Goal: Obtain resource: Download file/media

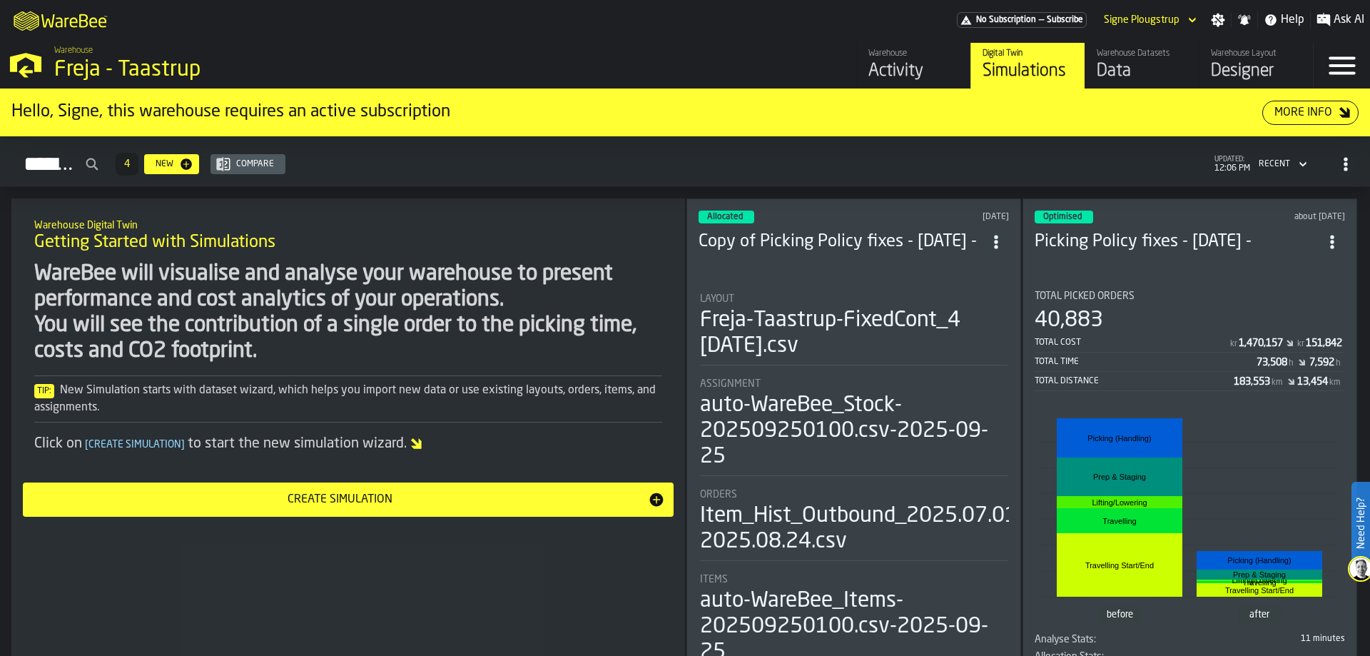
click at [904, 51] on div "Warehouse" at bounding box center [914, 54] width 91 height 10
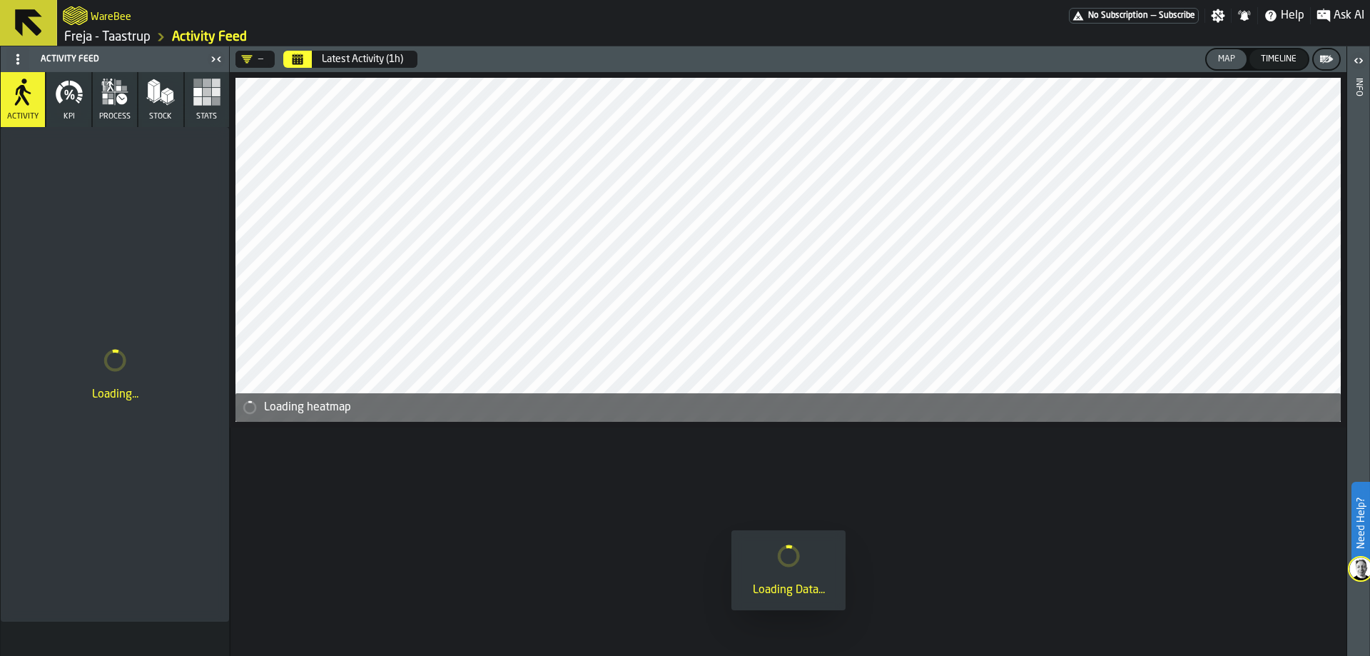
click at [24, 56] on span at bounding box center [17, 59] width 23 height 23
click at [259, 59] on div "—" at bounding box center [252, 59] width 22 height 11
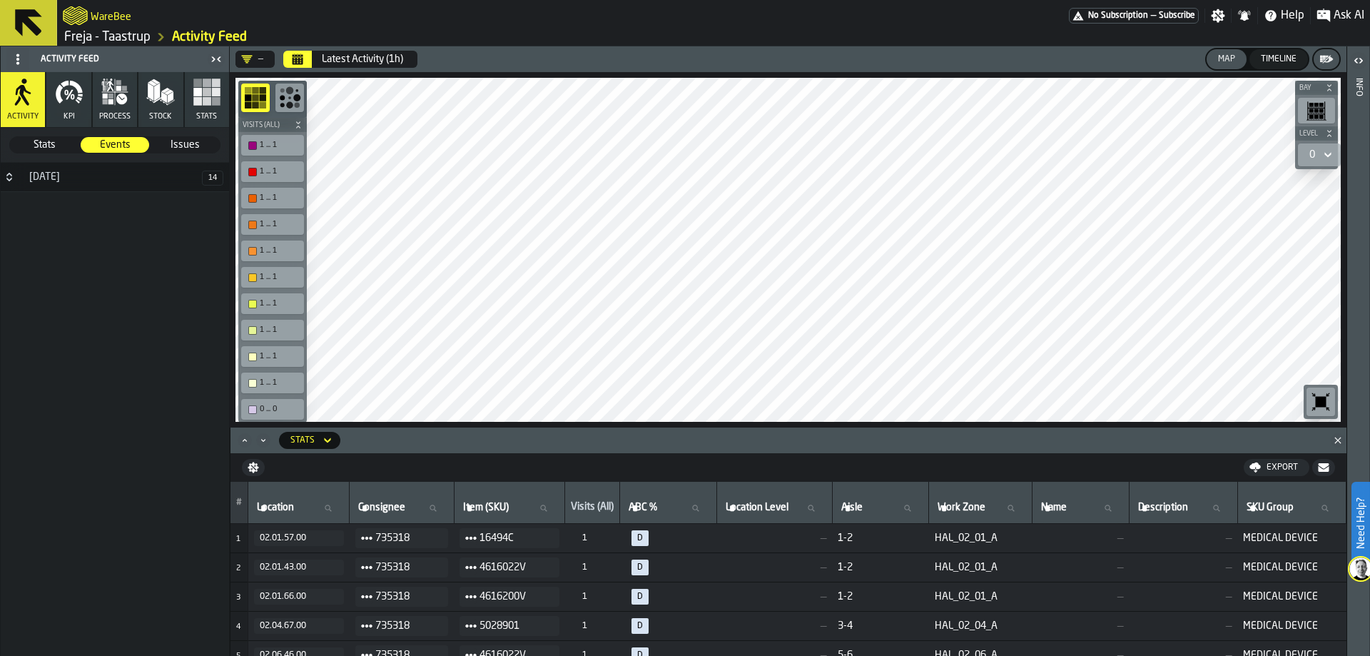
click at [300, 60] on icon "Calendar" at bounding box center [298, 60] width 11 height 7
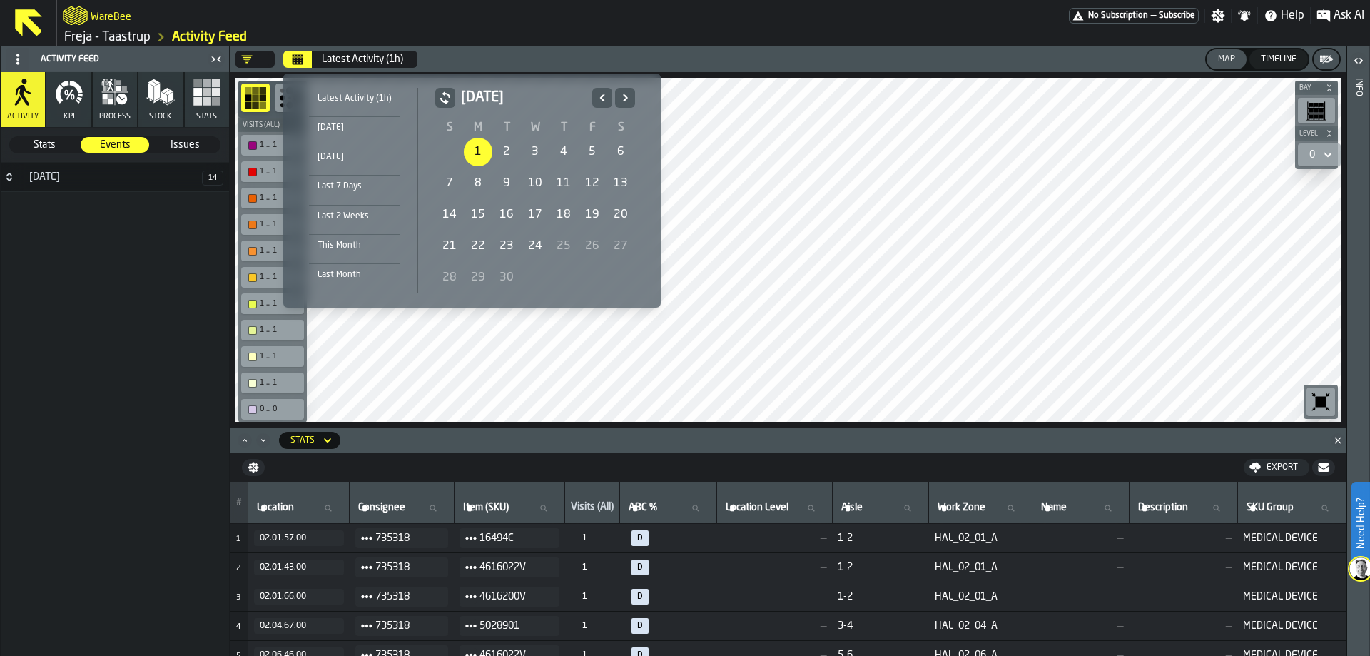
click at [483, 148] on div "1" at bounding box center [478, 152] width 29 height 29
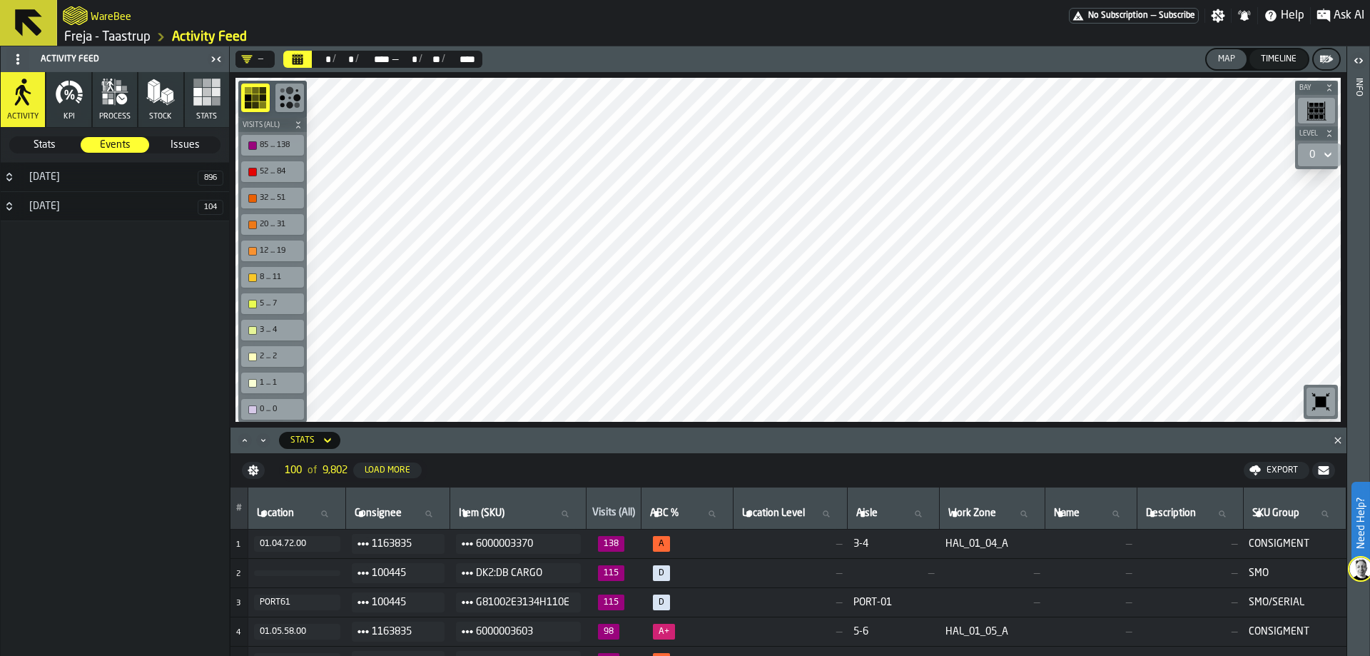
click at [203, 96] on icon "button" at bounding box center [207, 92] width 29 height 29
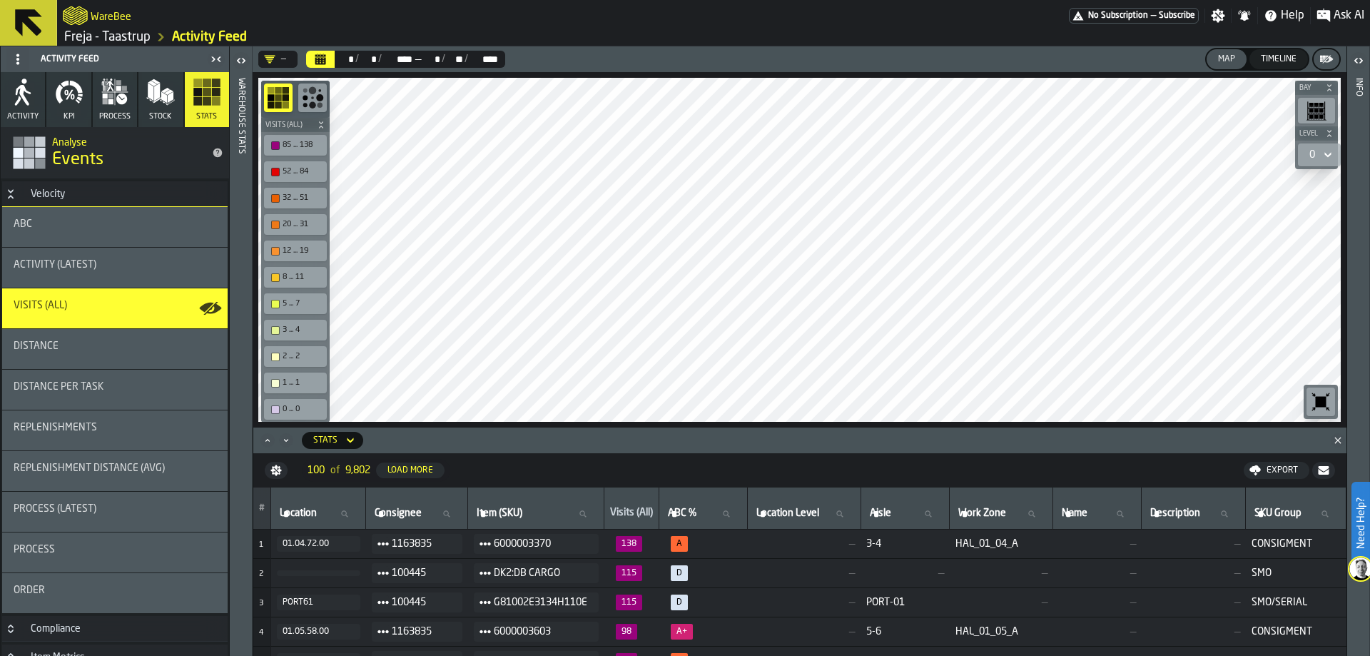
click at [93, 223] on div "ABC" at bounding box center [115, 223] width 203 height 11
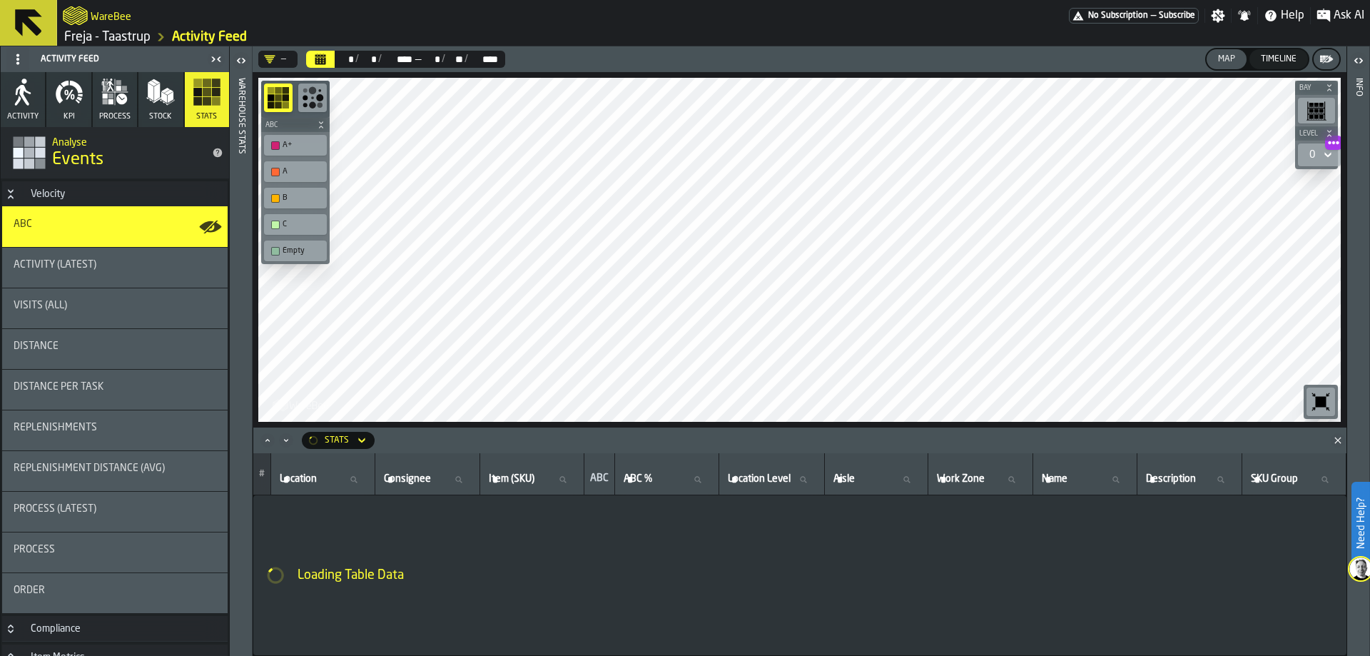
click at [317, 60] on icon "Calendar" at bounding box center [320, 60] width 11 height 7
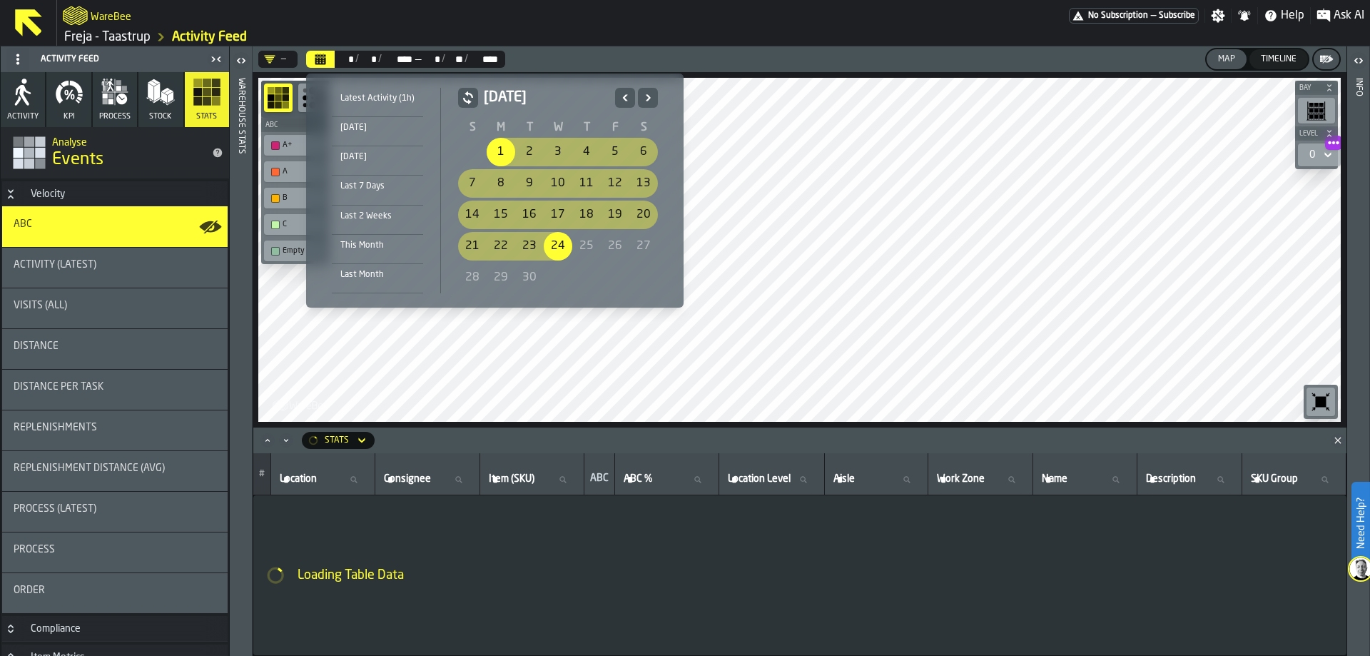
click at [618, 87] on div "Latest Activity (1h) Today Yesterday Last 7 Days Last 2 Weeks This Month Last M…" at bounding box center [495, 190] width 355 height 211
click at [620, 95] on icon "Previous" at bounding box center [625, 97] width 14 height 17
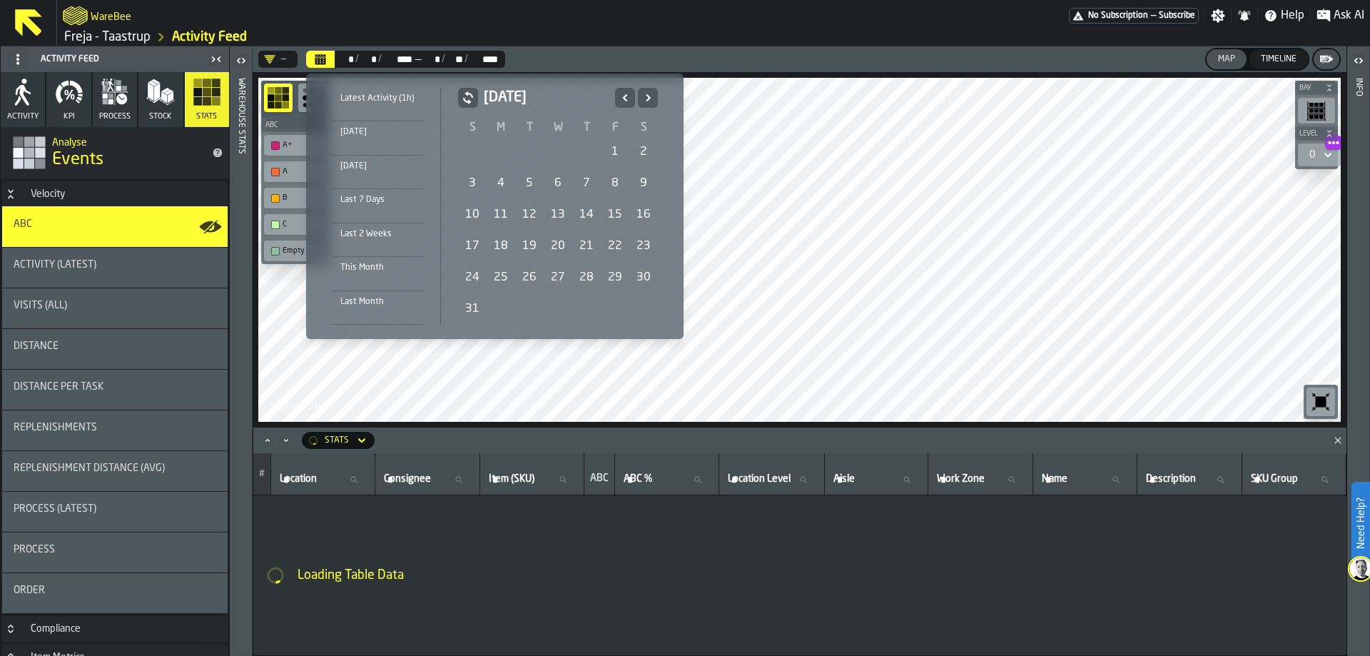
click at [620, 95] on icon "Previous" at bounding box center [625, 97] width 14 height 17
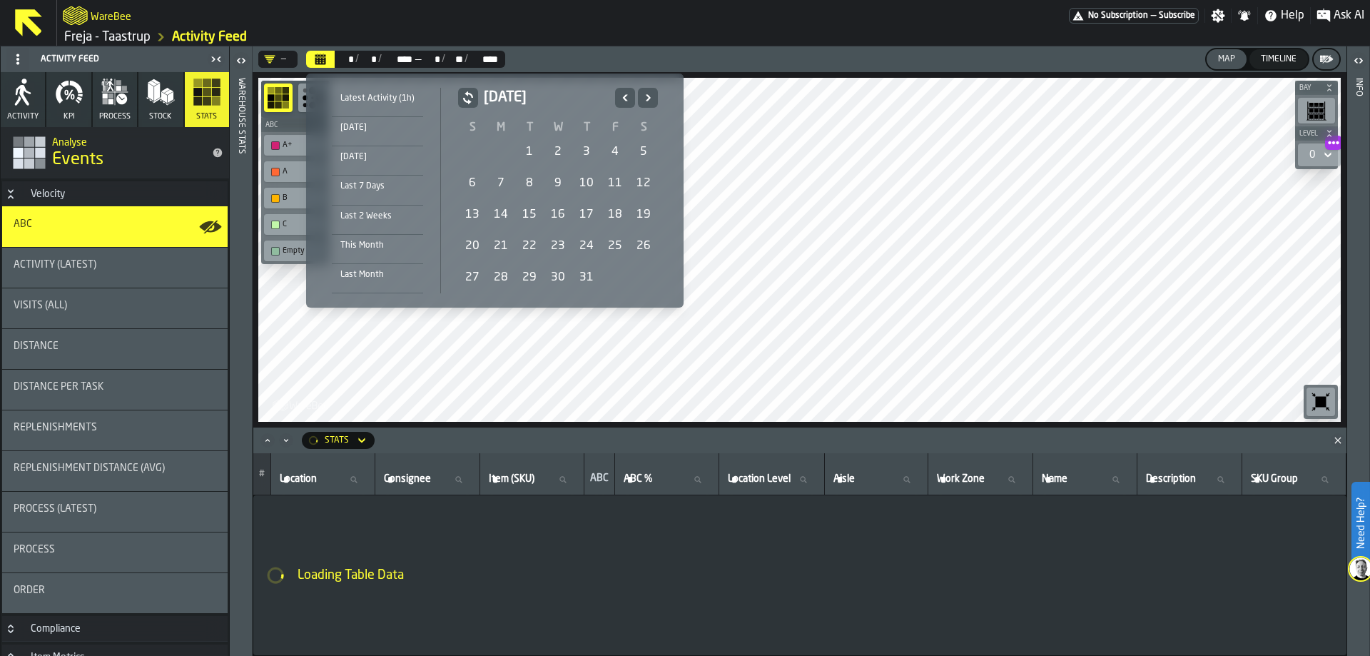
click at [620, 95] on icon "Previous" at bounding box center [625, 97] width 14 height 17
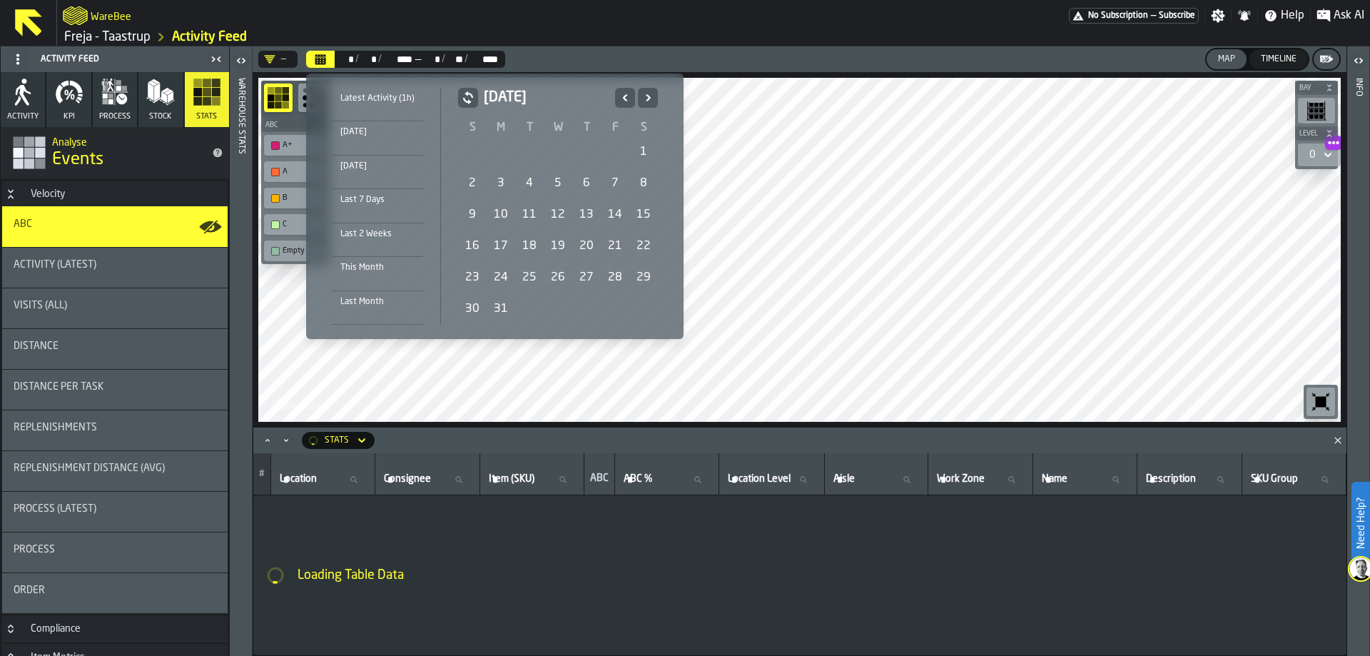
click at [620, 95] on icon "Previous" at bounding box center [625, 97] width 14 height 17
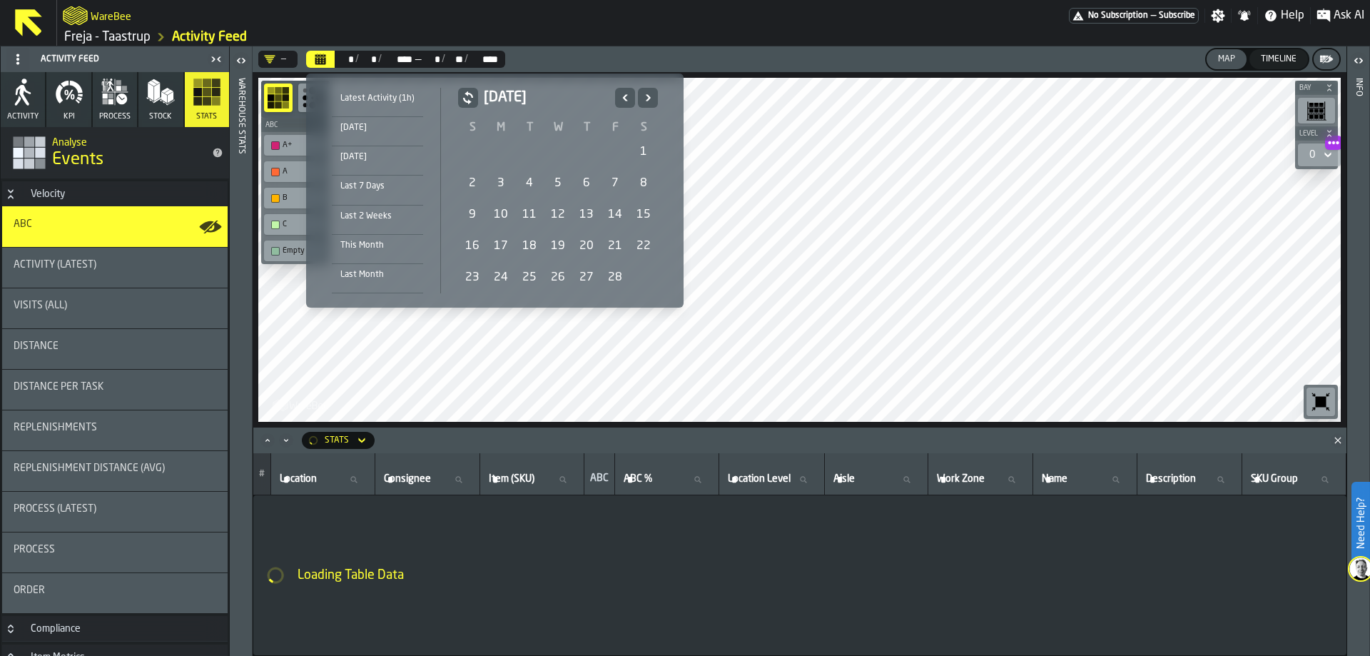
click at [620, 95] on icon "Previous" at bounding box center [625, 97] width 14 height 17
click at [642, 97] on icon "Next" at bounding box center [648, 97] width 14 height 17
click at [557, 151] on div "1" at bounding box center [558, 152] width 29 height 29
click at [648, 101] on icon "Next" at bounding box center [648, 97] width 14 height 17
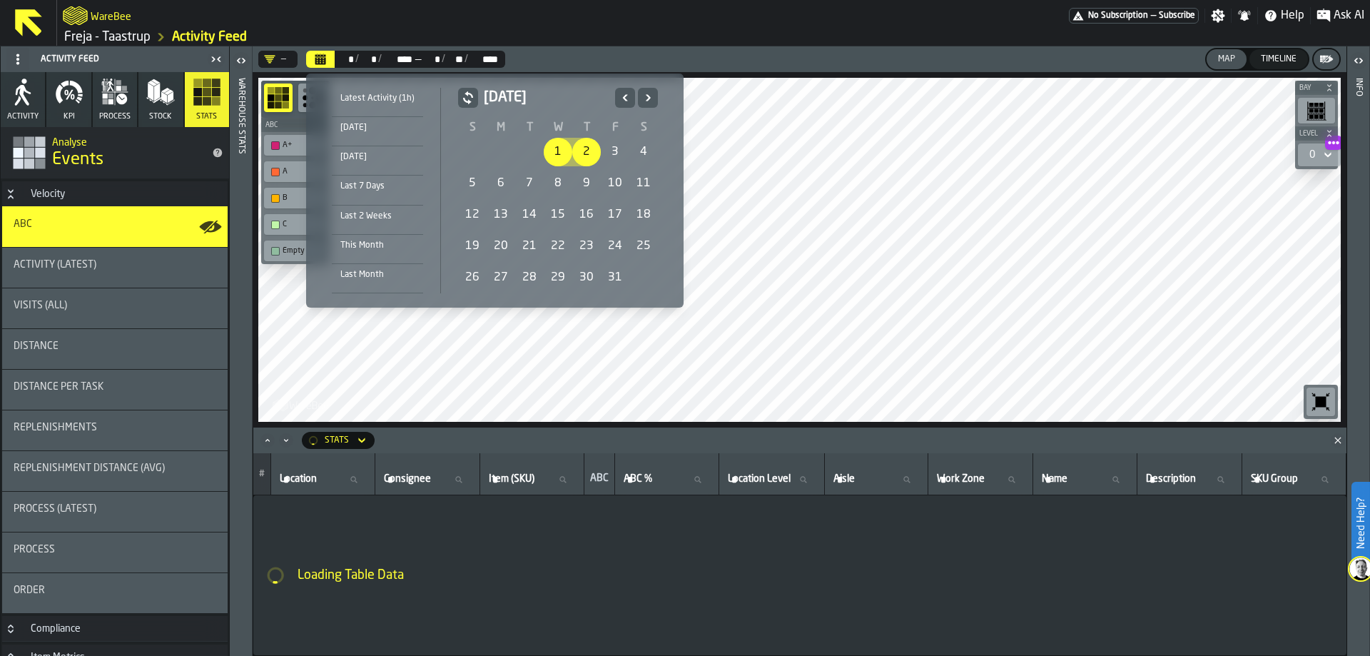
click at [648, 101] on icon "Next" at bounding box center [648, 97] width 14 height 17
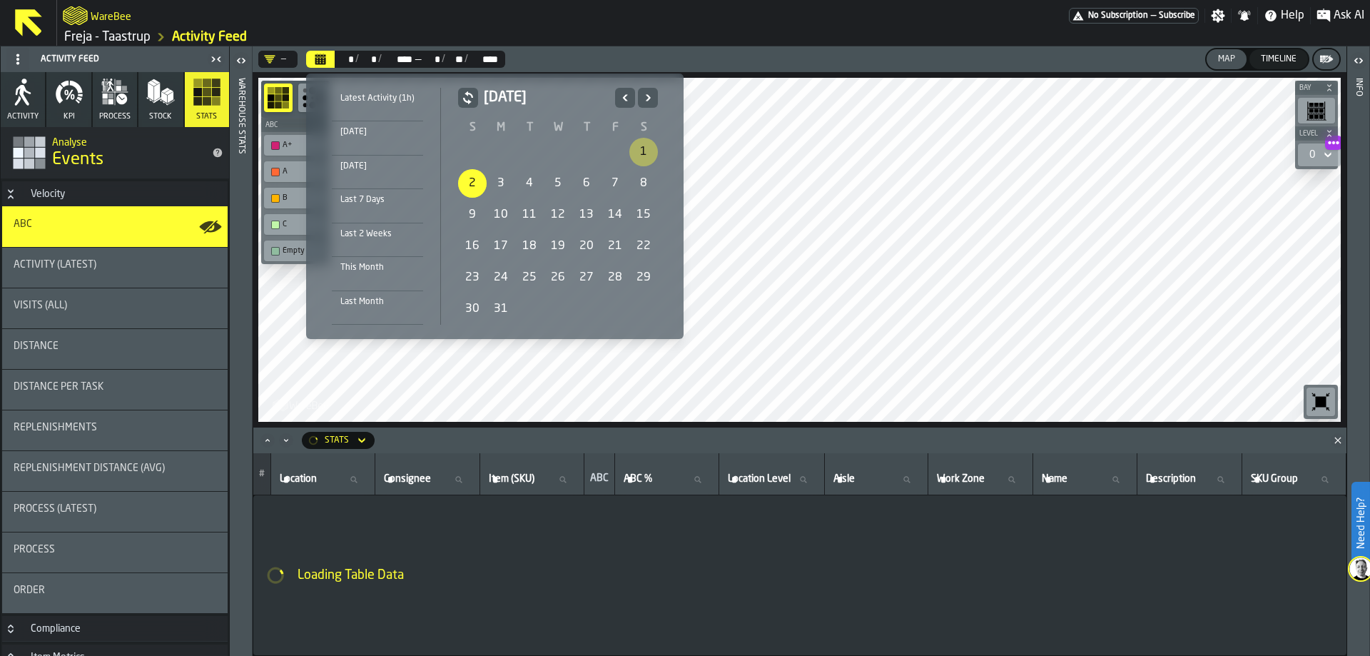
click at [648, 101] on icon "Next" at bounding box center [648, 97] width 14 height 17
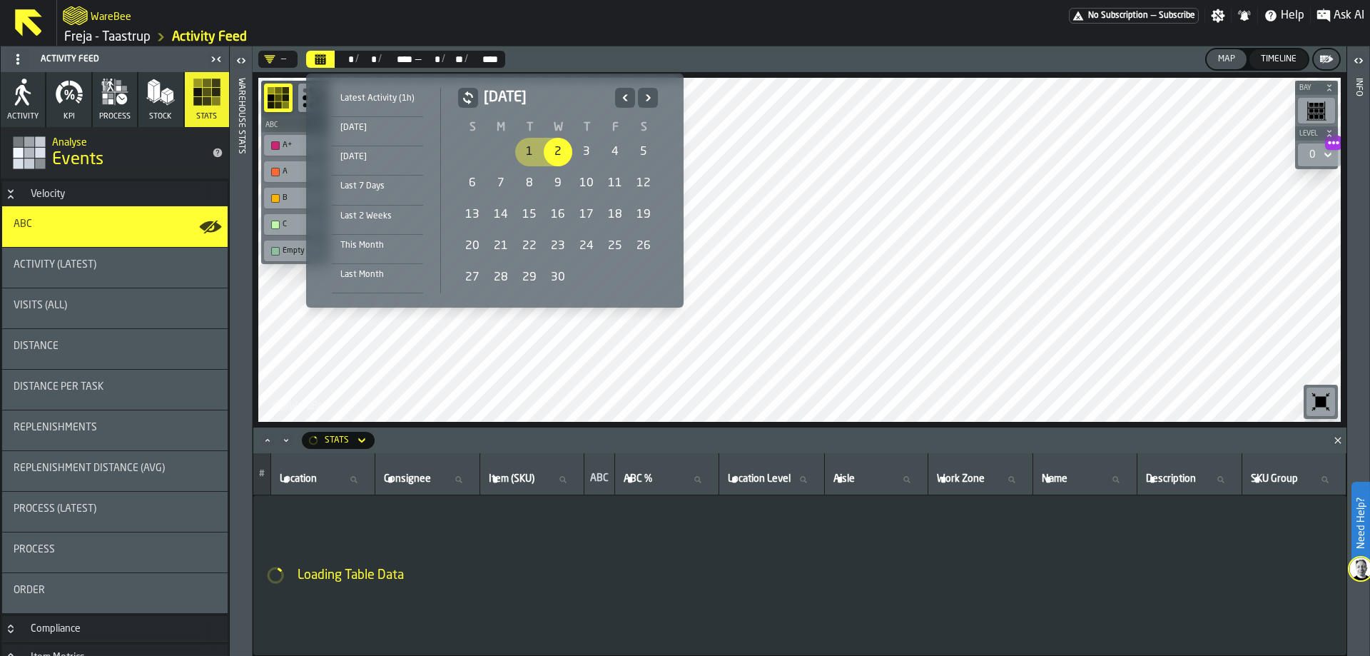
click at [648, 101] on icon "Next" at bounding box center [648, 97] width 14 height 17
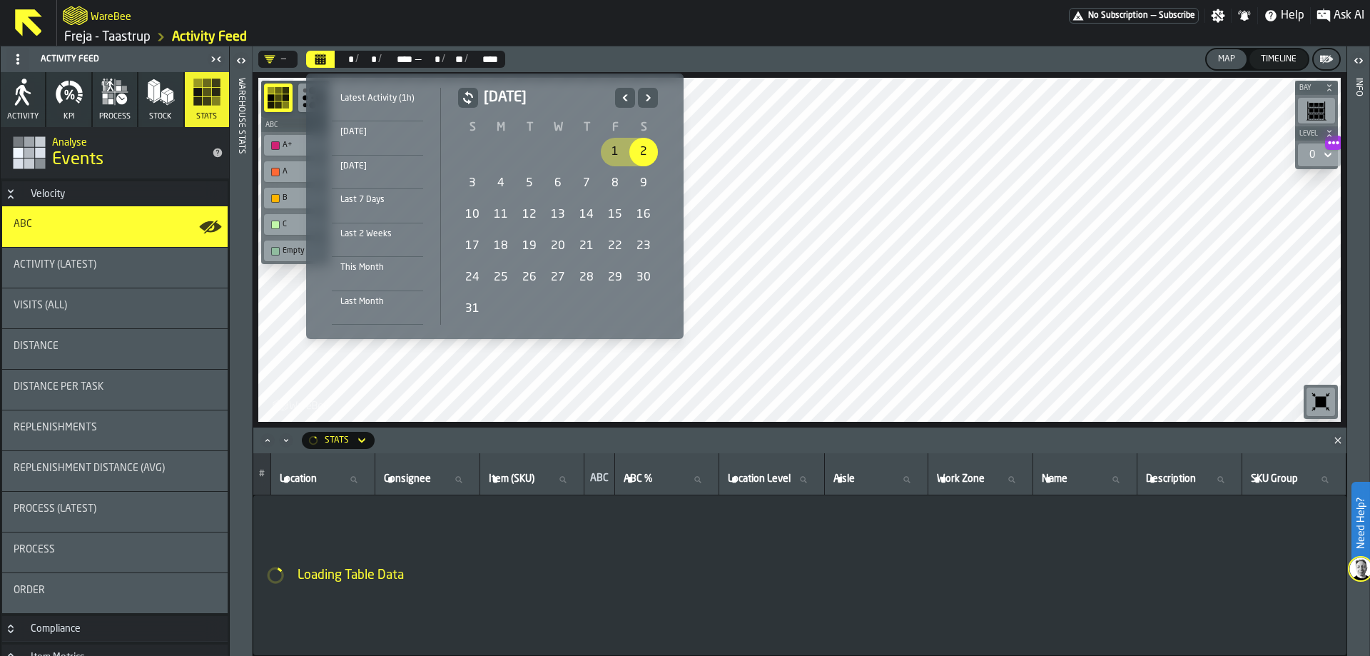
click at [648, 101] on icon "Next" at bounding box center [648, 97] width 14 height 17
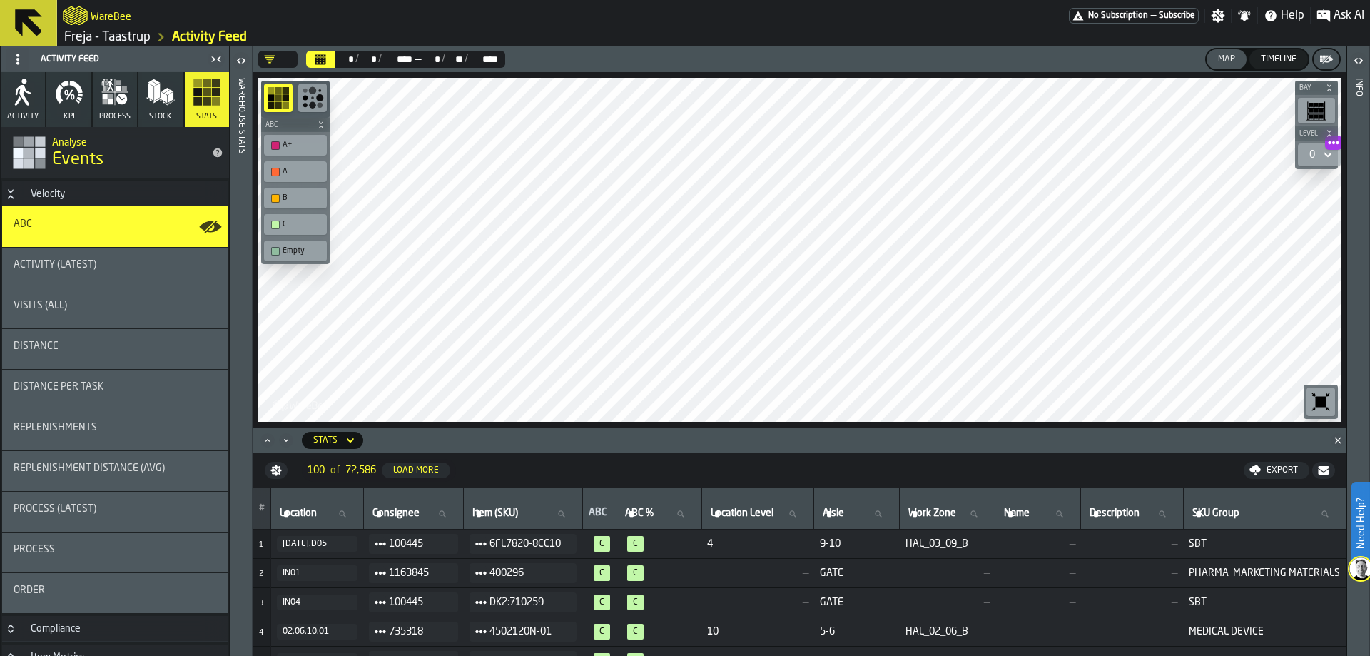
click at [267, 638] on td "4" at bounding box center [262, 631] width 18 height 29
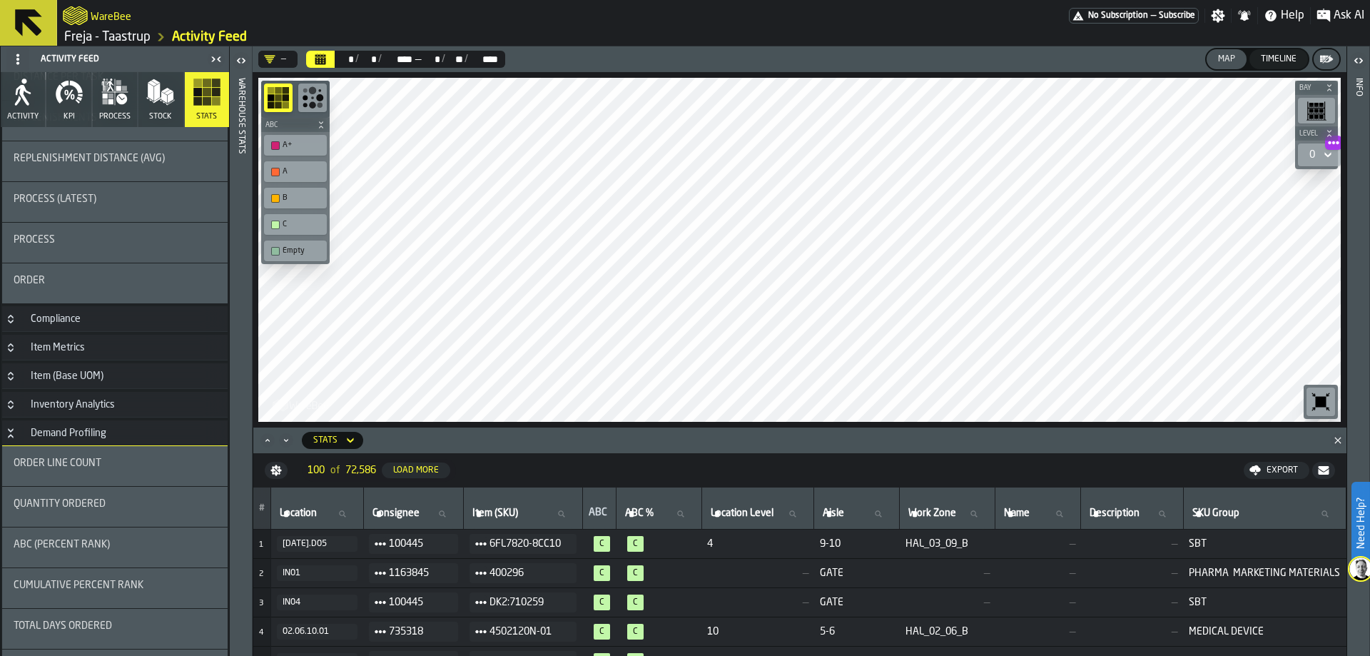
scroll to position [314, 0]
click at [94, 310] on h3 "Compliance" at bounding box center [115, 315] width 226 height 26
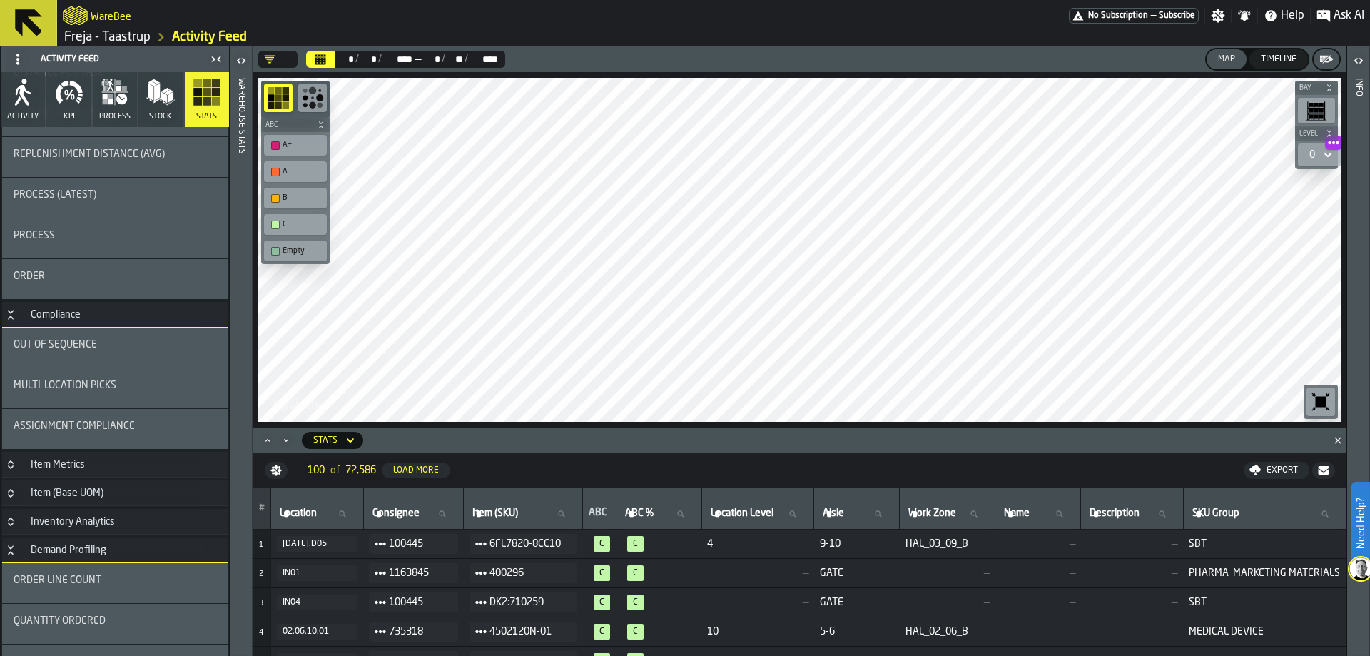
click at [69, 546] on div "Demand Profiling" at bounding box center [68, 550] width 93 height 11
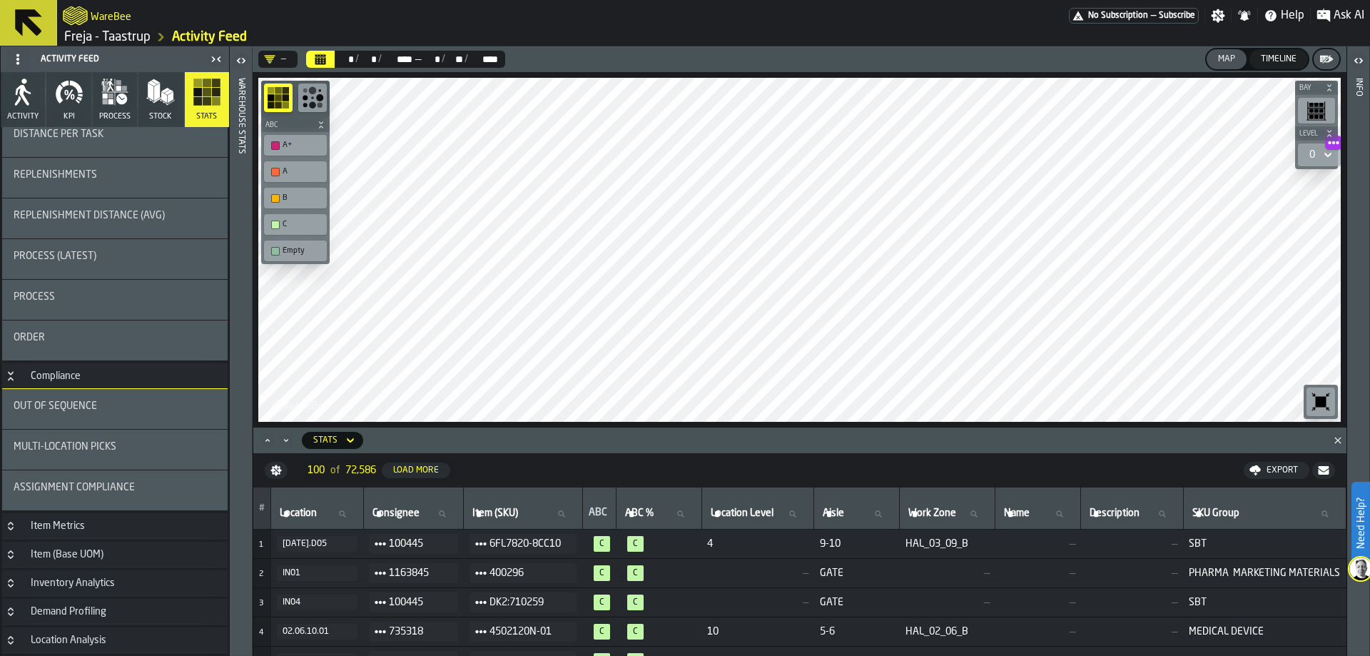
scroll to position [0, 0]
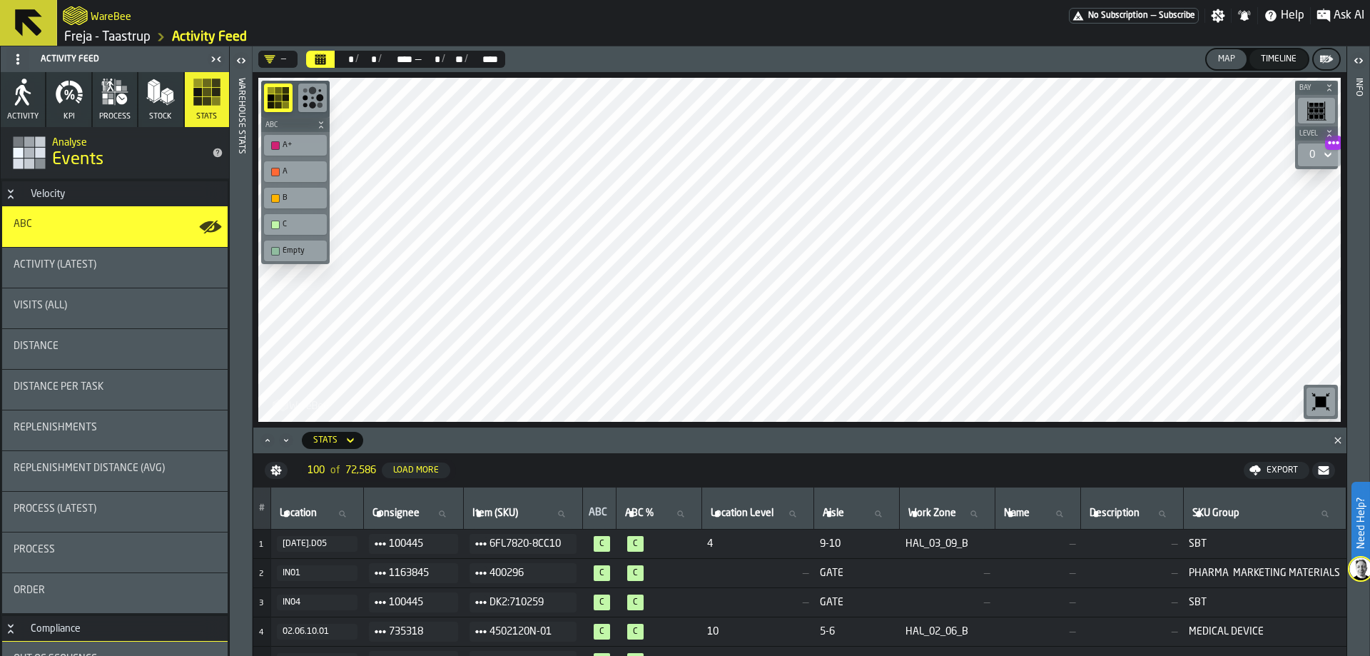
click at [13, 192] on icon "Button-Velocity-open" at bounding box center [10, 193] width 11 height 11
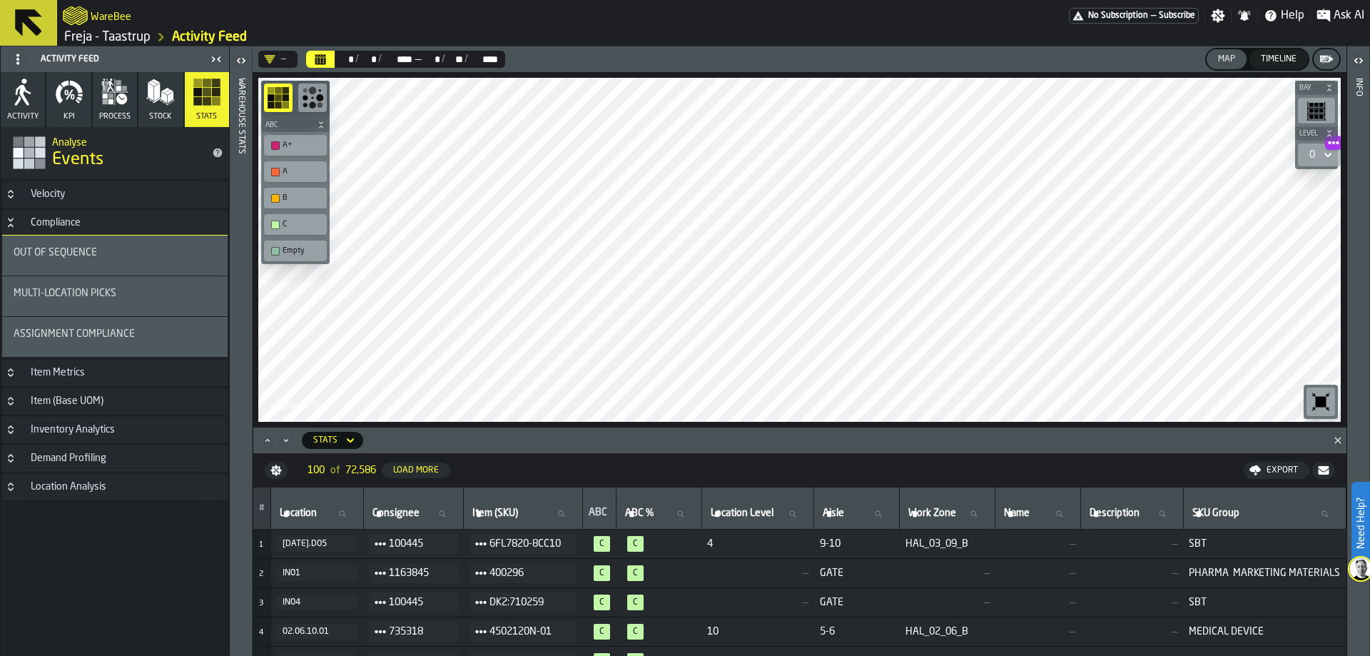
click at [136, 333] on div "Assignment Compliance" at bounding box center [115, 333] width 203 height 11
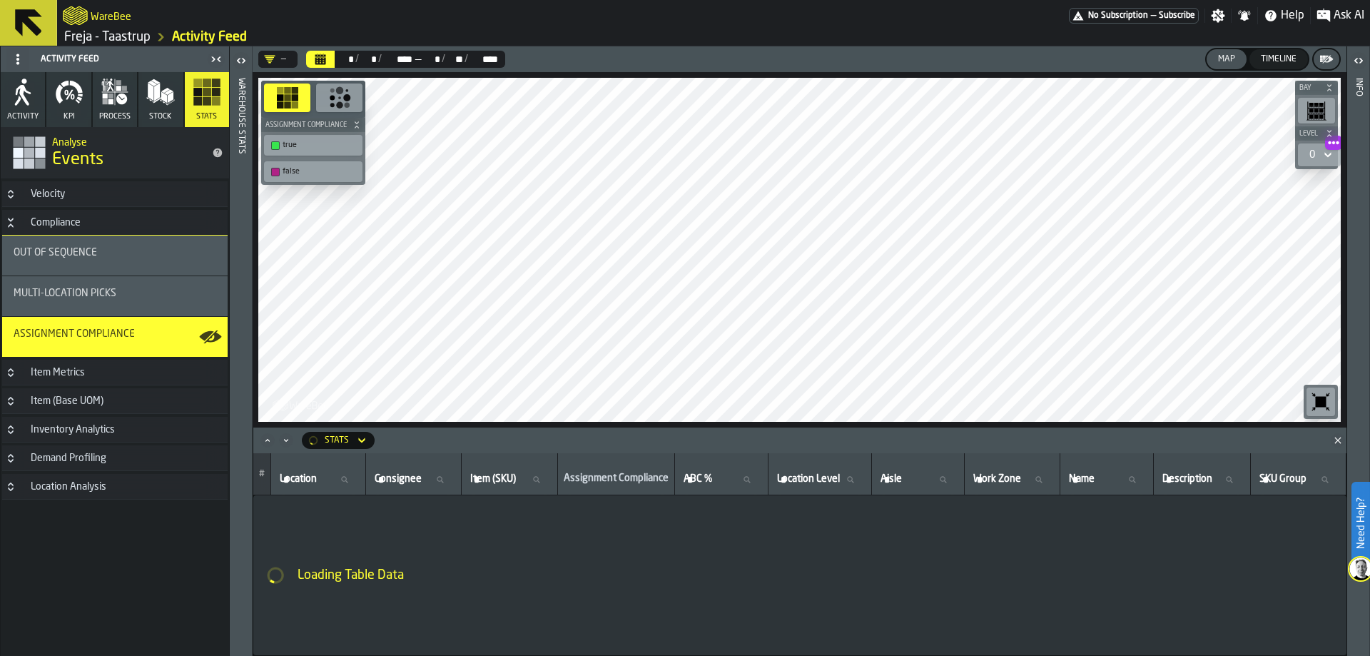
drag, startPoint x: 667, startPoint y: 478, endPoint x: 609, endPoint y: 475, distance: 58.6
click at [609, 475] on div "Assignment Compliance" at bounding box center [616, 479] width 105 height 14
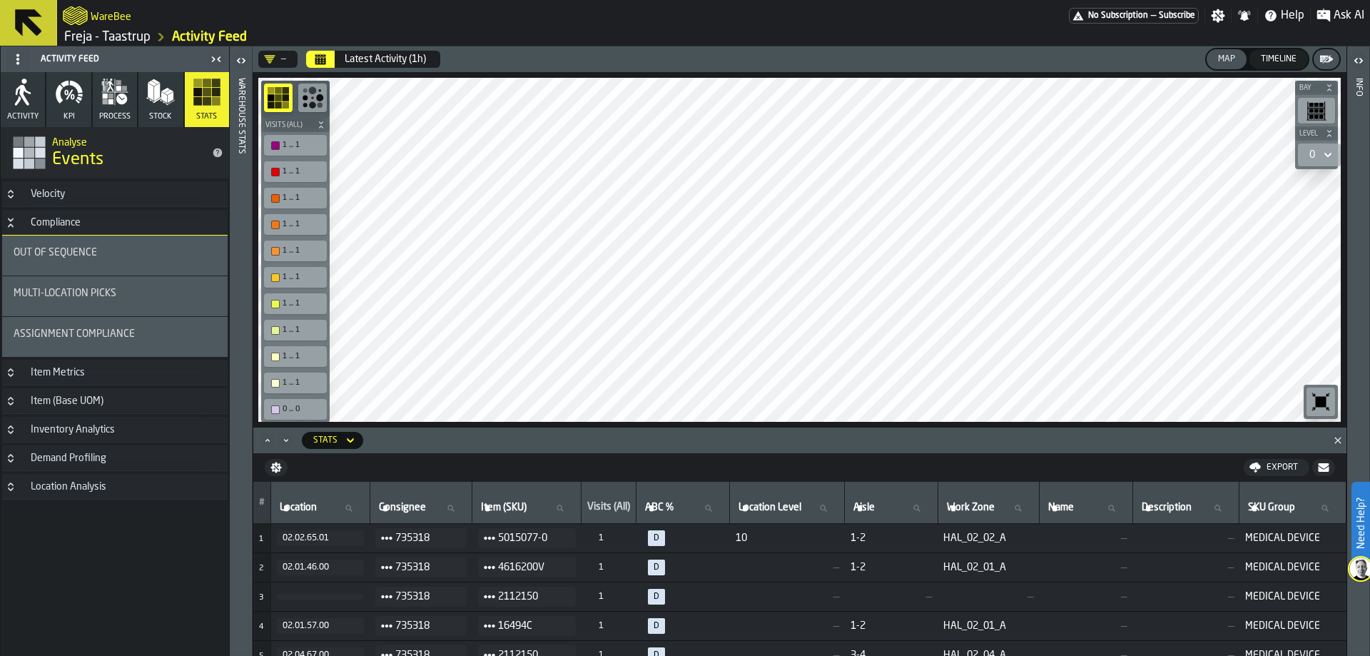
click at [128, 36] on link "Freja - Taastrup" at bounding box center [107, 37] width 86 height 16
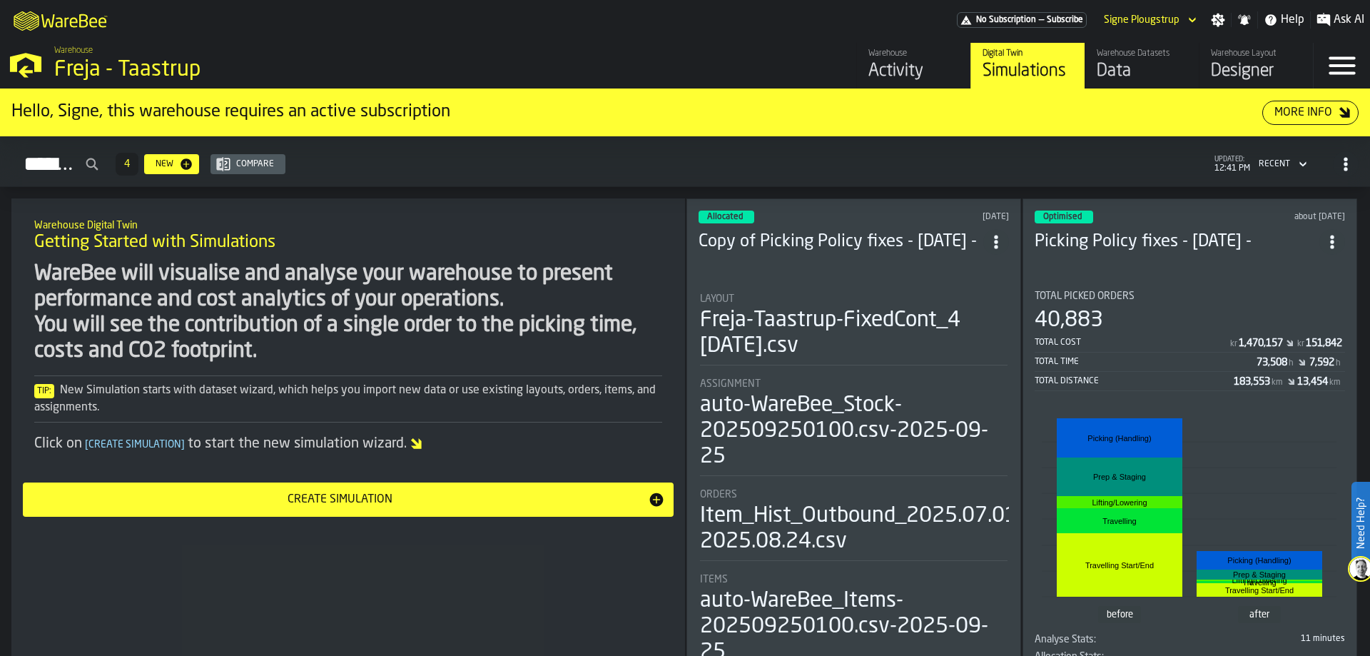
click at [1132, 79] on div "Data" at bounding box center [1142, 71] width 91 height 23
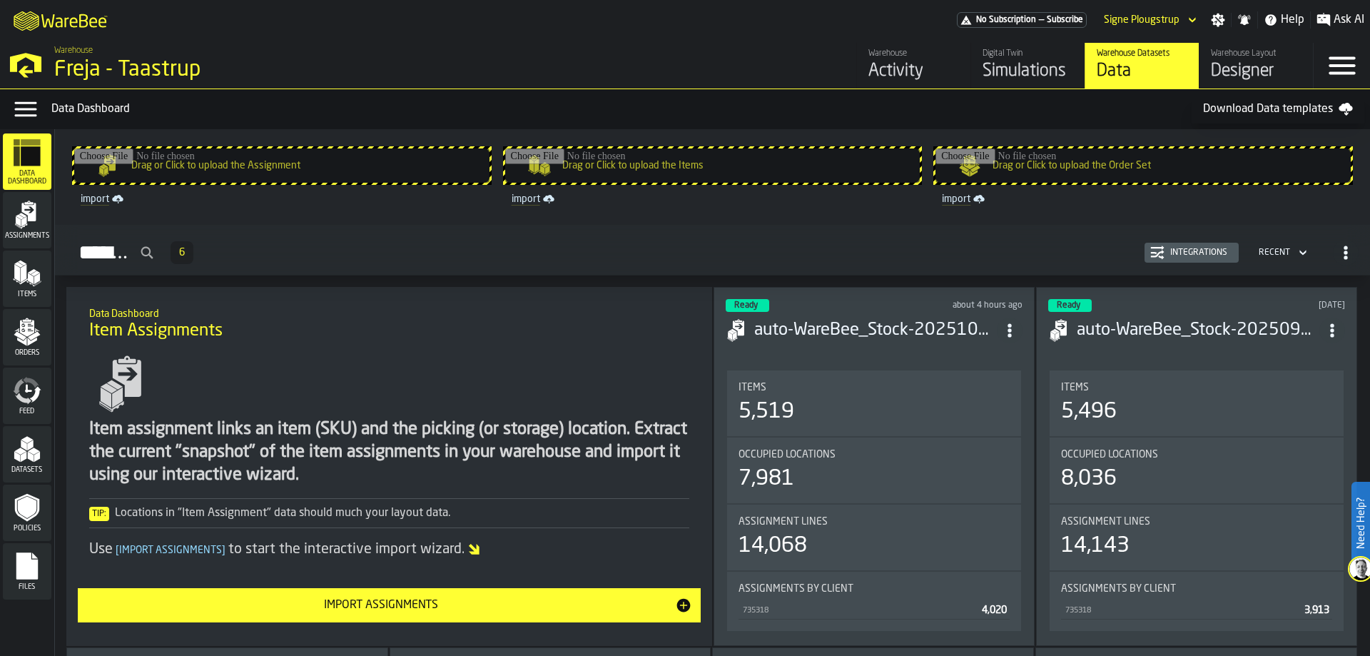
click at [0, 455] on nav "Data Dashboard Assignments Items Orders Feed Datasets Policies Files" at bounding box center [27, 392] width 54 height 527
click at [16, 455] on polygon "menu Datasets" at bounding box center [17, 457] width 6 height 11
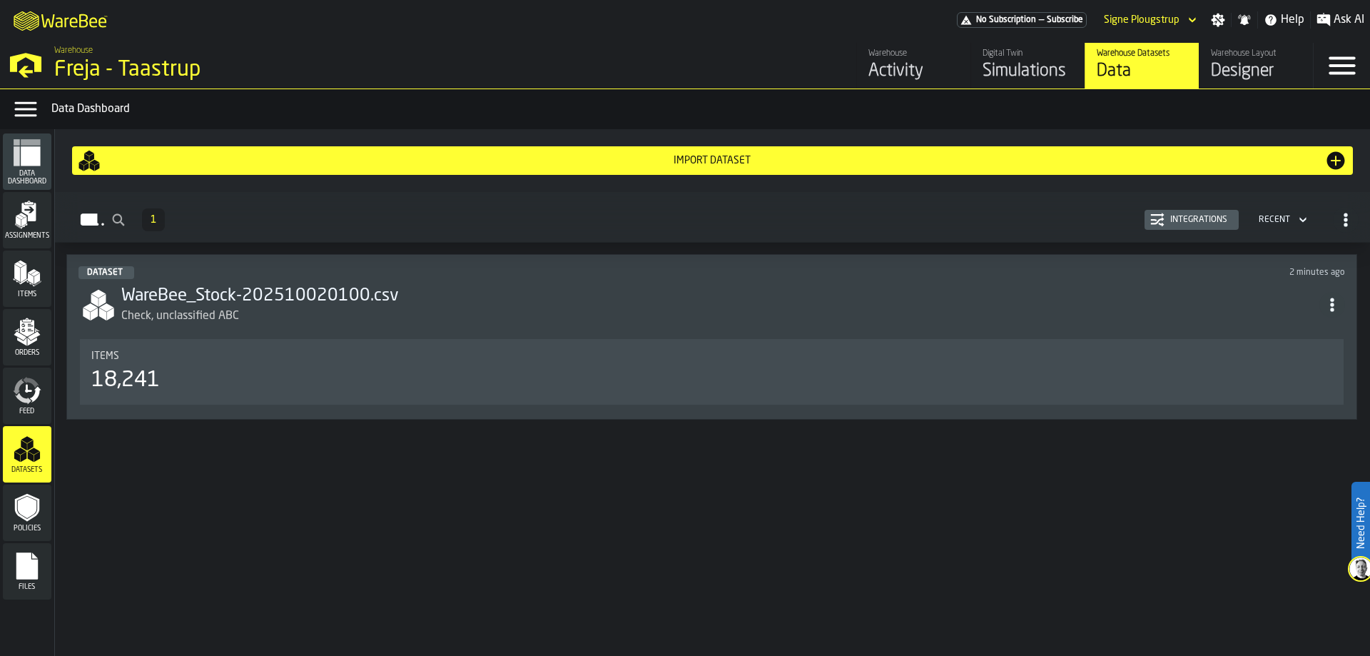
click at [894, 63] on div "Activity" at bounding box center [914, 71] width 91 height 23
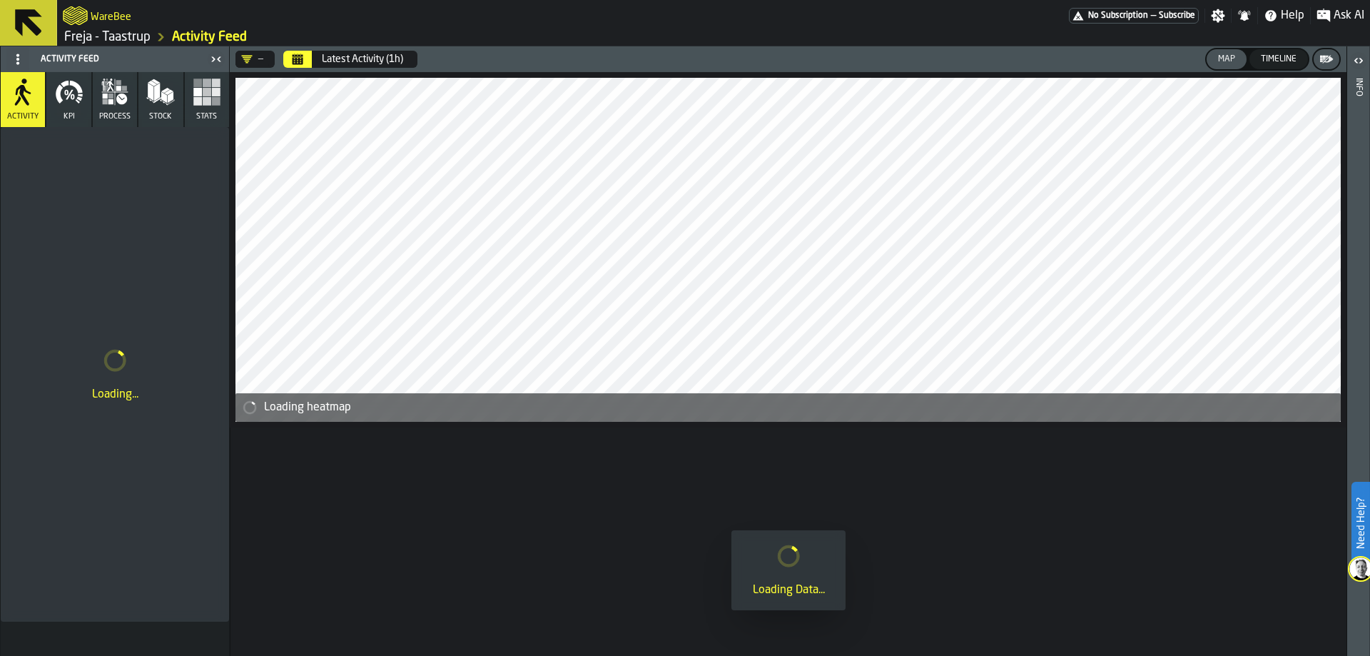
click at [203, 97] on rect "button" at bounding box center [207, 101] width 9 height 9
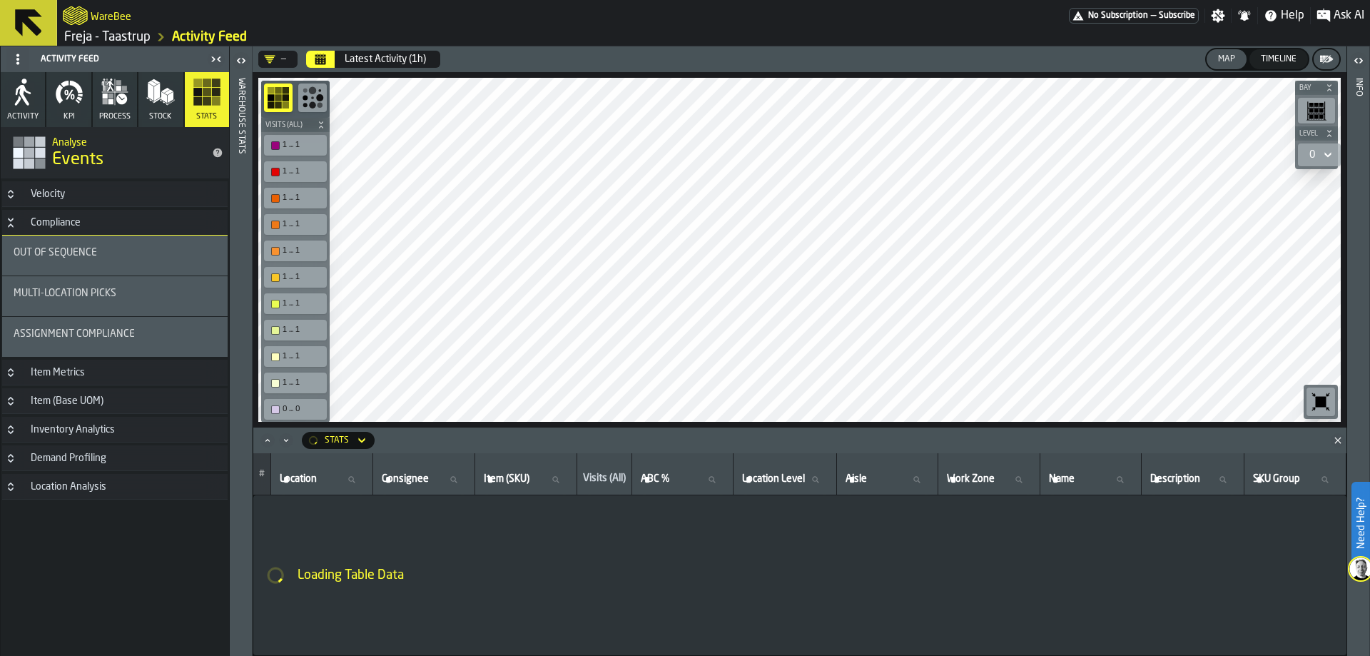
click at [59, 339] on span "Assignment Compliance" at bounding box center [74, 333] width 121 height 11
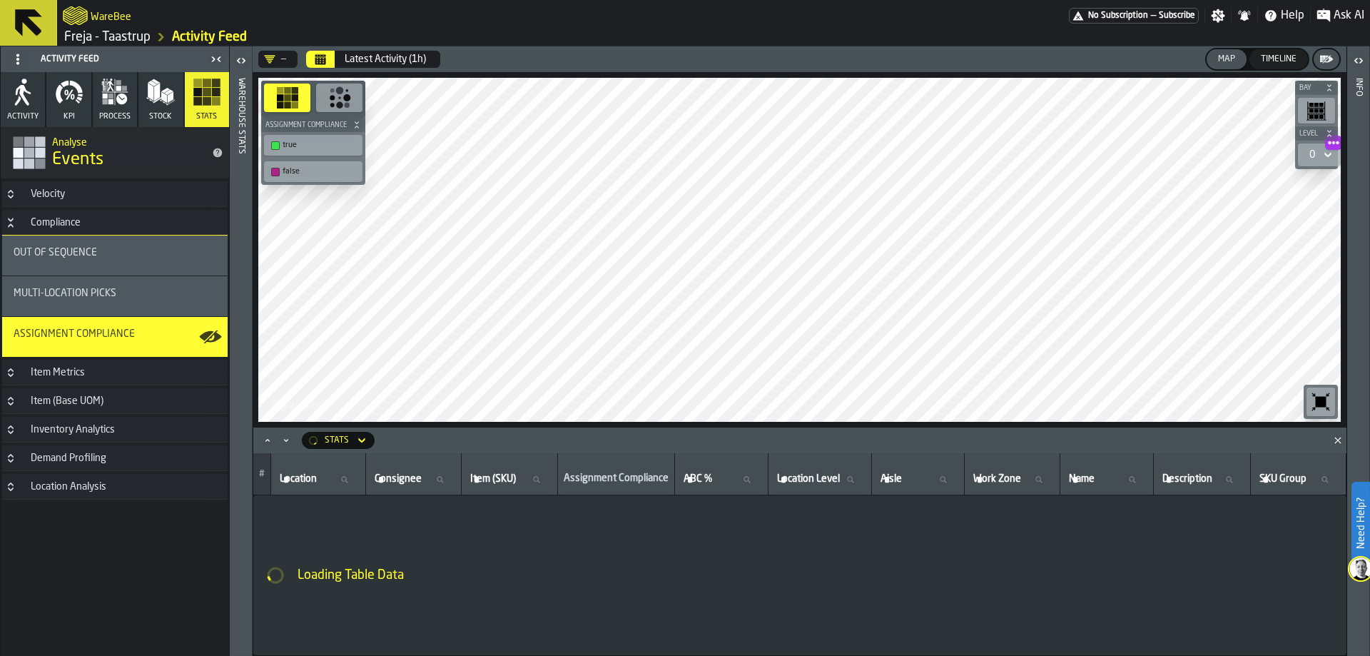
click at [88, 31] on link "Freja - Taastrup" at bounding box center [107, 37] width 86 height 16
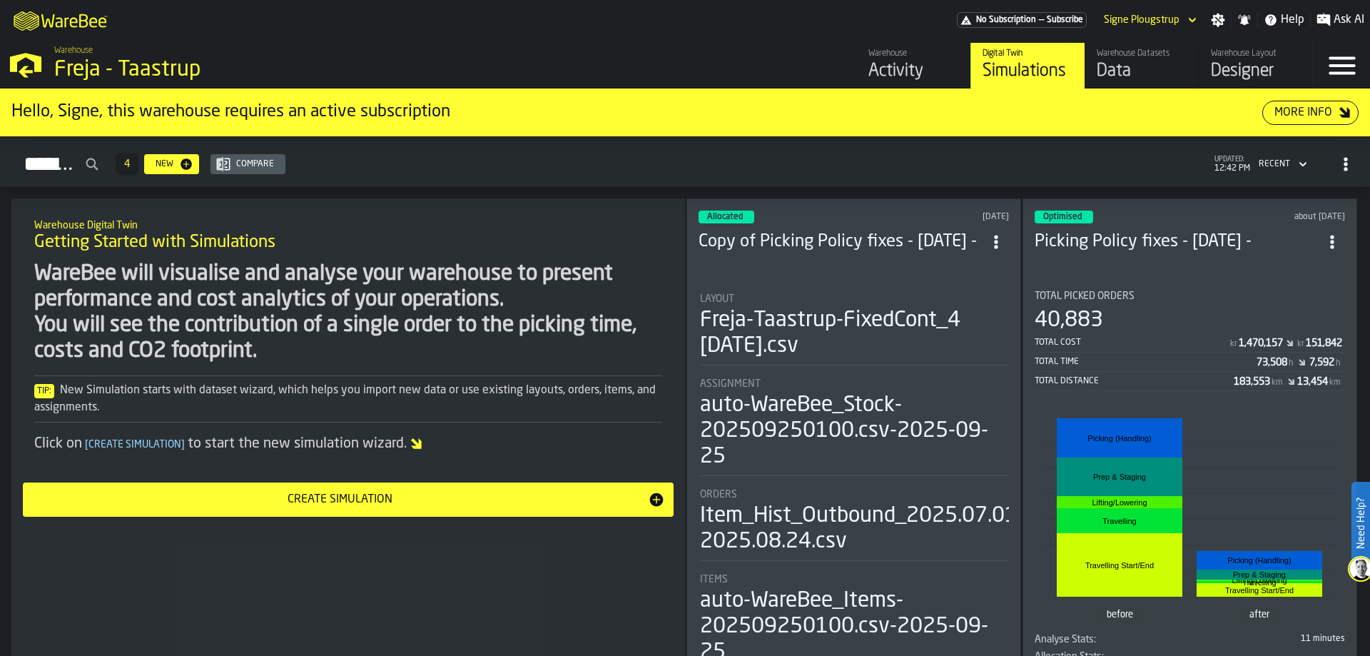
click at [1126, 63] on div "Data" at bounding box center [1142, 71] width 91 height 23
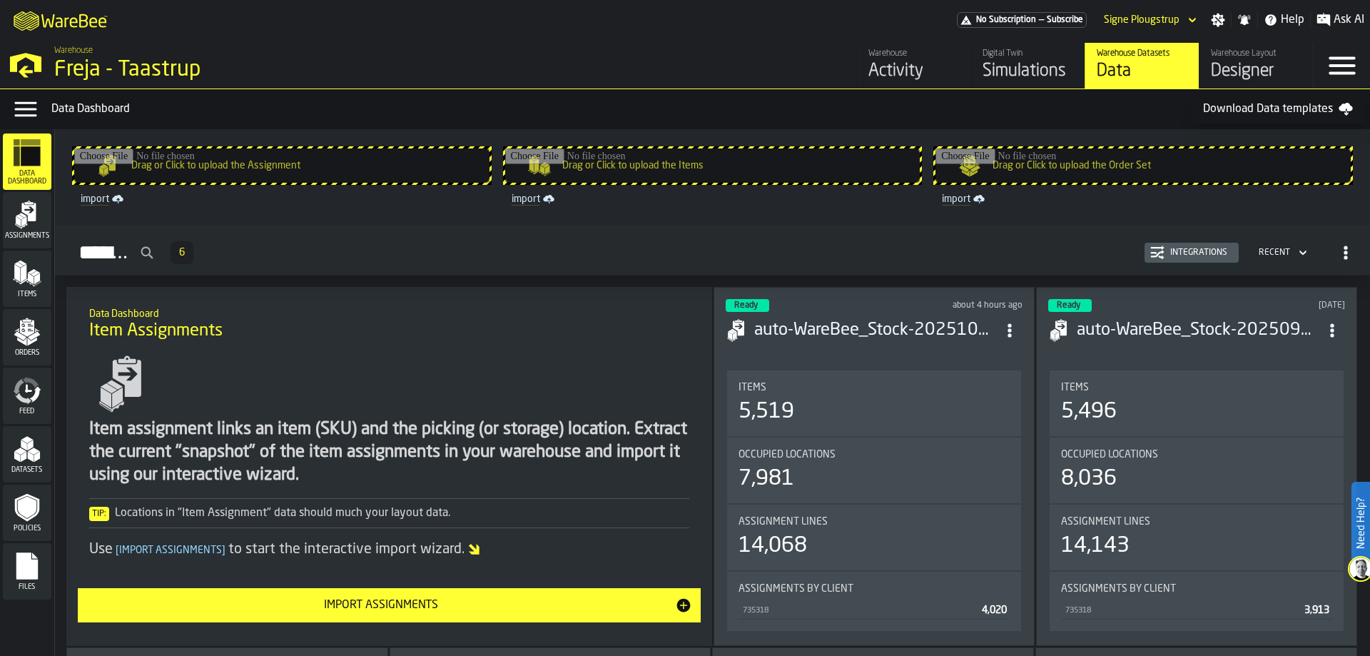
click at [39, 449] on icon "menu Datasets" at bounding box center [27, 449] width 29 height 29
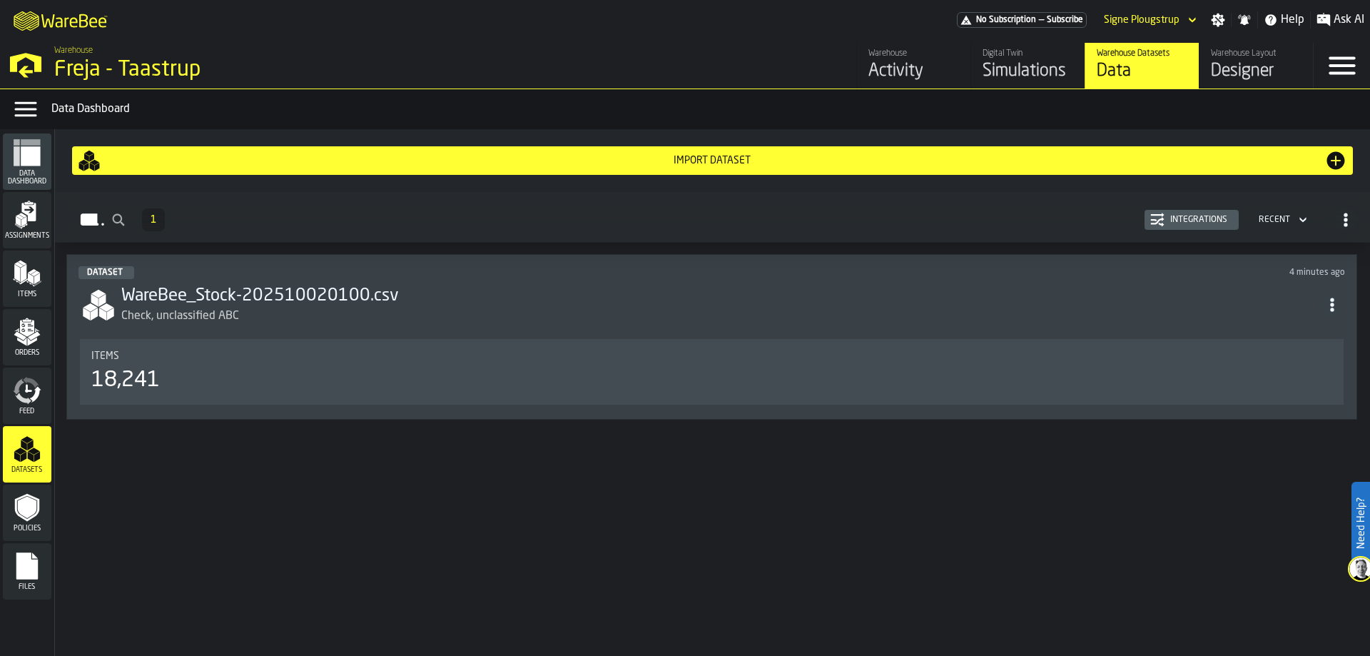
click at [409, 313] on div "Check, unclassified ABC" at bounding box center [720, 316] width 1198 height 17
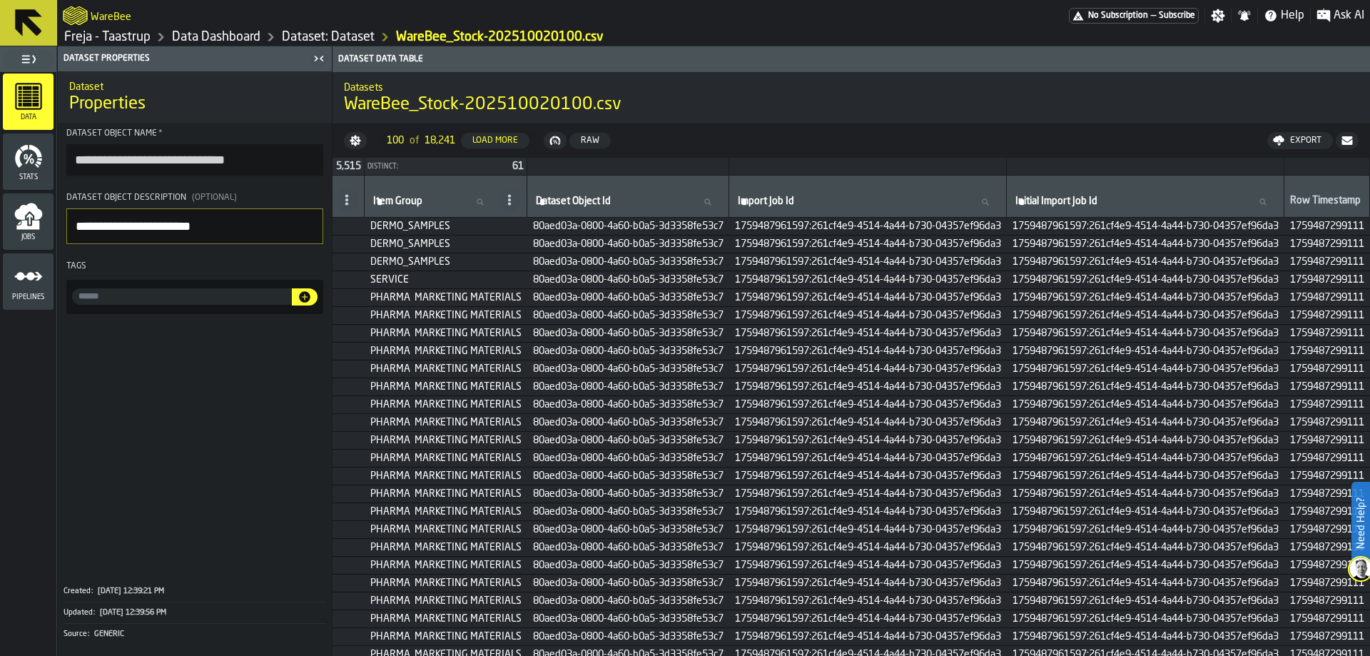
scroll to position [0, 470]
click at [194, 297] on input "input-value-" at bounding box center [182, 296] width 220 height 16
click at [354, 142] on icon "button-" at bounding box center [355, 140] width 11 height 11
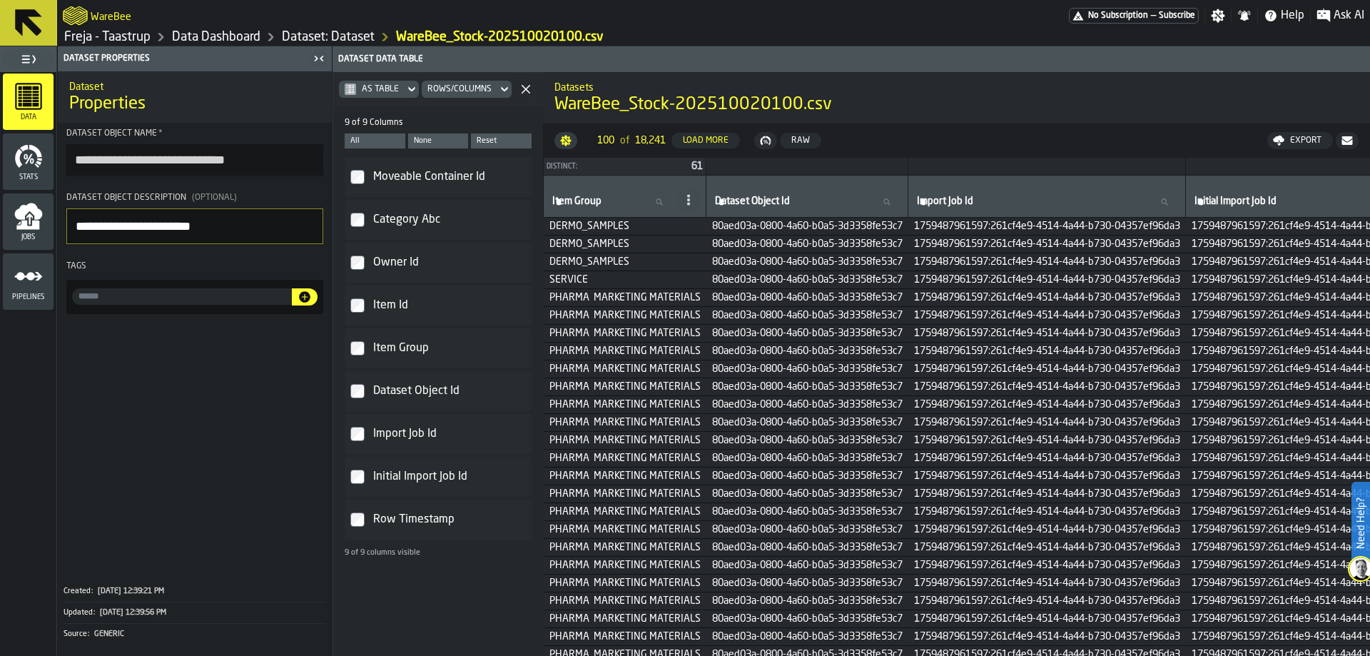
click at [365, 395] on label "Dataset Object Id" at bounding box center [438, 391] width 176 height 29
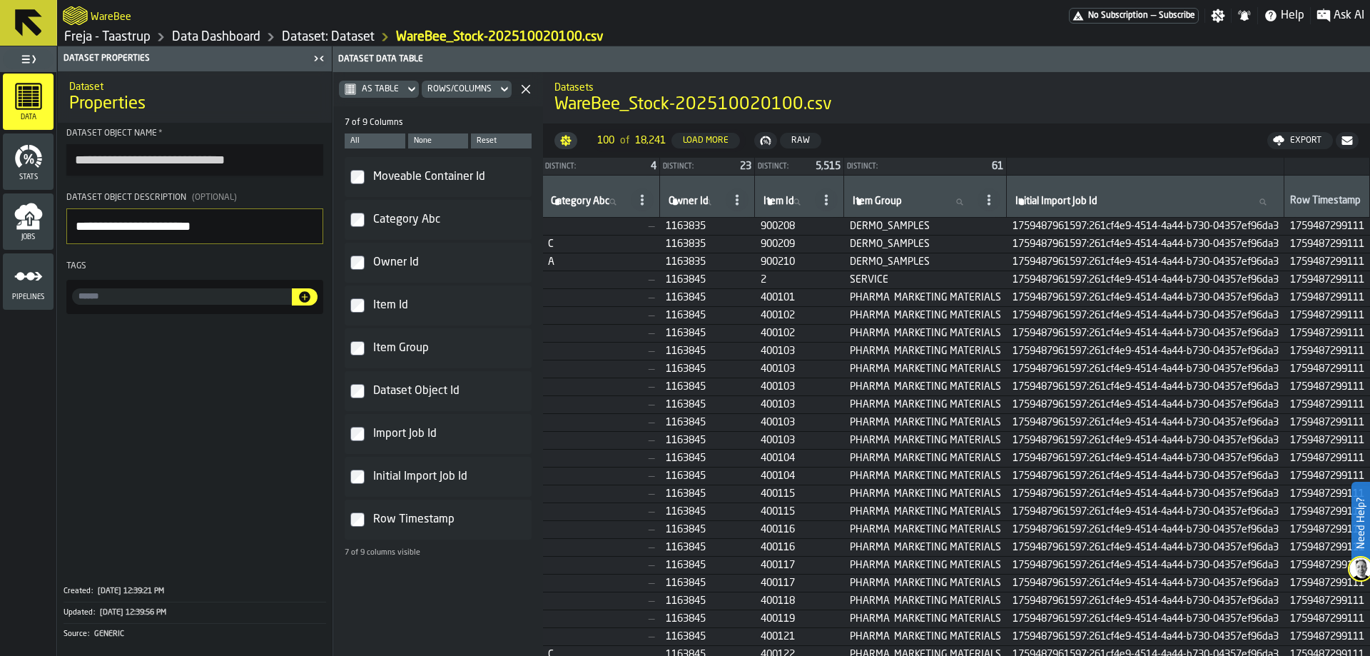
scroll to position [0, 203]
click at [350, 485] on label "Initial Import Job Id" at bounding box center [438, 476] width 176 height 29
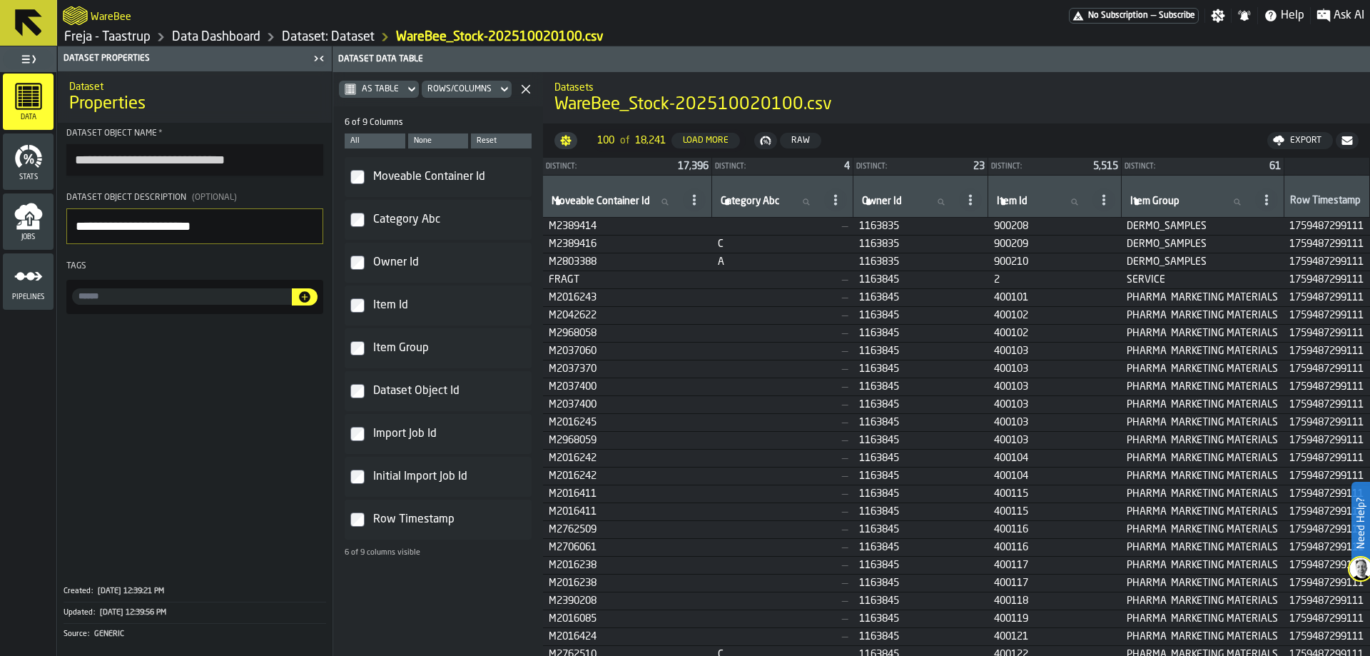
scroll to position [0, 0]
click at [357, 530] on label "Row Timestamp" at bounding box center [438, 519] width 176 height 29
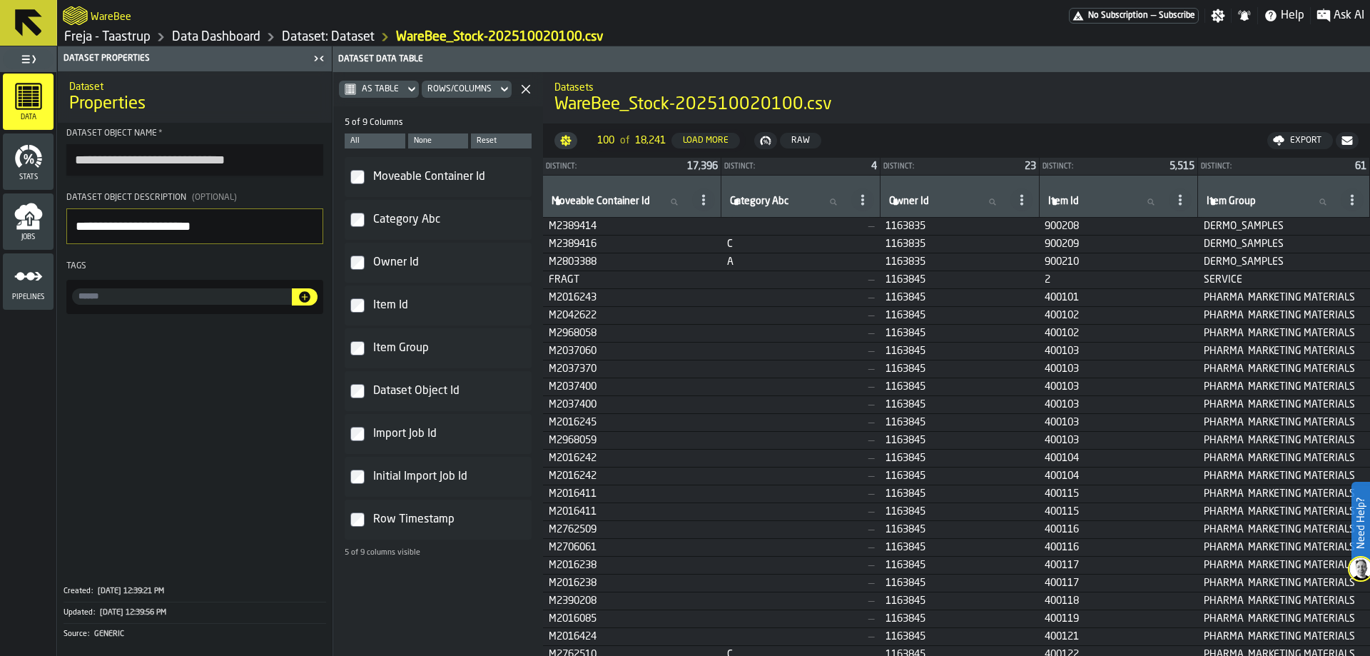
click at [1300, 140] on div "Export" at bounding box center [1306, 141] width 43 height 10
click at [1253, 136] on icon at bounding box center [1249, 140] width 11 height 11
click at [527, 90] on icon "button-" at bounding box center [525, 89] width 11 height 11
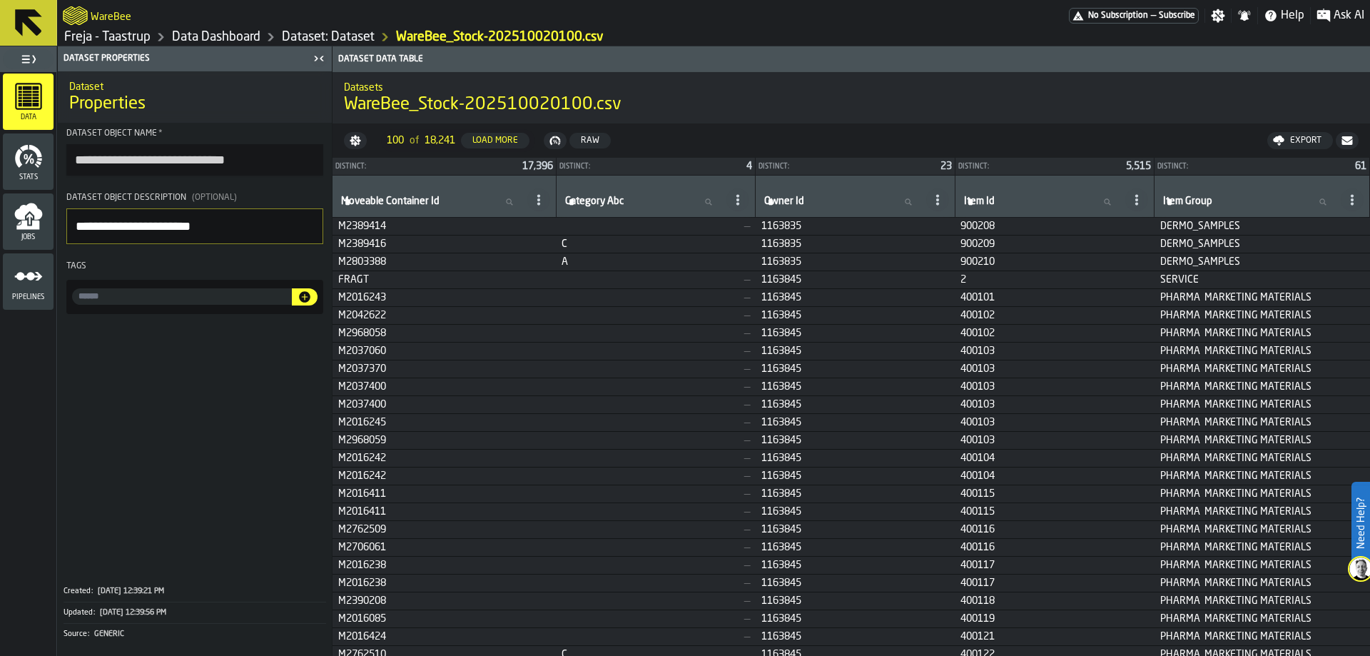
click at [1318, 140] on div "Export" at bounding box center [1306, 141] width 43 height 10
click at [1290, 139] on span "Download (csv)" at bounding box center [1294, 140] width 66 height 11
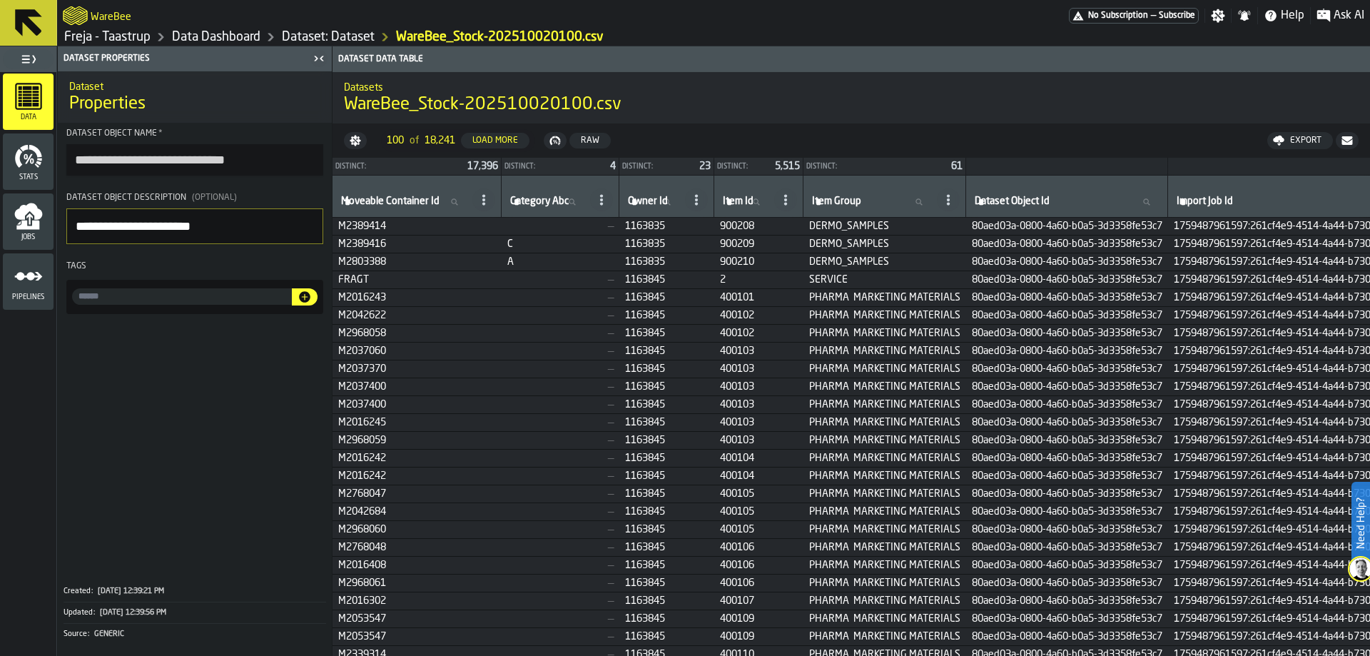
click at [1298, 144] on div "Export" at bounding box center [1306, 141] width 43 height 10
click at [1283, 139] on span "Download (csv)" at bounding box center [1294, 140] width 66 height 11
drag, startPoint x: 466, startPoint y: 164, endPoint x: 508, endPoint y: 164, distance: 42.1
click at [501, 164] on div "Distinct: 17,396" at bounding box center [417, 166] width 168 height 17
drag, startPoint x: 508, startPoint y: 164, endPoint x: 472, endPoint y: 164, distance: 35.7
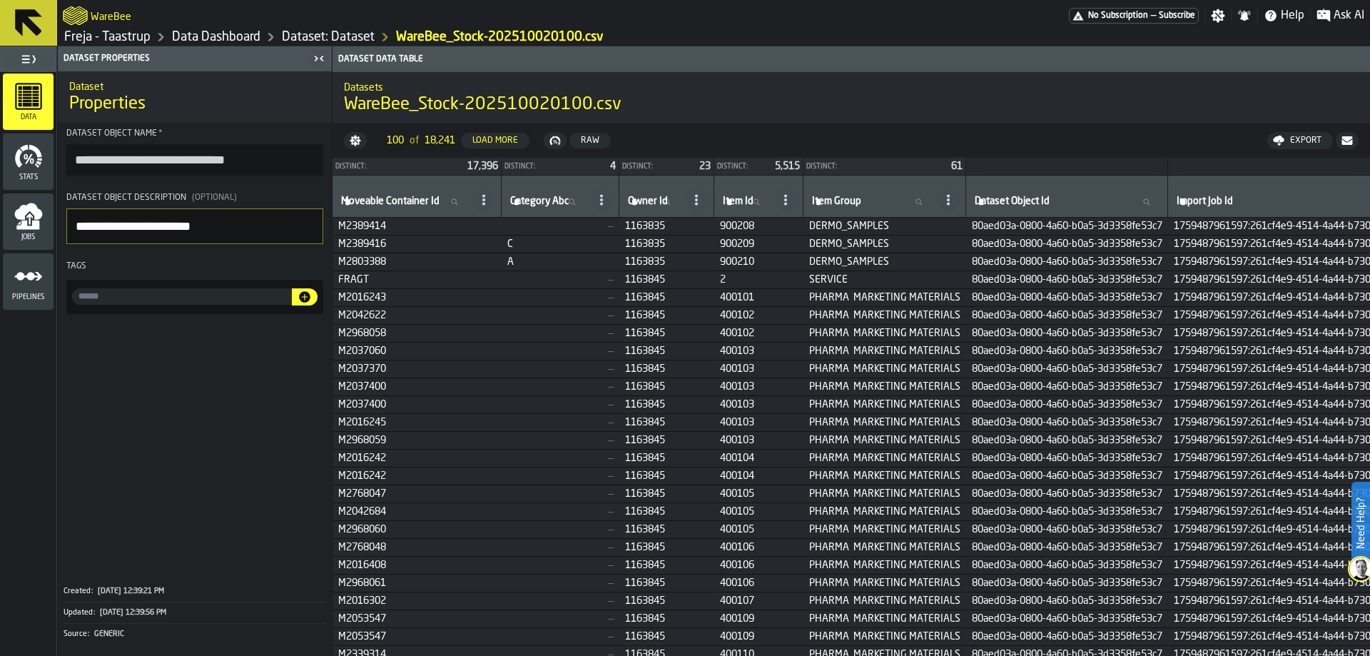
click at [472, 164] on div "Distinct: 17,396" at bounding box center [417, 166] width 168 height 17
drag, startPoint x: 447, startPoint y: 141, endPoint x: 428, endPoint y: 141, distance: 20.0
click at [428, 141] on span "18,241" at bounding box center [440, 140] width 31 height 11
click at [295, 36] on link "Dataset: Dataset" at bounding box center [328, 37] width 93 height 16
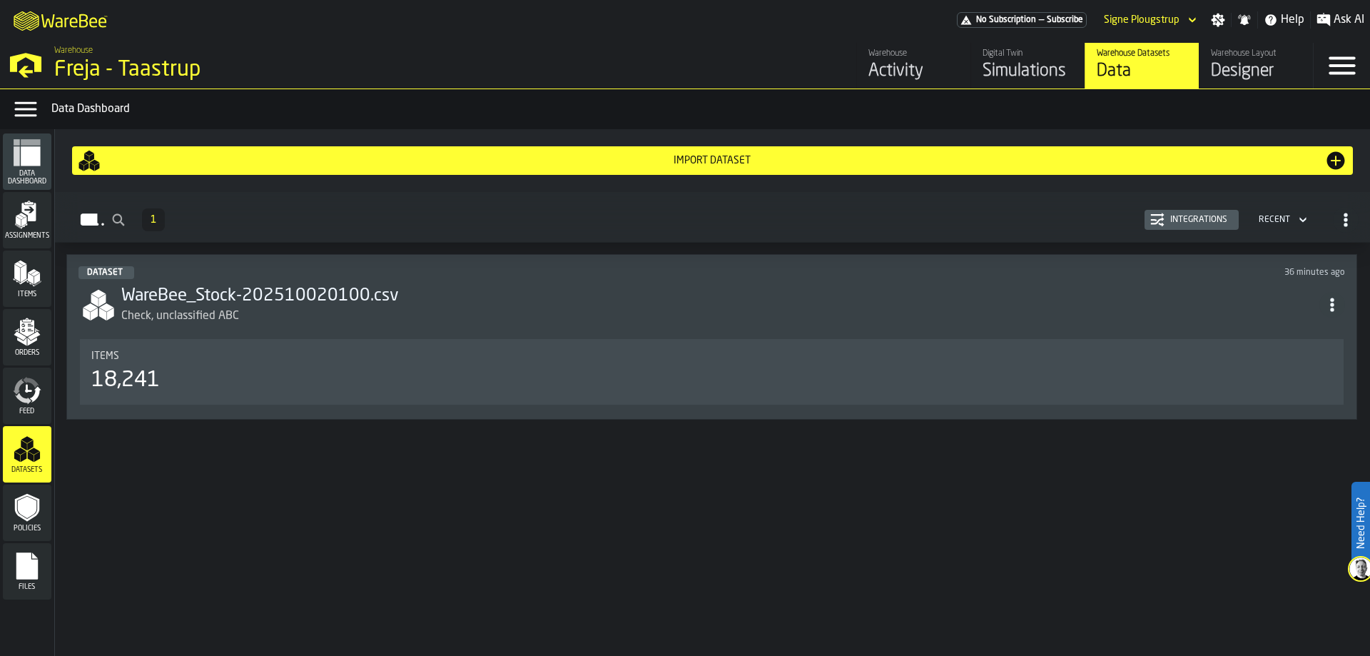
click at [212, 353] on div "Items" at bounding box center [711, 355] width 1241 height 11
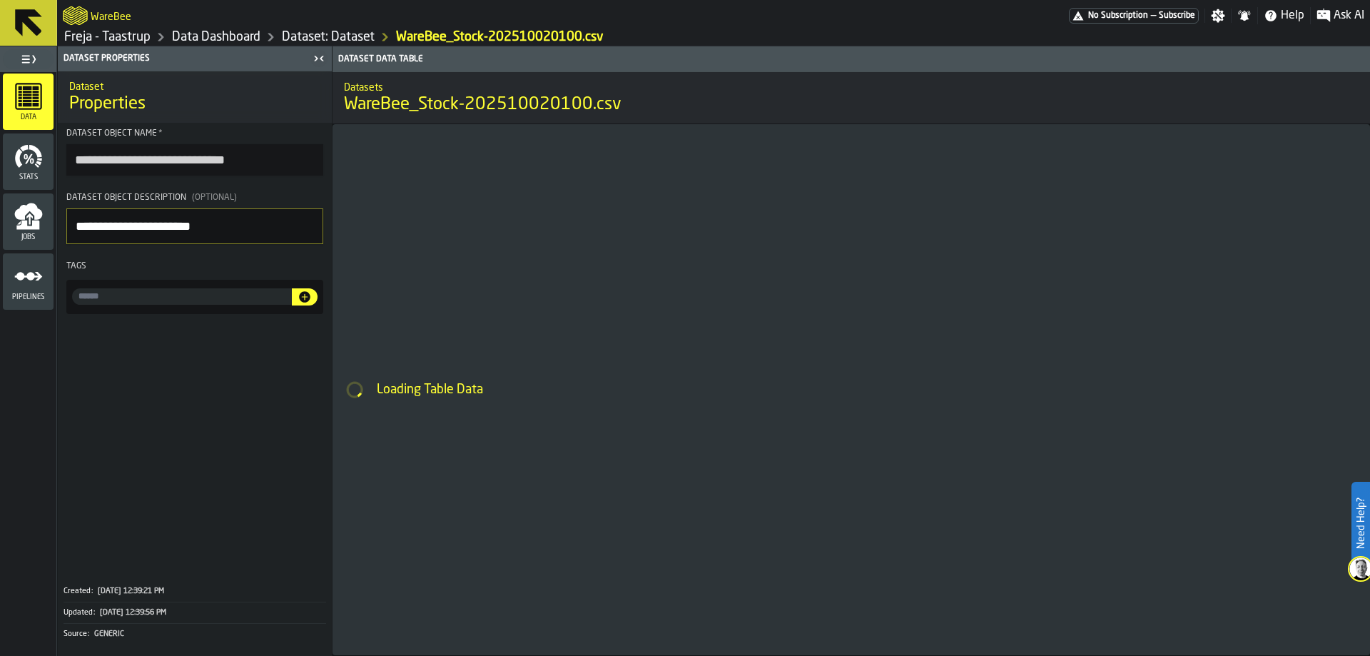
click at [325, 31] on link "Dataset: Dataset" at bounding box center [328, 37] width 93 height 16
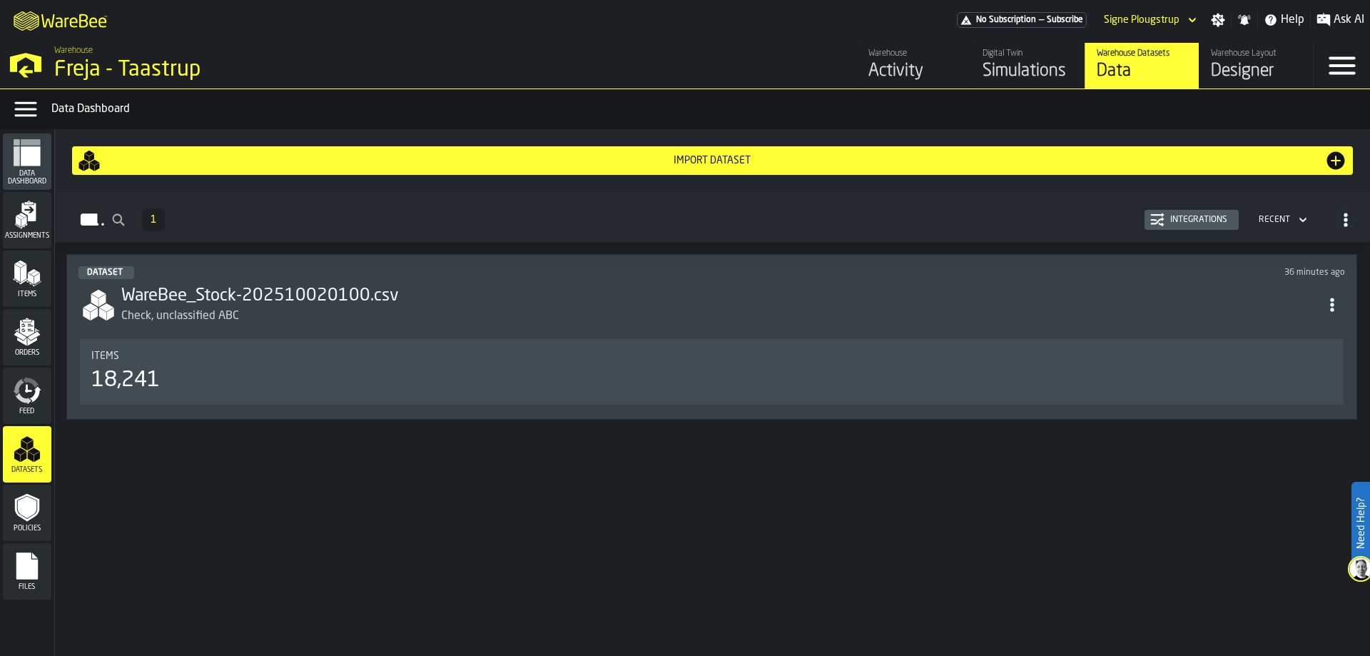
click at [934, 70] on div "Activity" at bounding box center [914, 71] width 91 height 23
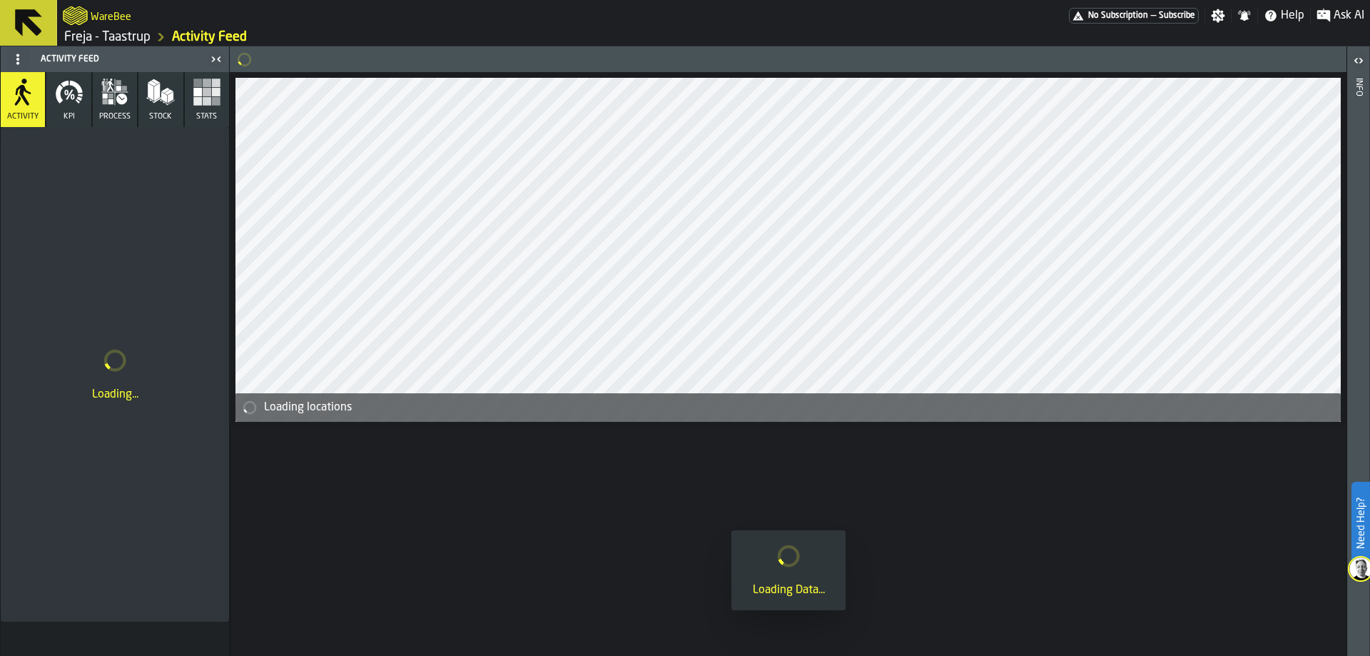
click at [192, 106] on button "Stats" at bounding box center [207, 99] width 44 height 55
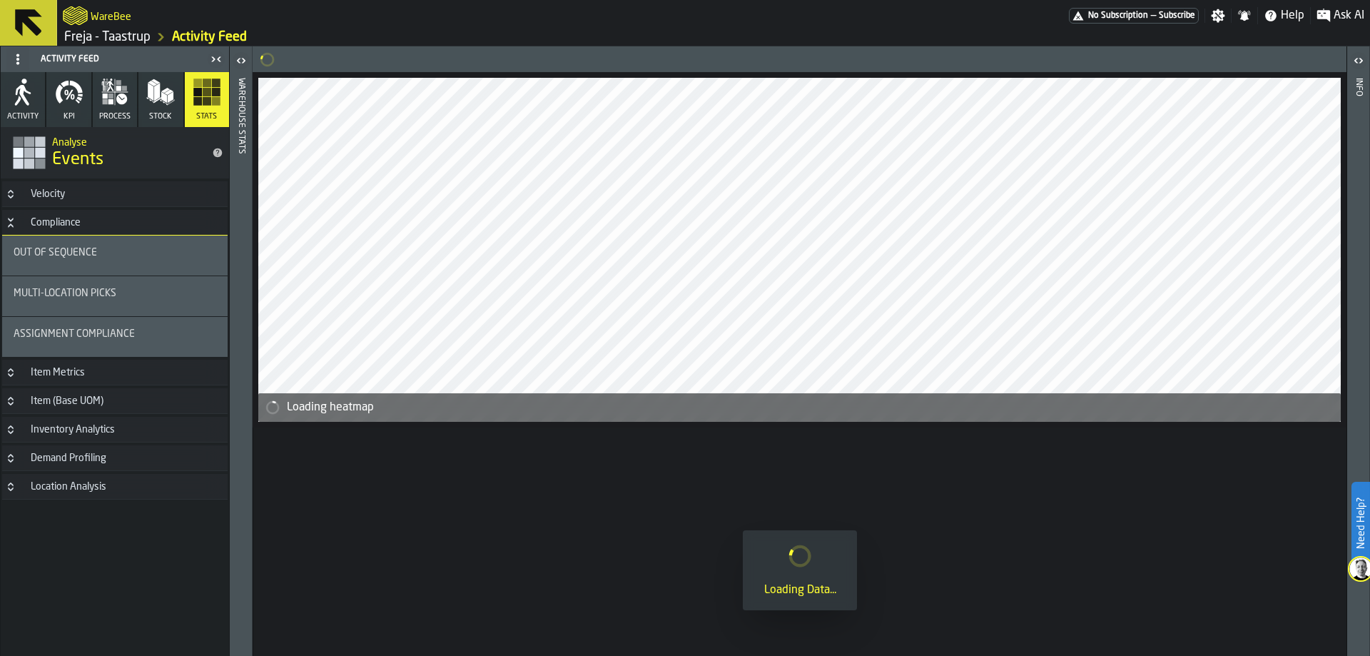
click at [100, 340] on div "Assignment Compliance" at bounding box center [115, 336] width 203 height 17
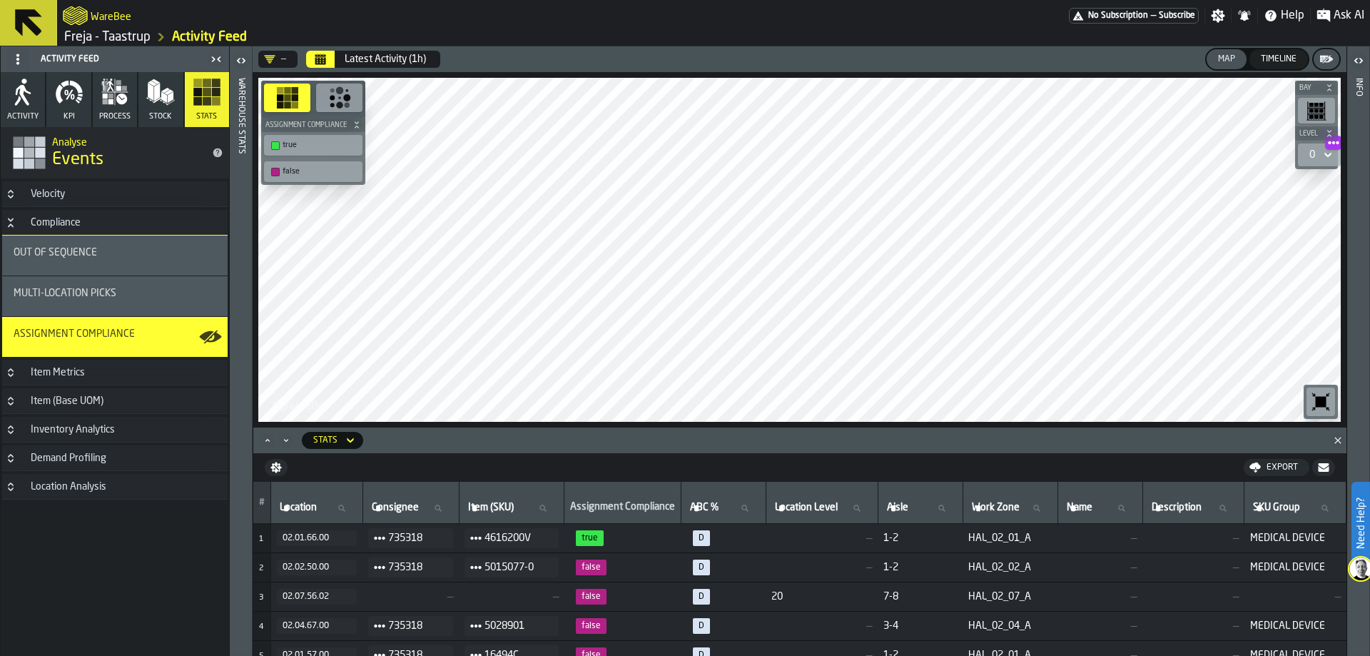
click at [110, 32] on link "Freja - Taastrup" at bounding box center [107, 37] width 86 height 16
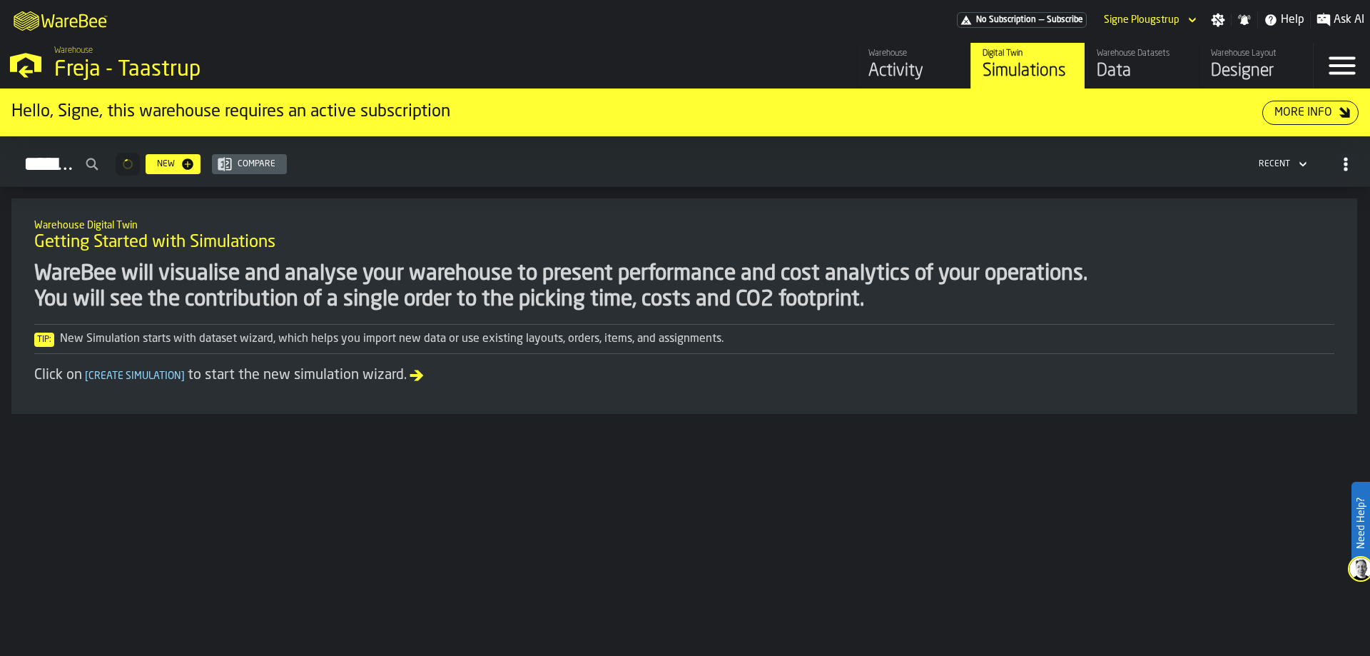
click at [1145, 66] on div "Data" at bounding box center [1142, 71] width 91 height 23
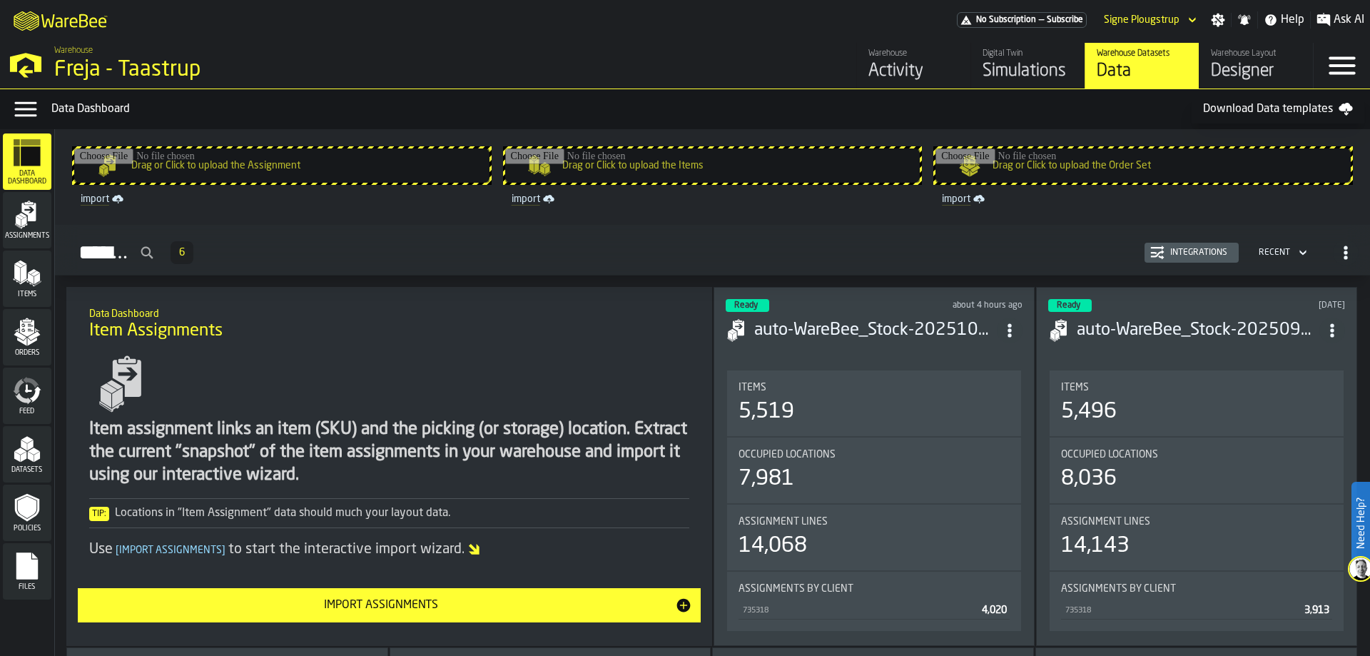
click at [36, 464] on div "Datasets" at bounding box center [27, 454] width 49 height 39
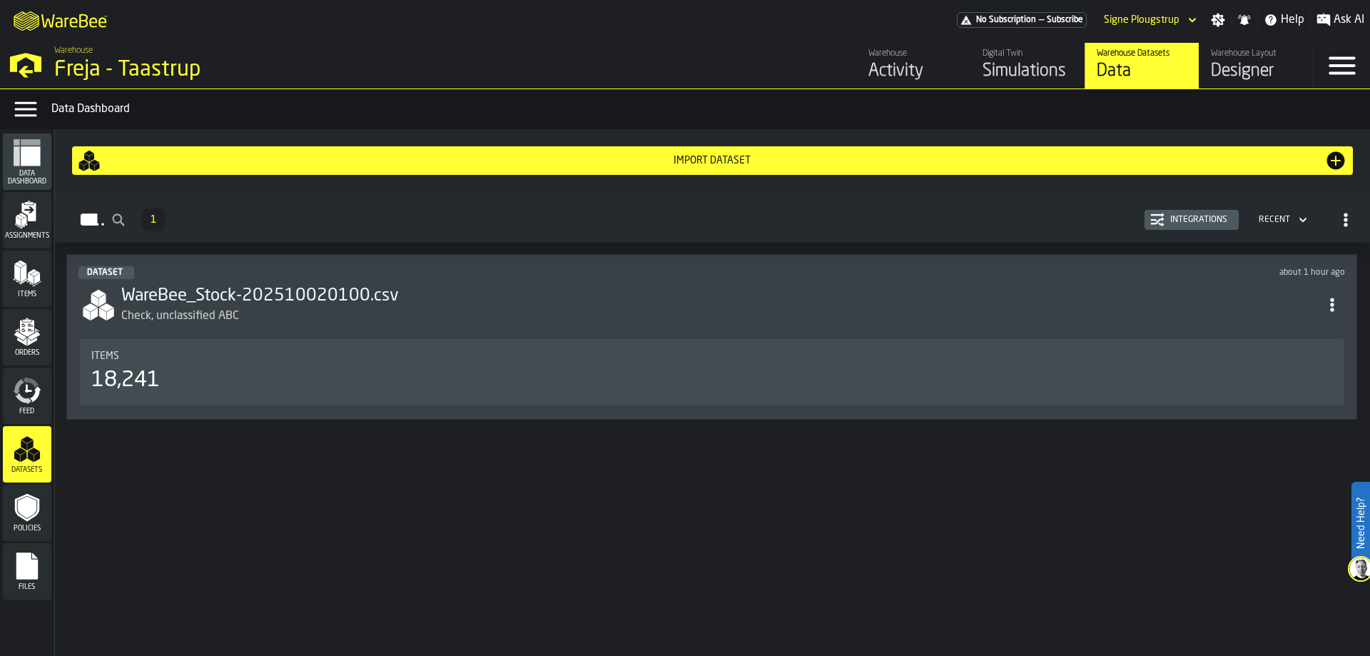
click at [425, 300] on h3 "WareBee_Stock-202510020100.csv" at bounding box center [720, 296] width 1198 height 23
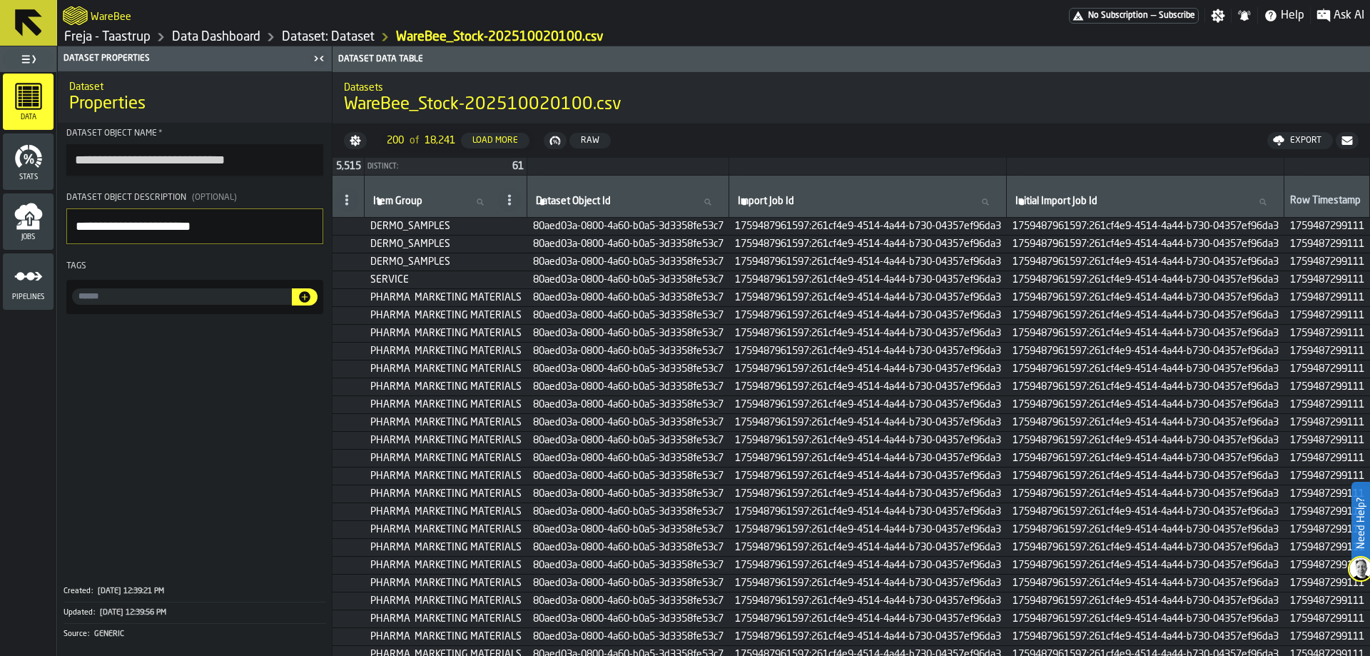
scroll to position [0, 492]
click at [292, 34] on link "Dataset: Dataset" at bounding box center [328, 37] width 93 height 16
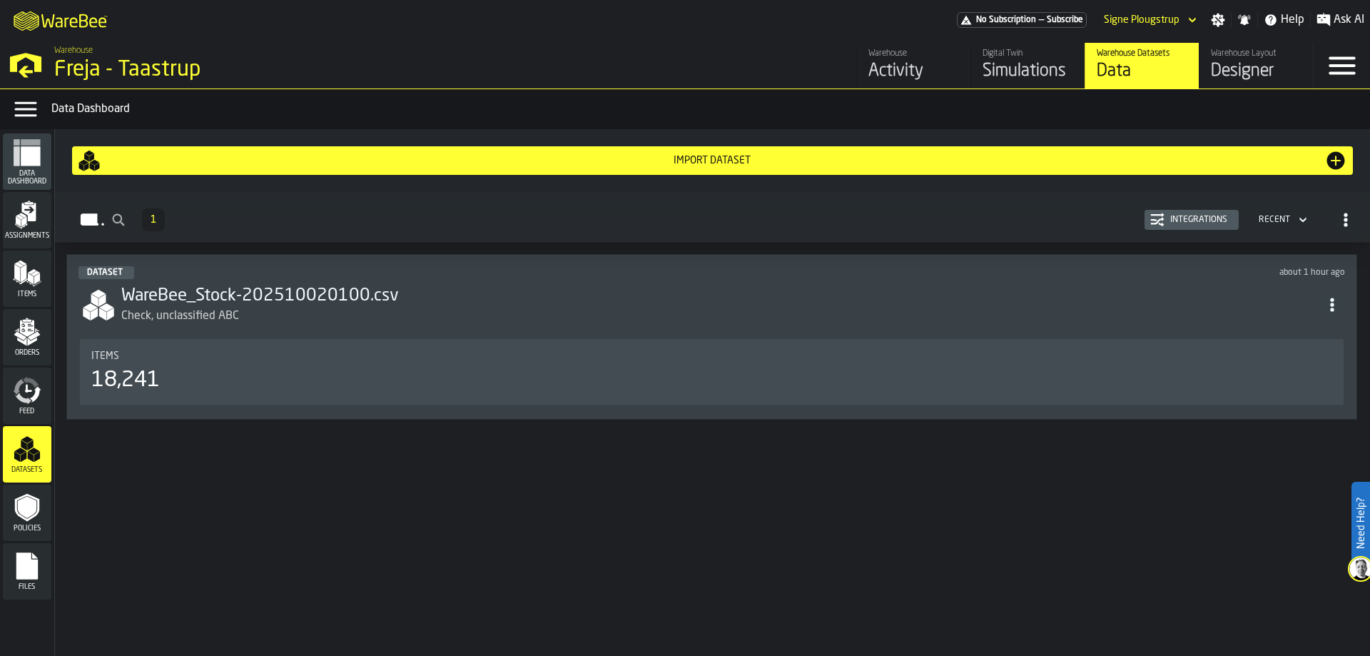
click at [883, 64] on div "Activity" at bounding box center [914, 71] width 91 height 23
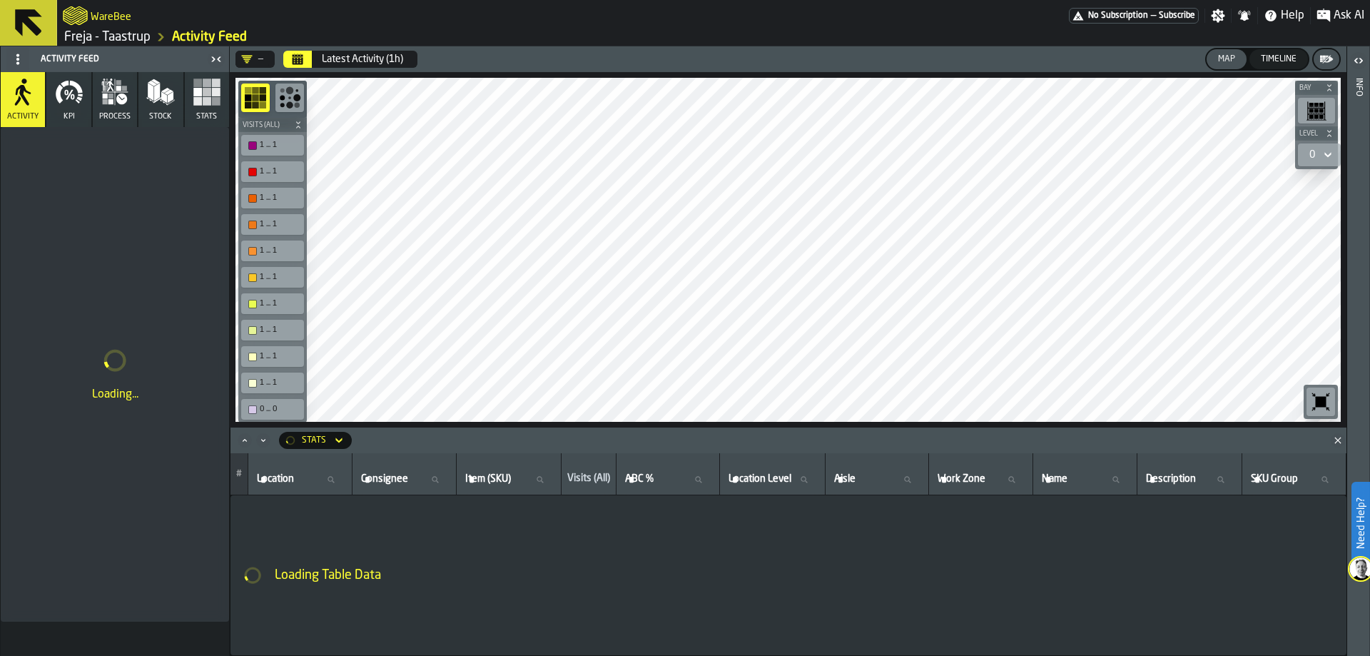
click at [223, 106] on button "Stats" at bounding box center [207, 99] width 44 height 55
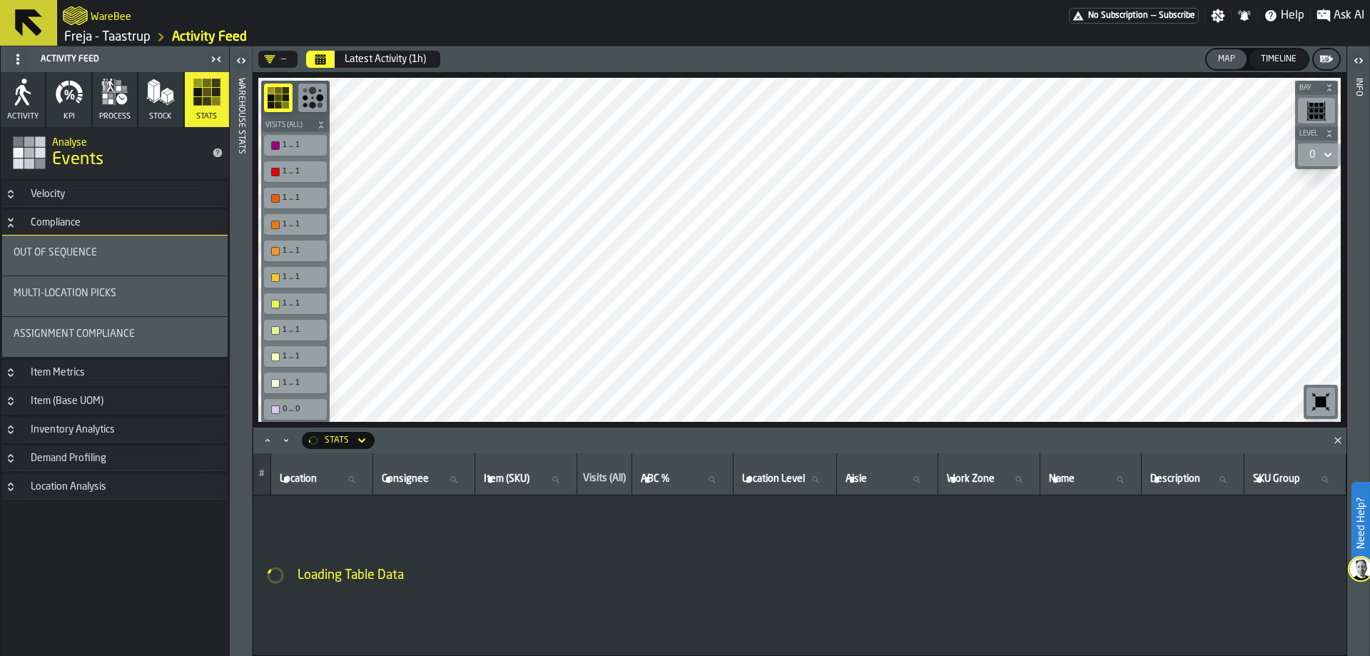
click at [123, 195] on h3 "Velocity" at bounding box center [115, 194] width 226 height 26
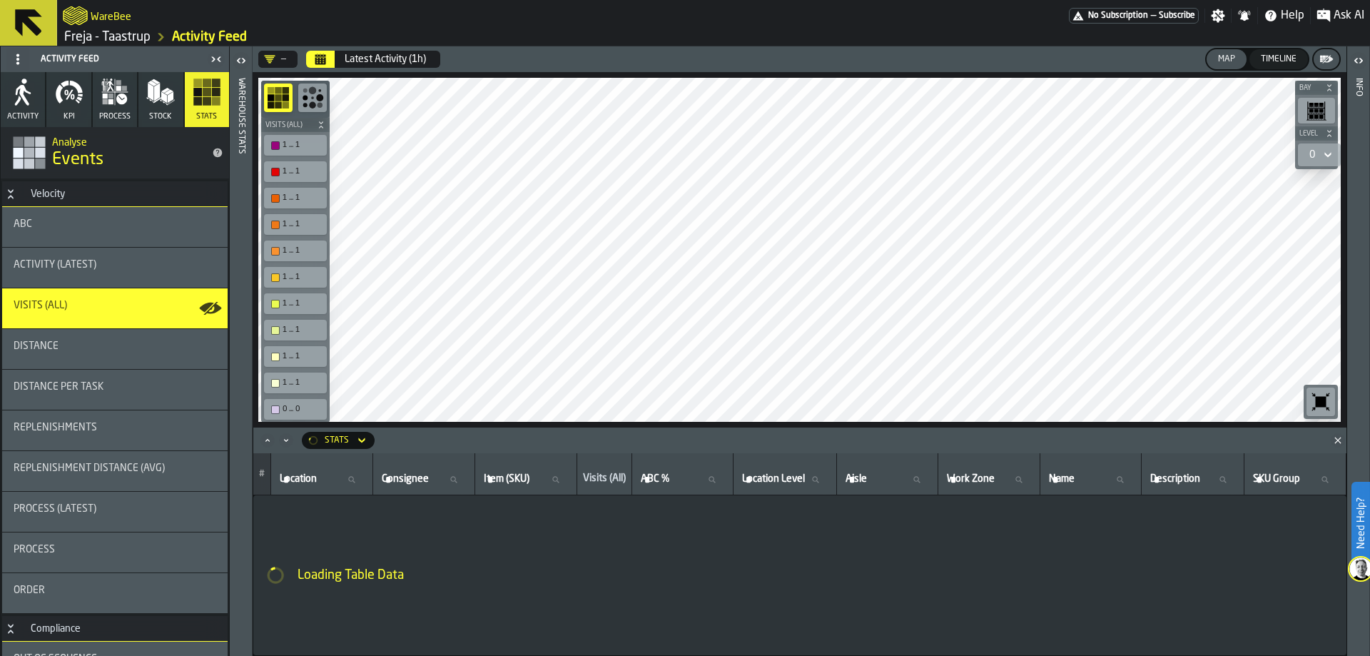
click at [103, 236] on div "ABC" at bounding box center [115, 227] width 226 height 40
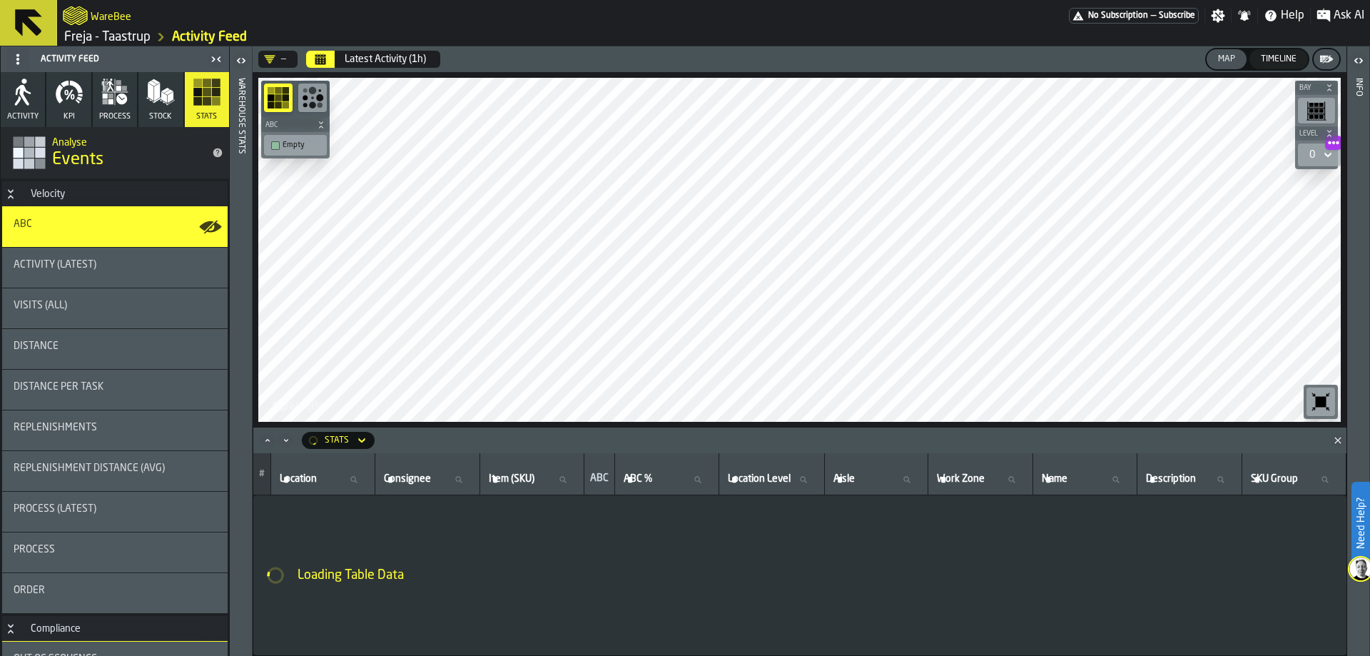
click at [273, 439] on icon "Maximize" at bounding box center [268, 440] width 14 height 14
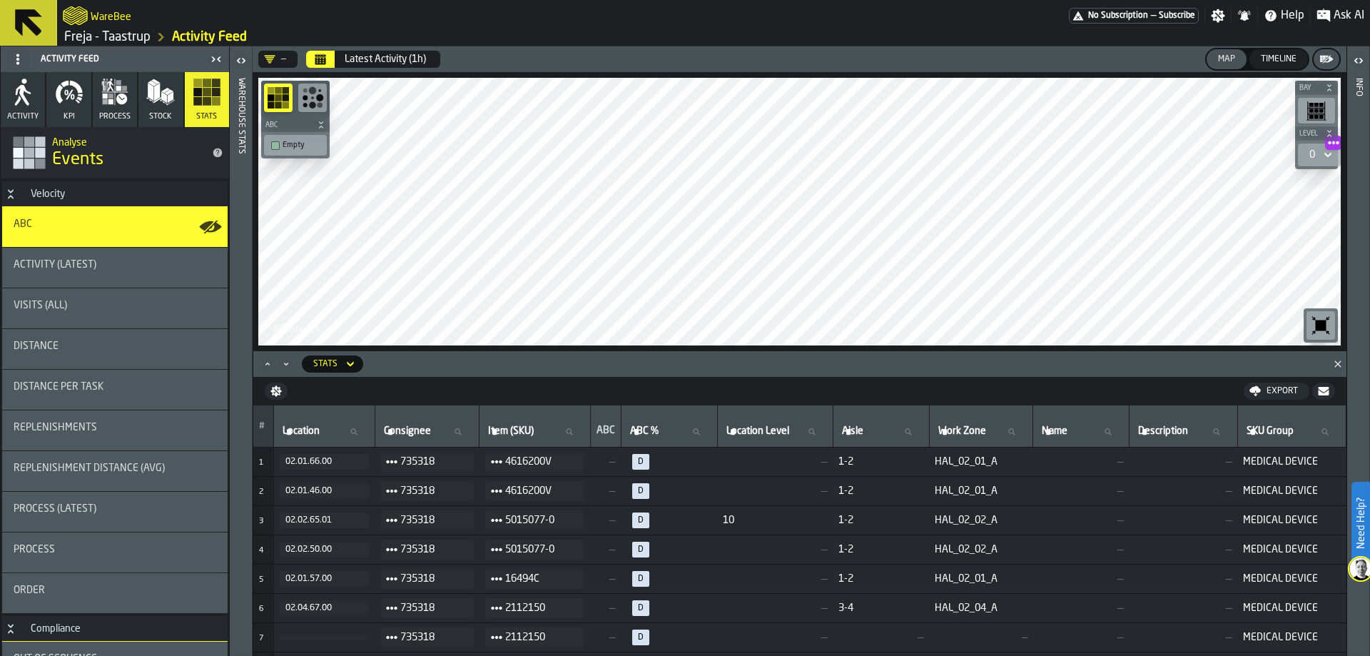
click at [636, 464] on span "D" at bounding box center [640, 462] width 17 height 16
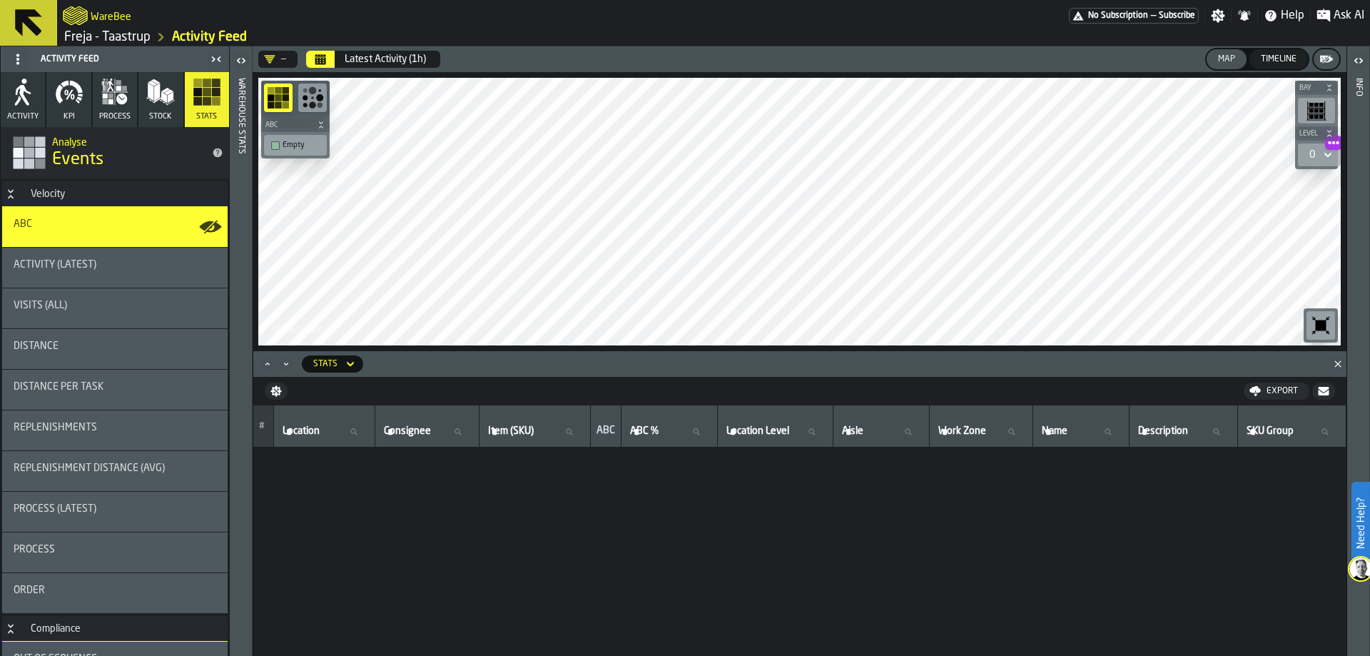
scroll to position [6, 0]
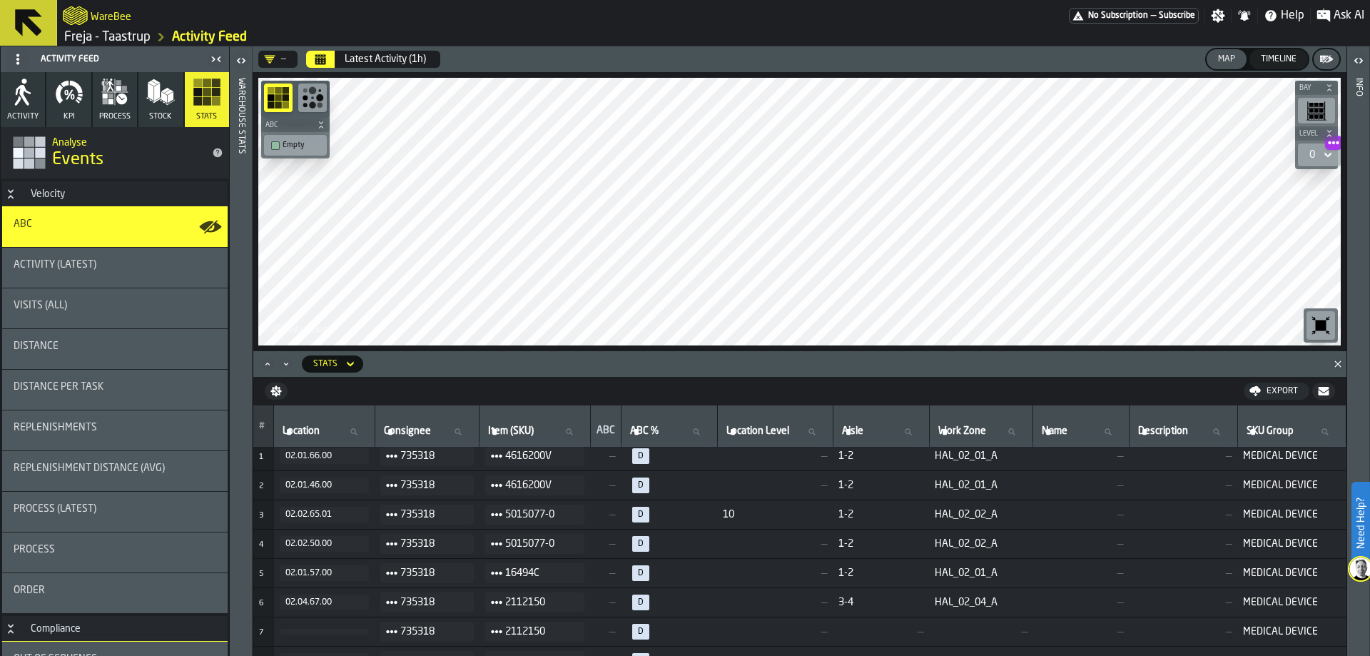
click at [324, 55] on icon "Calendar" at bounding box center [320, 56] width 11 height 2
click at [317, 53] on button "Calendar" at bounding box center [320, 59] width 29 height 17
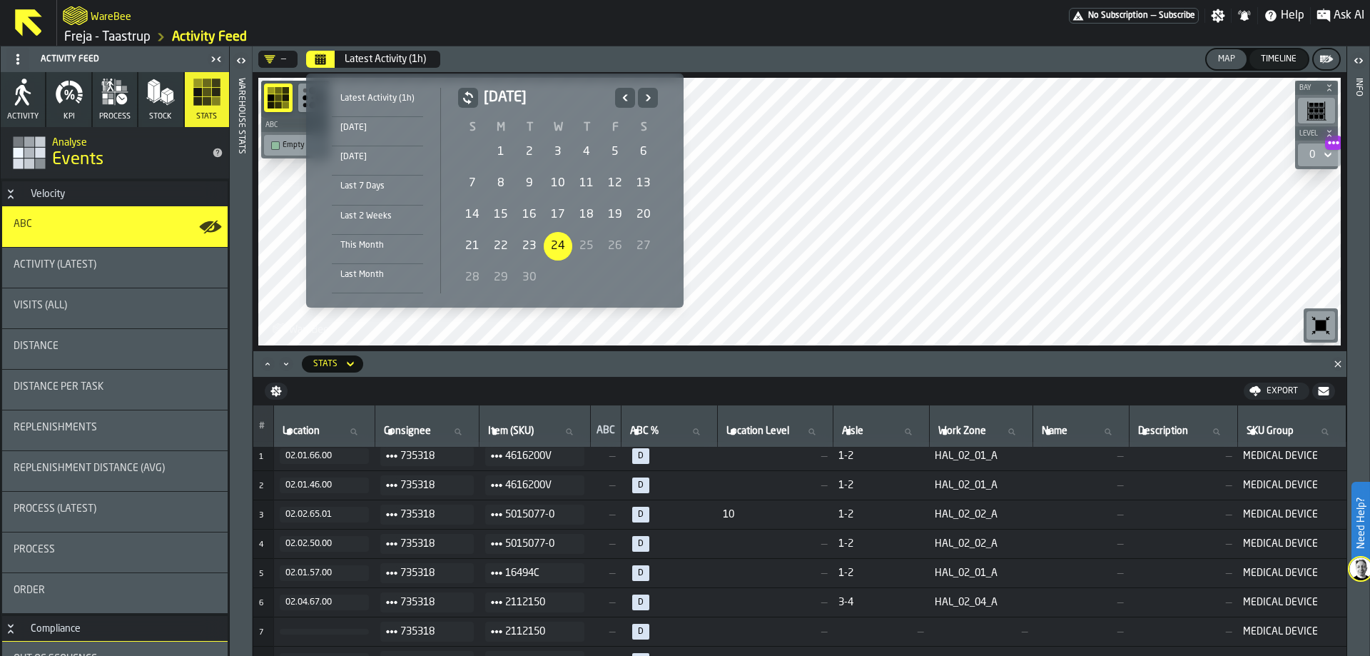
click at [629, 93] on icon "Previous" at bounding box center [625, 97] width 14 height 17
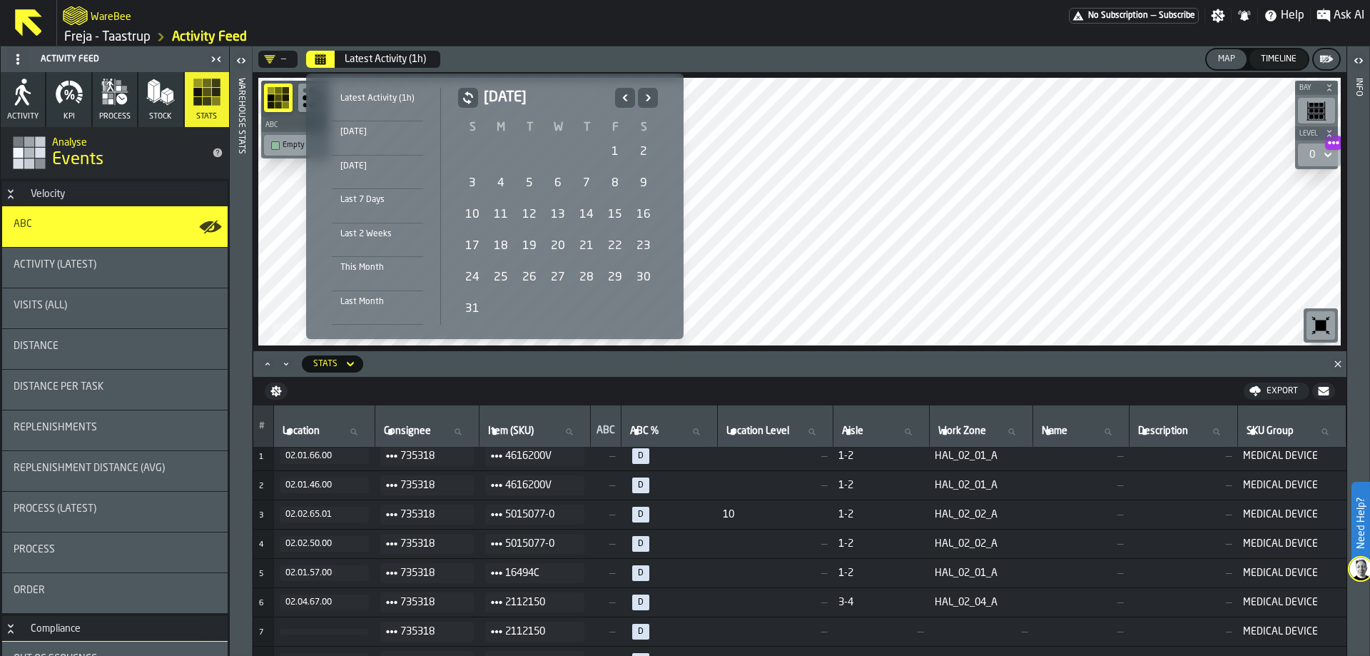
click at [642, 93] on icon "Next" at bounding box center [648, 97] width 14 height 17
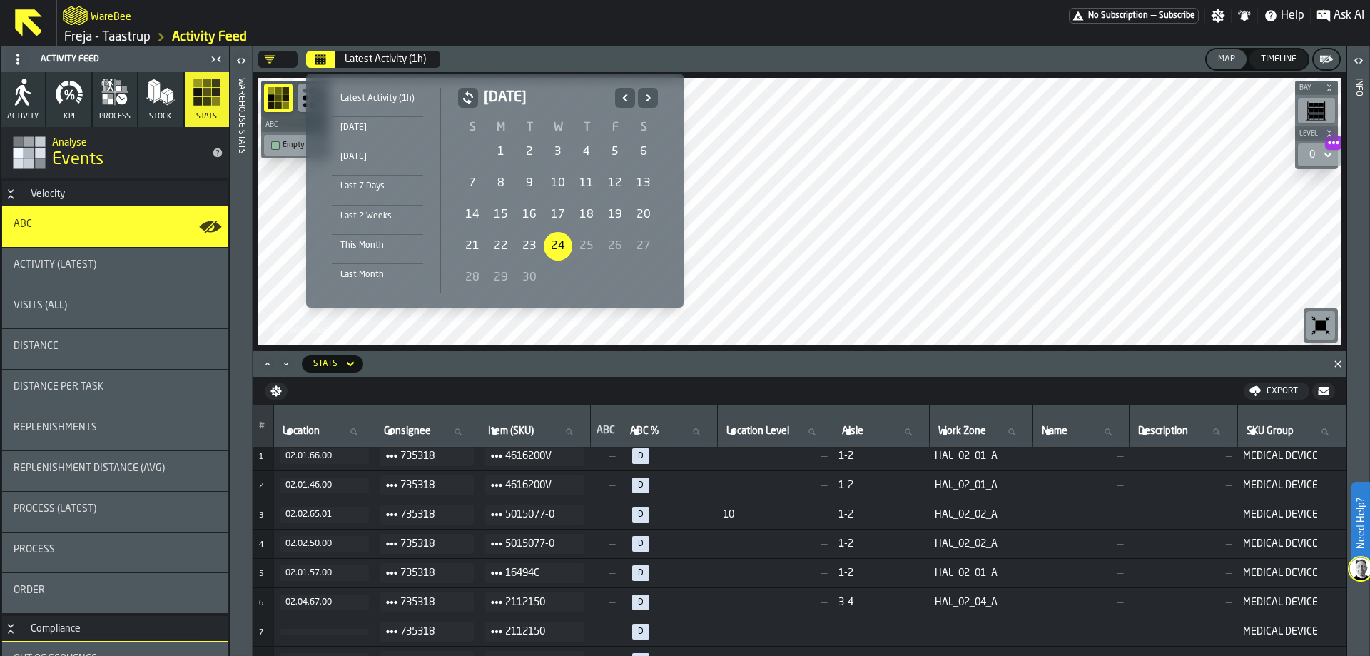
click at [505, 150] on div "1" at bounding box center [501, 152] width 29 height 29
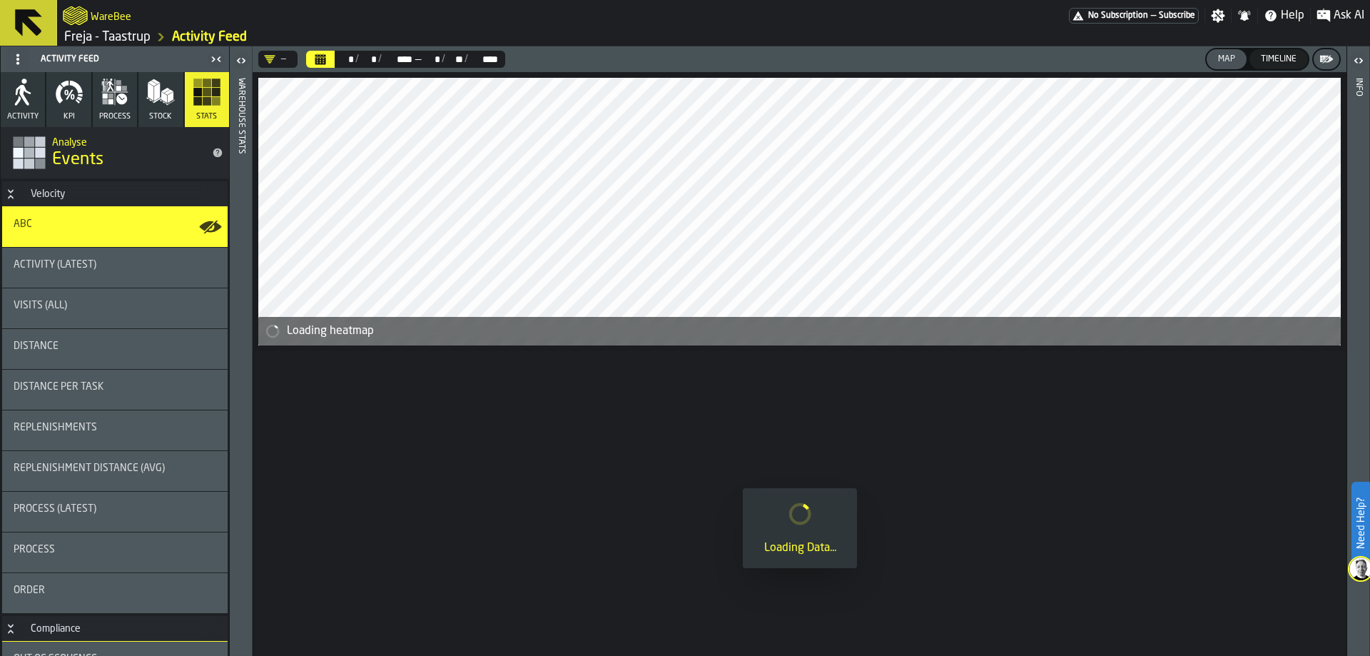
click at [1326, 61] on icon "button-" at bounding box center [1327, 60] width 11 height 8
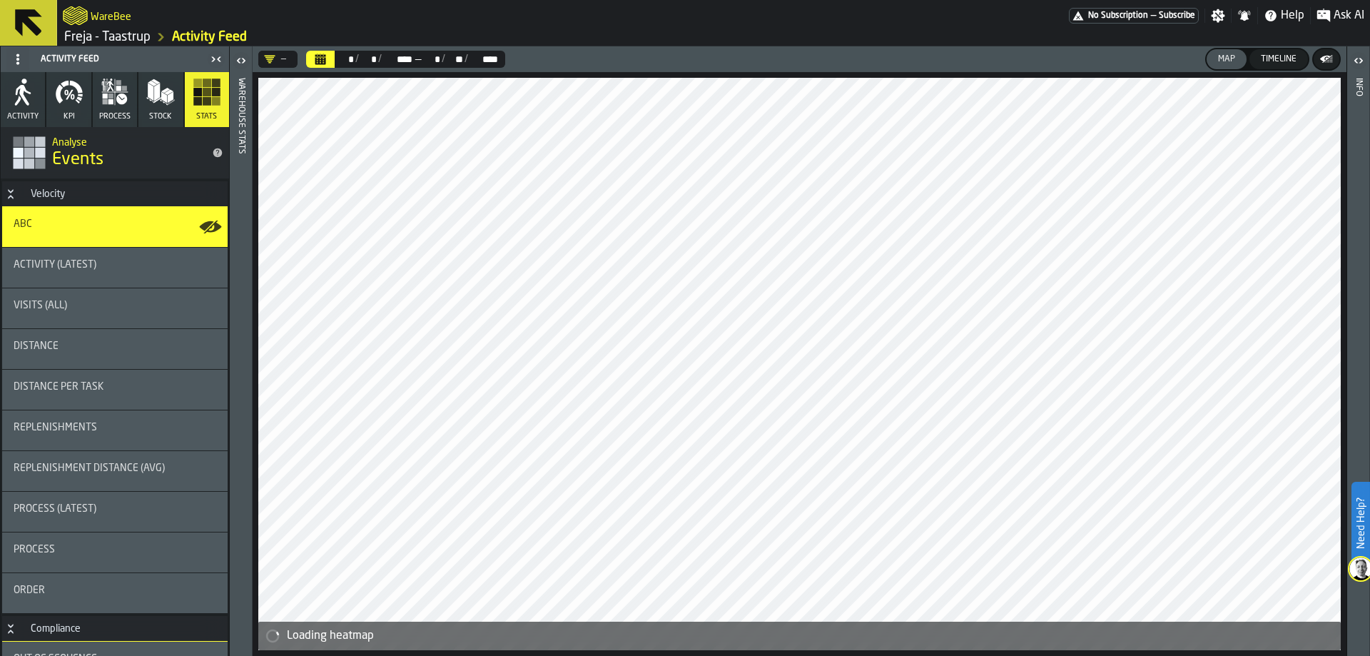
click at [1320, 59] on icon "button-" at bounding box center [1327, 59] width 14 height 14
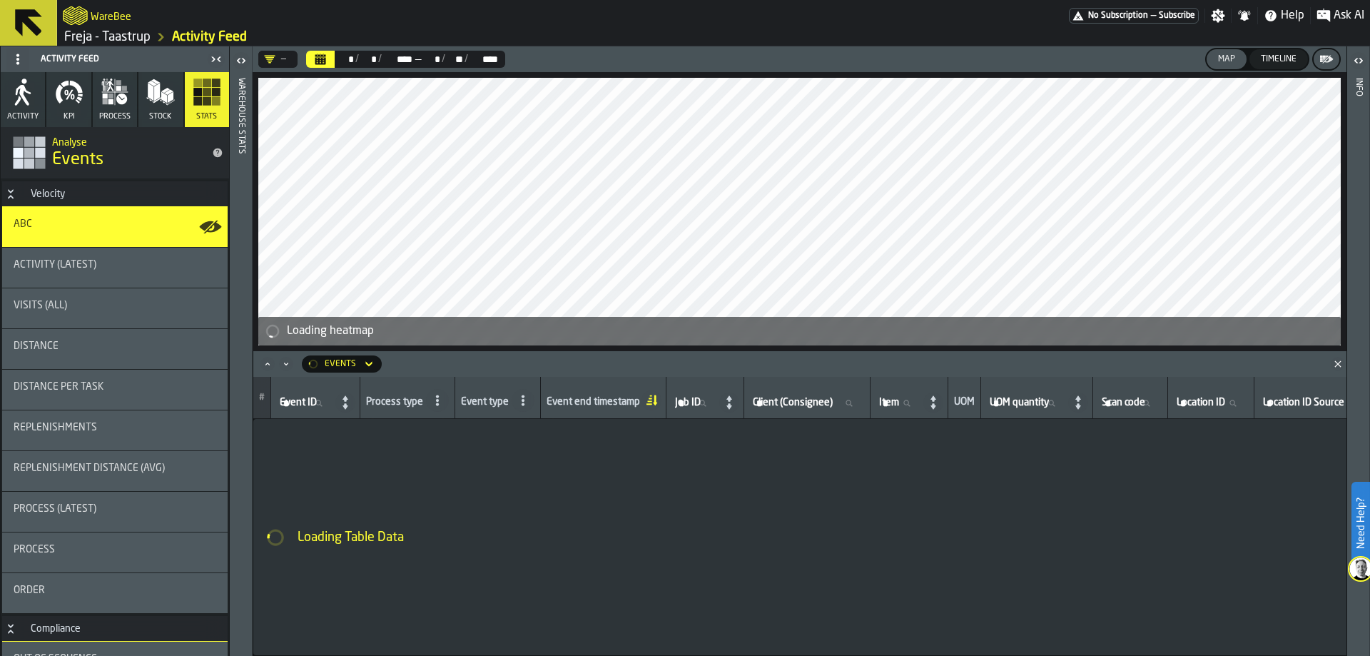
click at [1325, 4] on ul "No Subscription — Subscribe Settings Notifications Help Ask AI" at bounding box center [1219, 16] width 301 height 26
click at [1327, 12] on icon "button-toggle-Ask AI" at bounding box center [1323, 15] width 13 height 13
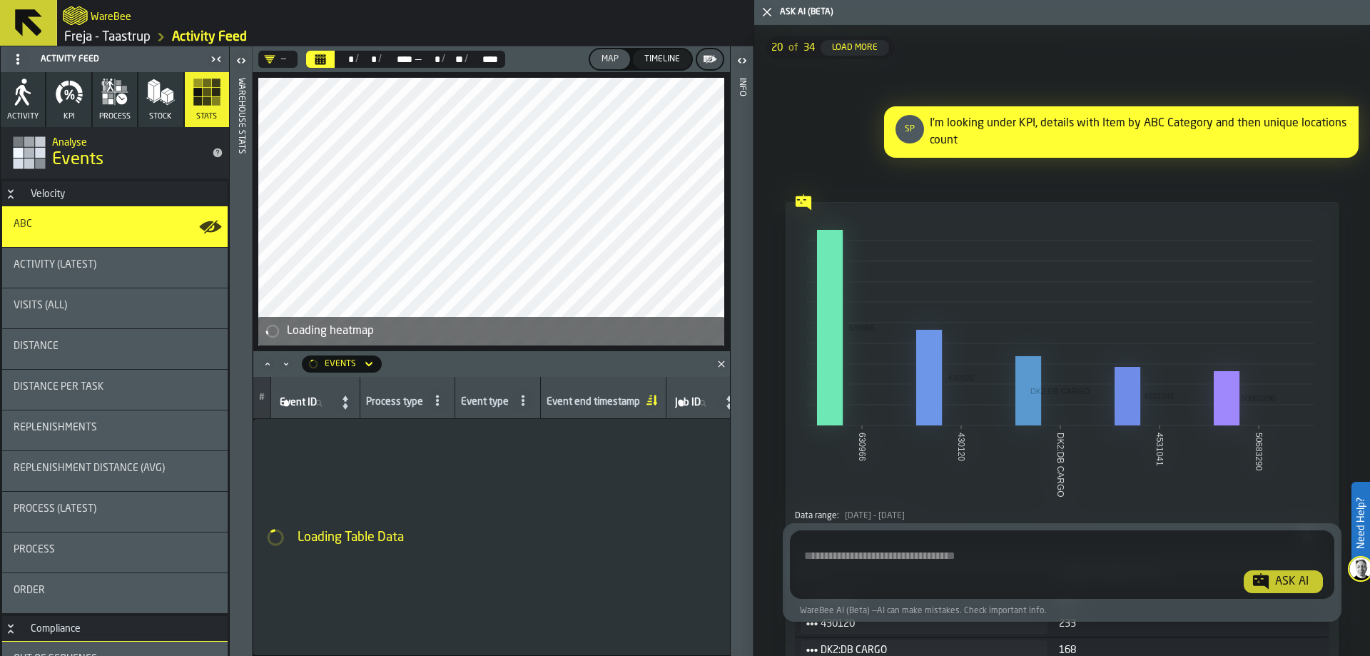
click at [1165, 578] on textarea "Ask AI about the warehouse Activity" at bounding box center [1062, 567] width 533 height 51
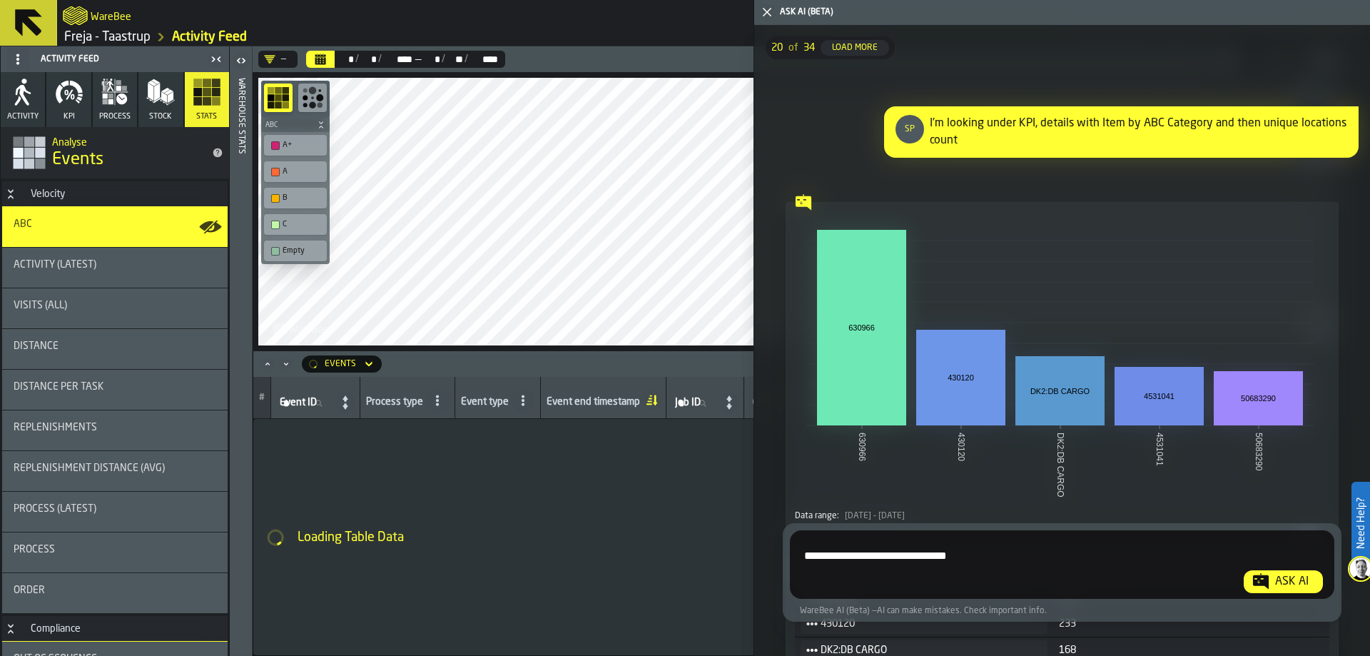
type textarea "**********"
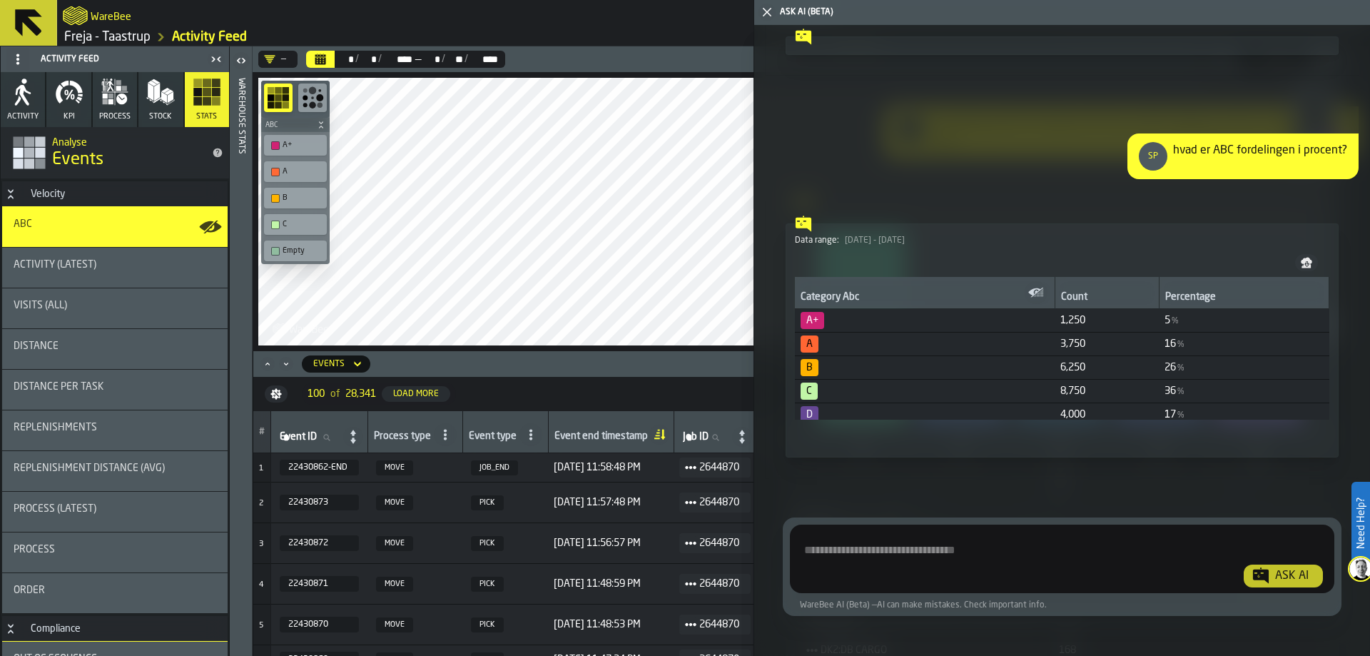
scroll to position [7, 0]
click at [941, 550] on textarea "Ask AI about the warehouse Activity" at bounding box center [1060, 561] width 529 height 51
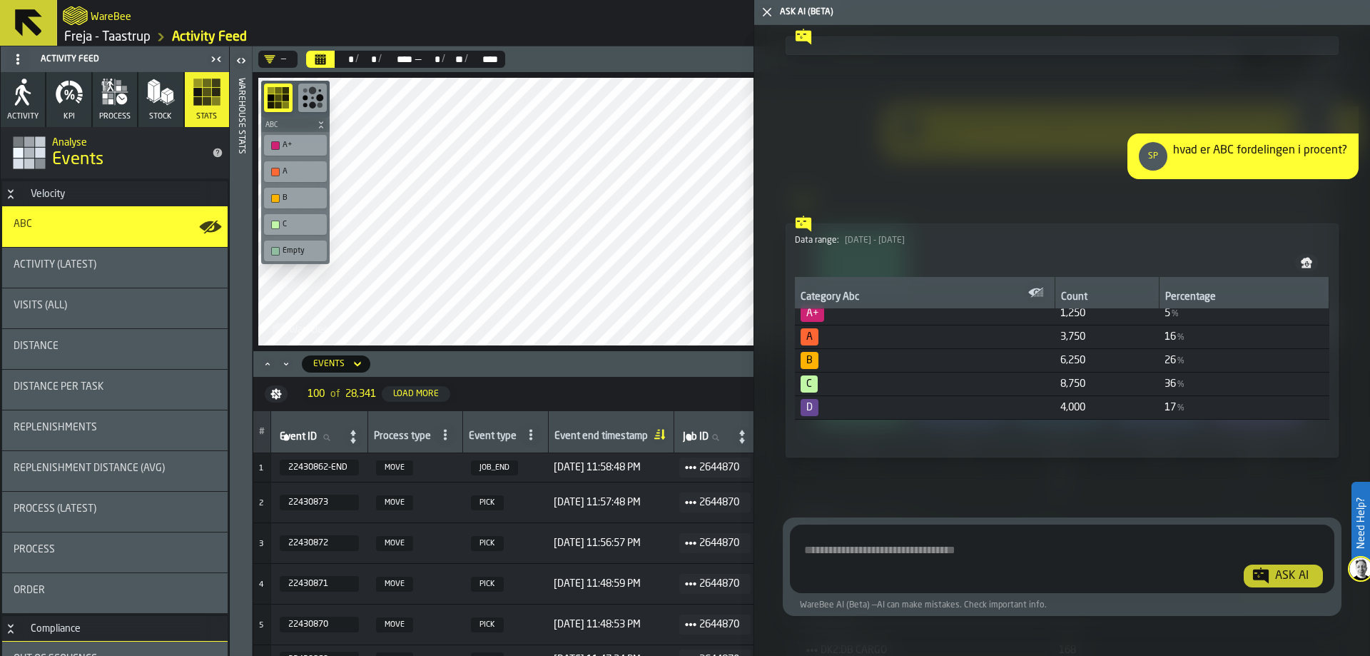
click at [849, 432] on span "Show Analysis" at bounding box center [846, 434] width 56 height 10
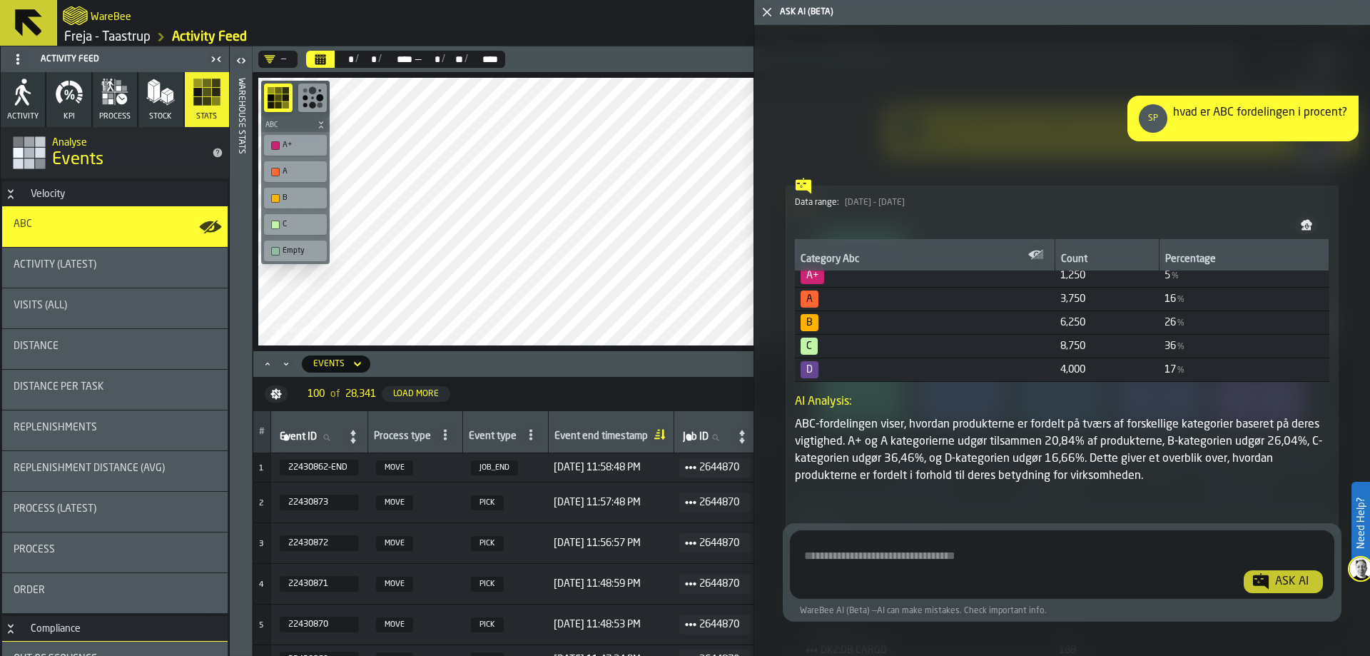
scroll to position [10900, 0]
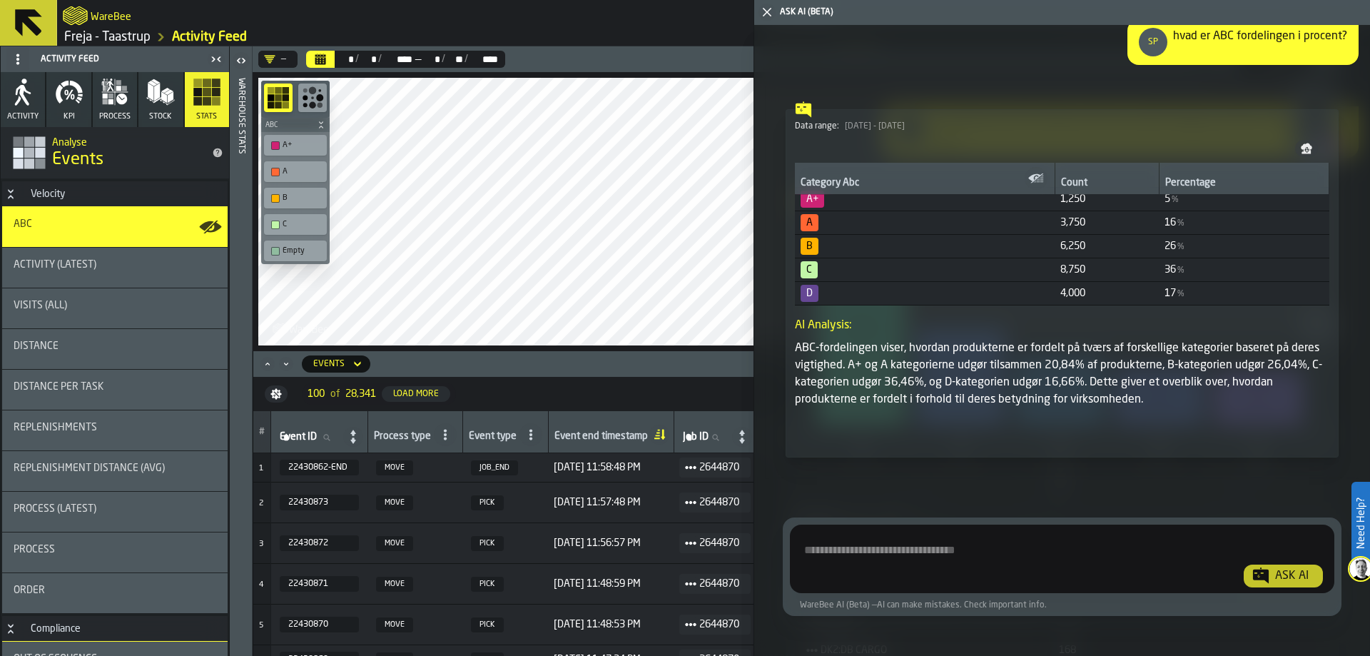
click at [1006, 552] on textarea "Ask AI about the warehouse Activity" at bounding box center [1060, 561] width 529 height 51
type textarea "*"
type textarea "**********"
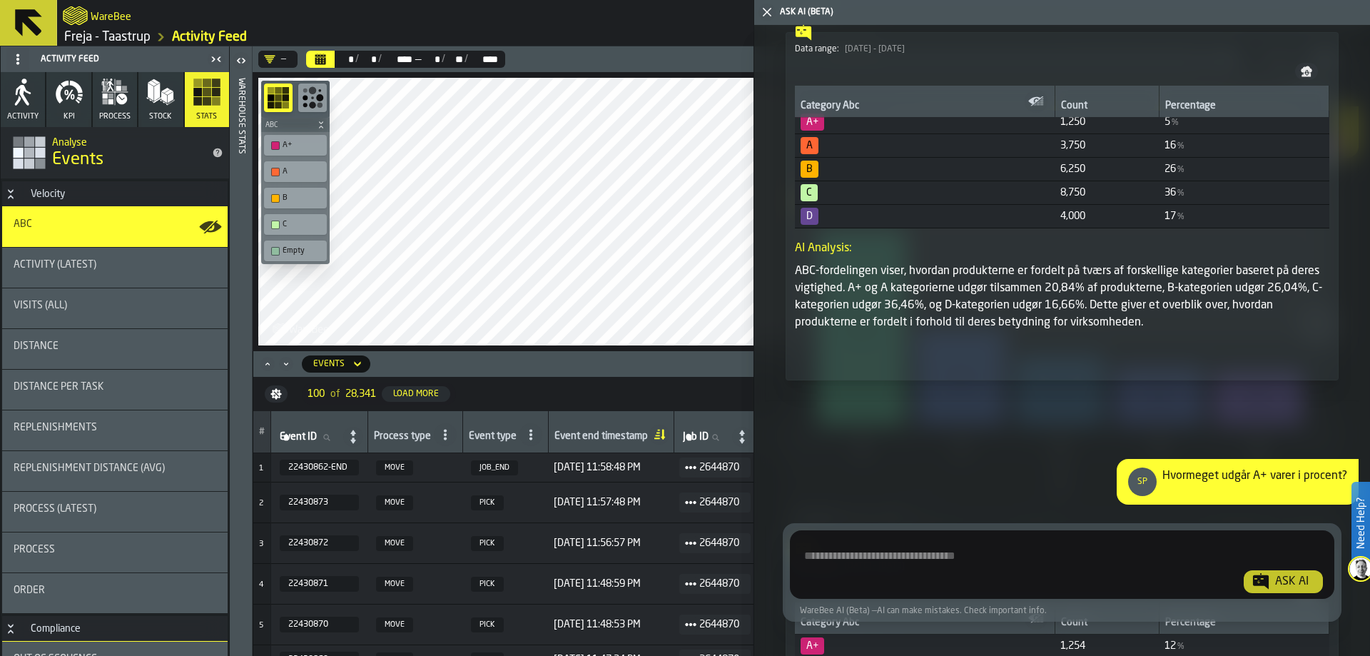
scroll to position [11224, 0]
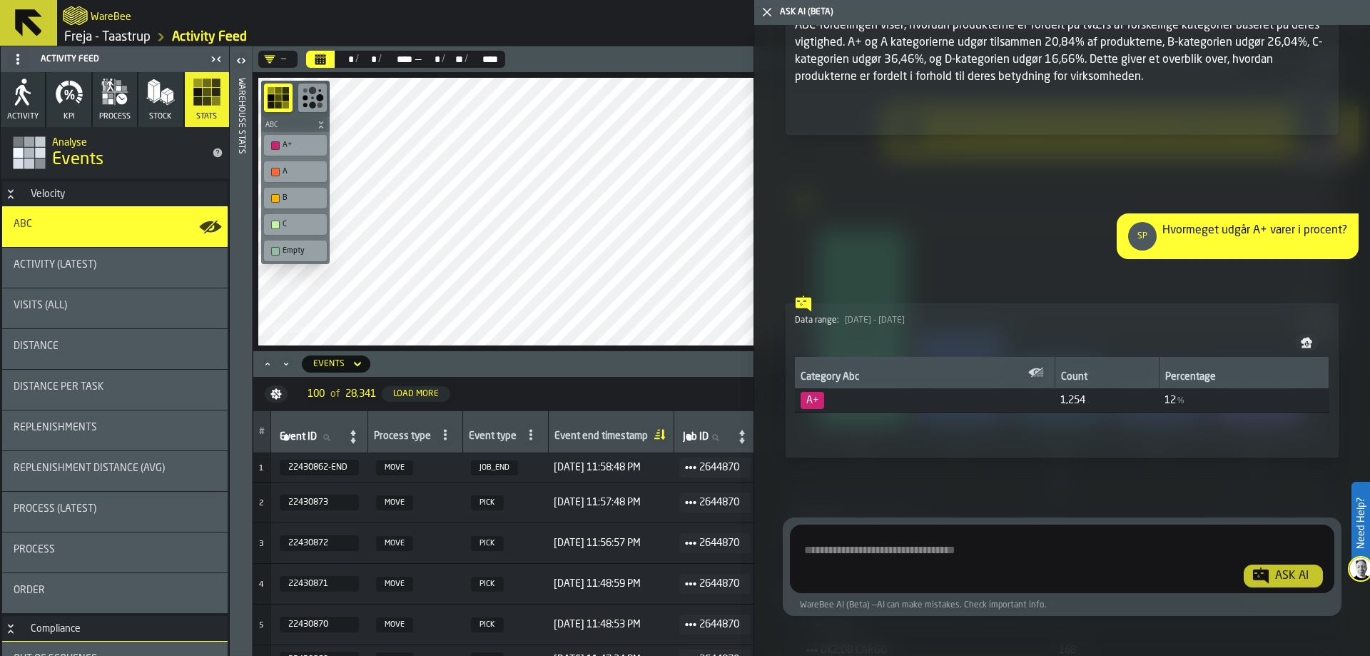
click at [919, 550] on textarea "Ask AI about the warehouse Activity" at bounding box center [1060, 561] width 529 height 51
type textarea "*"
type textarea "**********"
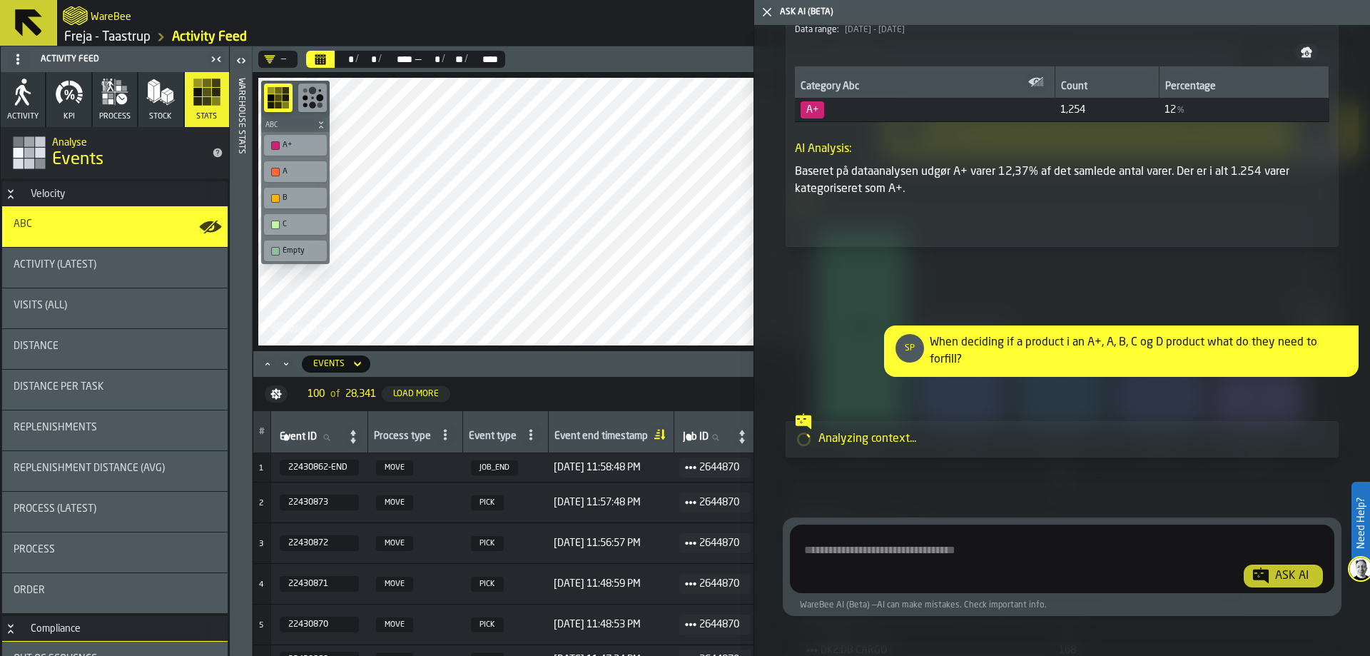
scroll to position [11516, 0]
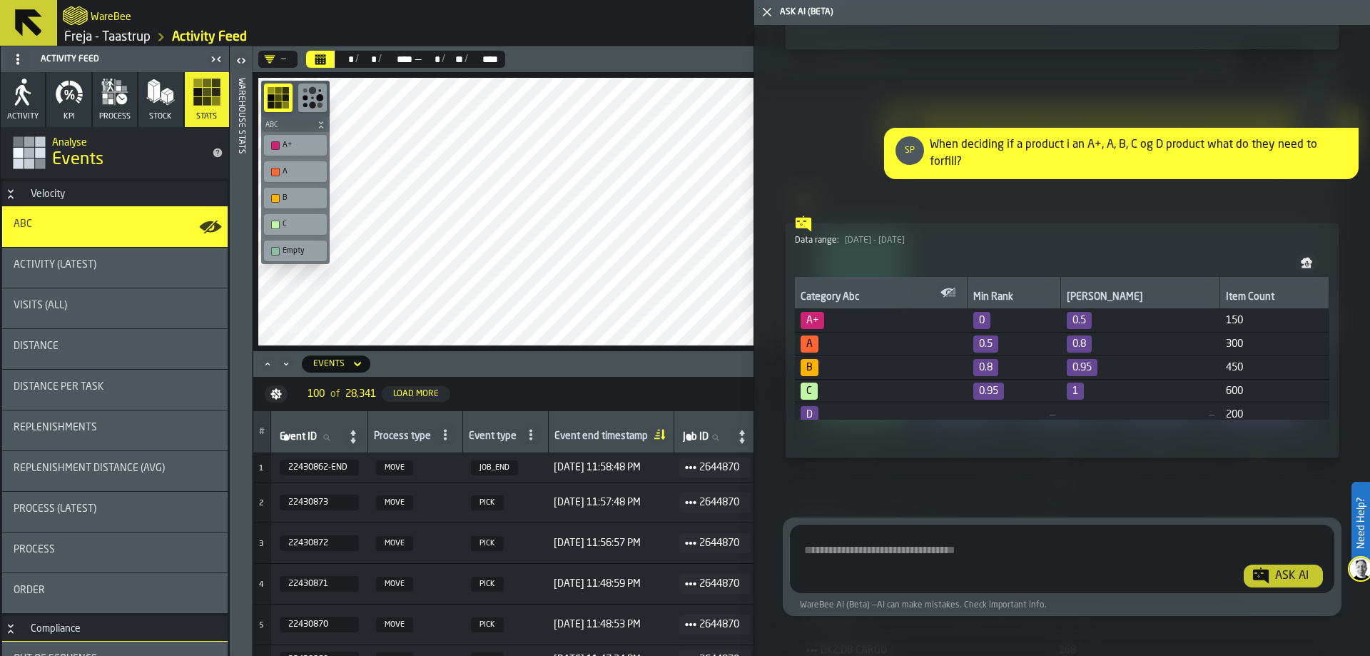
scroll to position [7, 0]
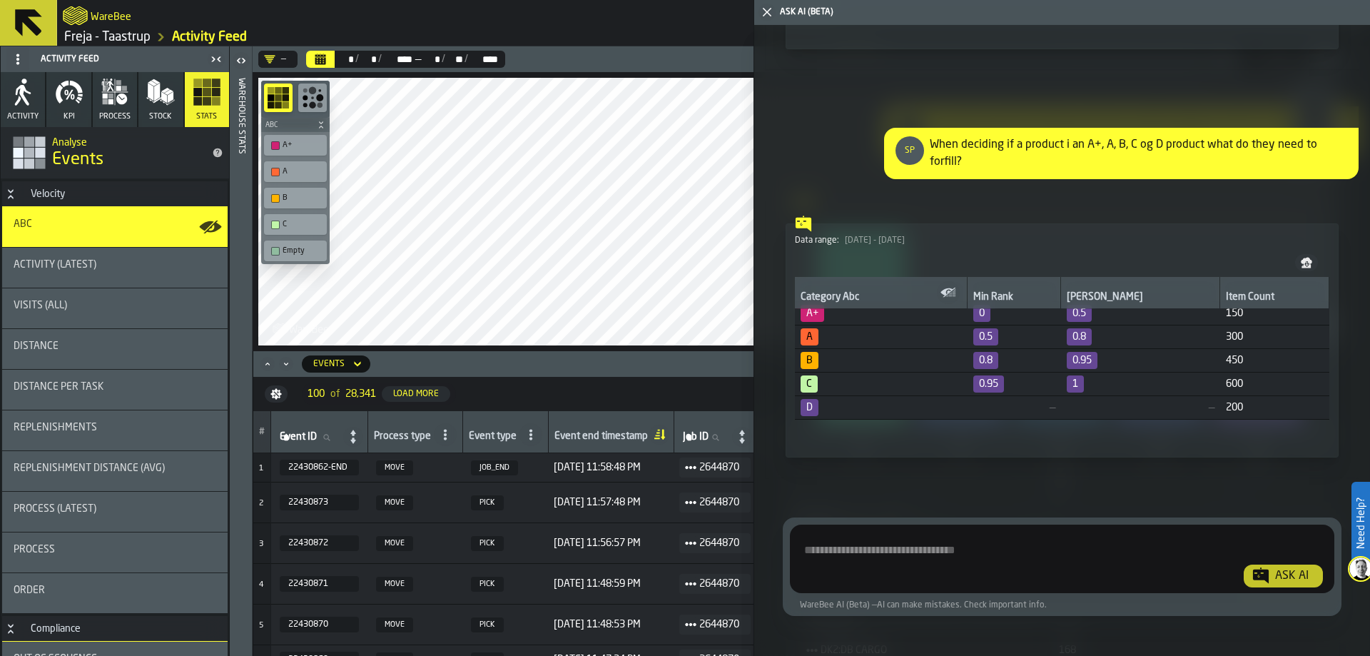
click at [761, 11] on icon "button-toggle-Close me" at bounding box center [767, 12] width 17 height 17
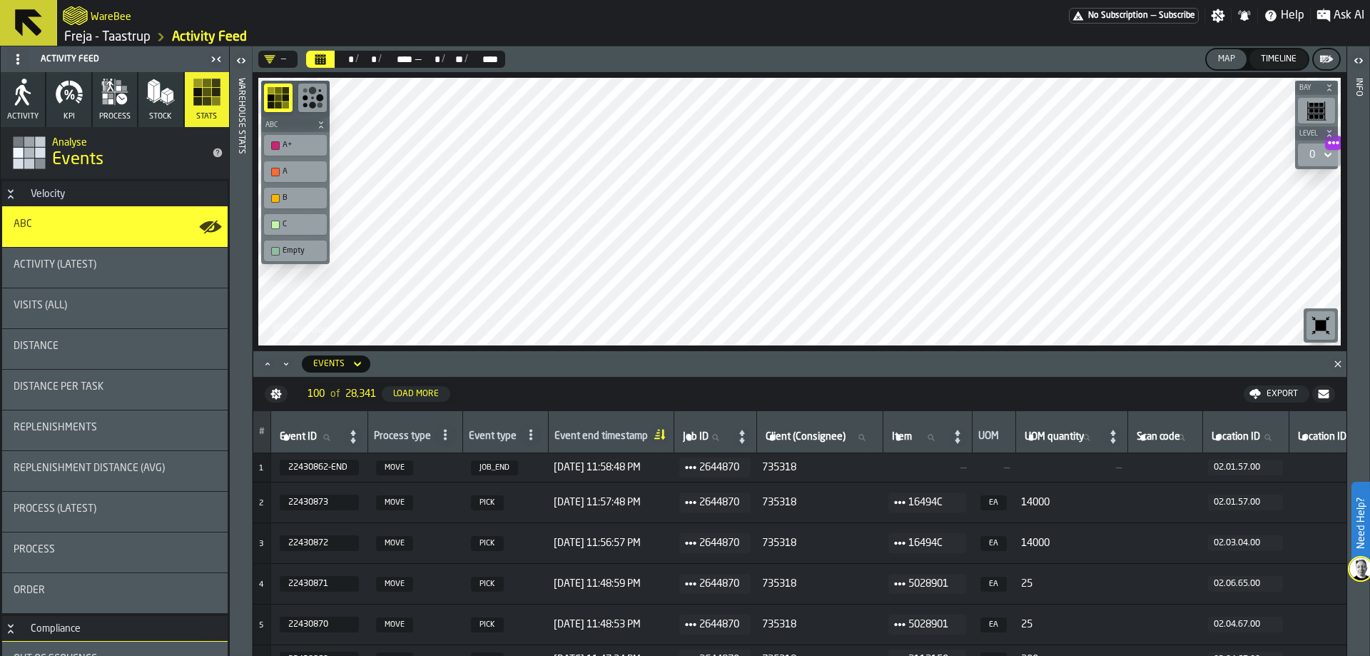
click at [128, 42] on link "Freja - Taastrup" at bounding box center [107, 37] width 86 height 16
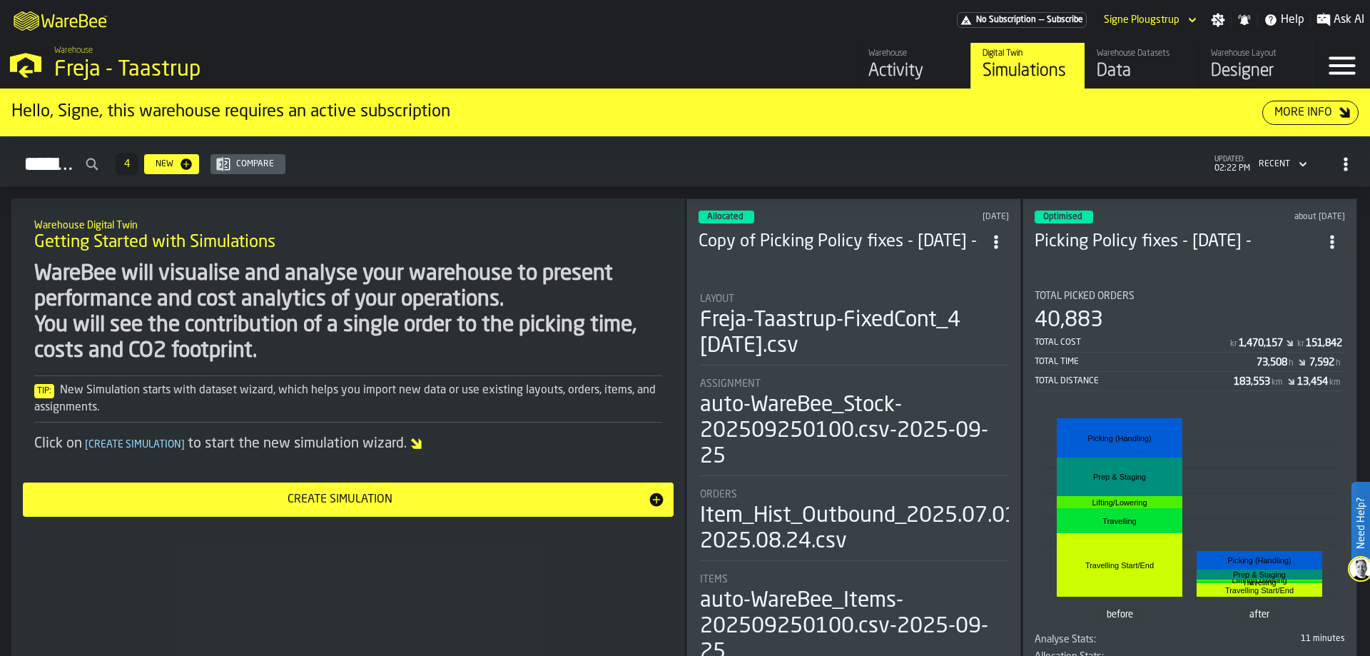
click at [1134, 76] on div "Data" at bounding box center [1142, 71] width 91 height 23
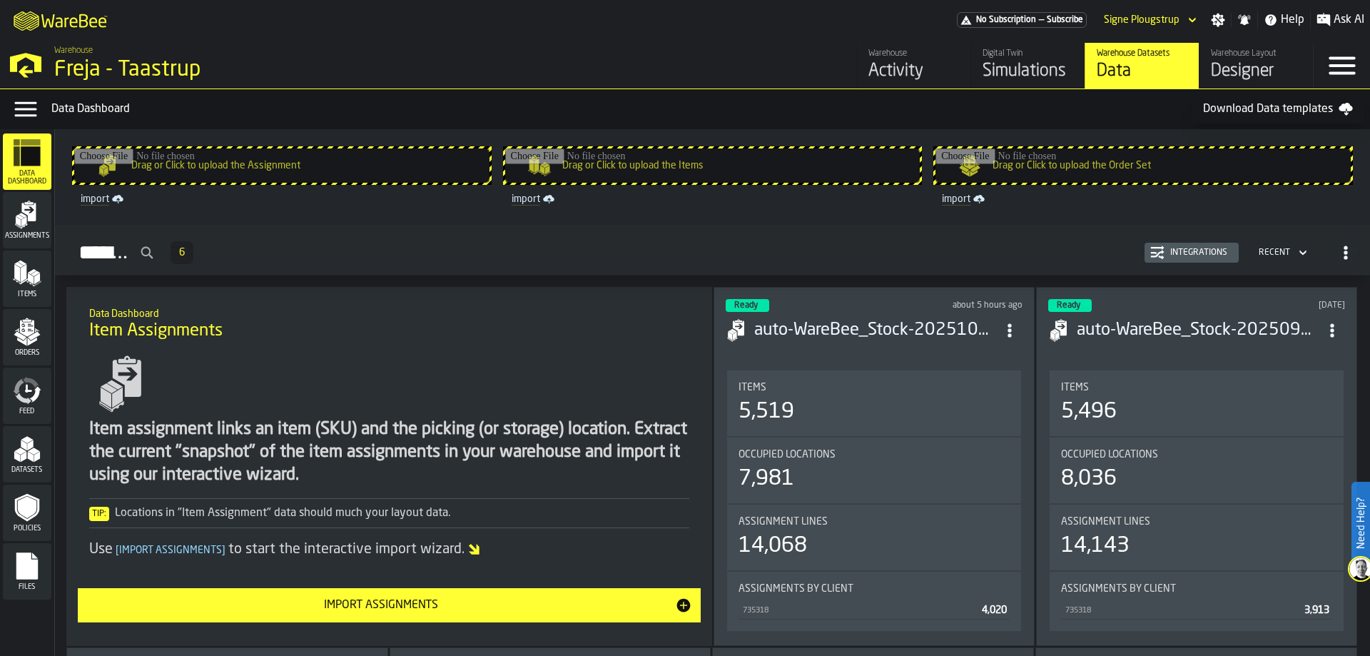
click at [29, 447] on polygon "menu Datasets" at bounding box center [30, 445] width 6 height 11
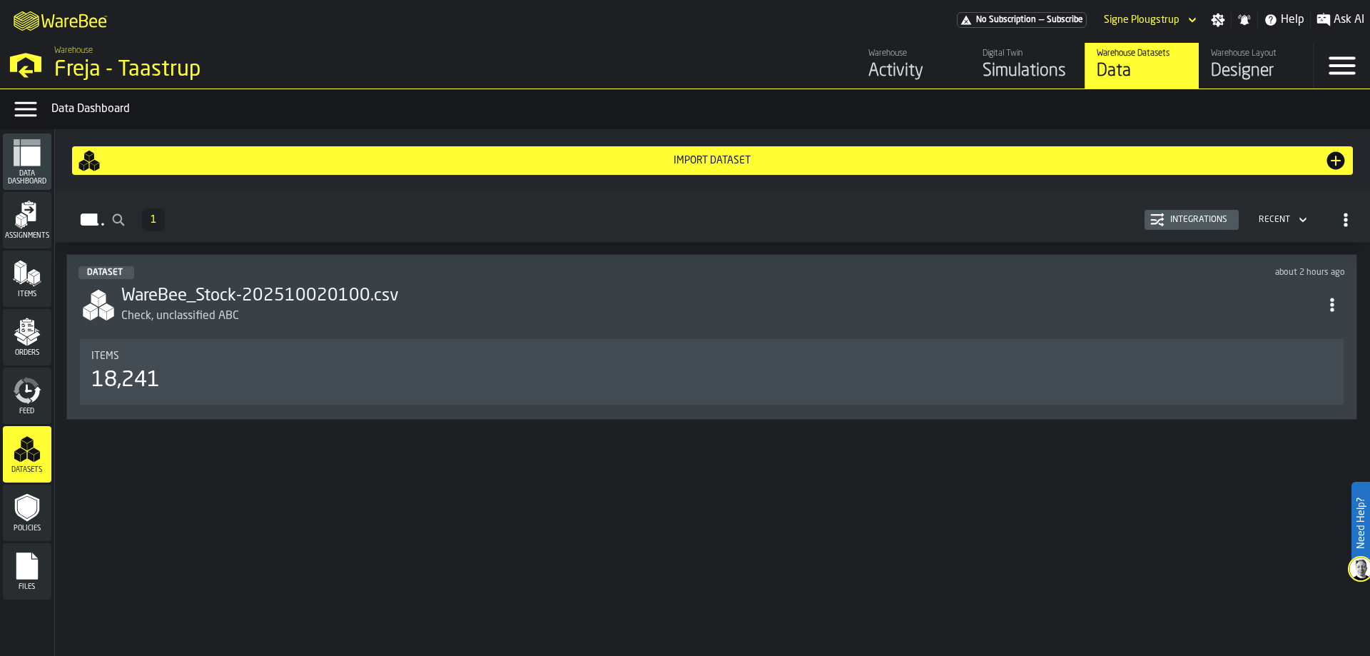
click at [190, 362] on div "Items" at bounding box center [711, 355] width 1241 height 11
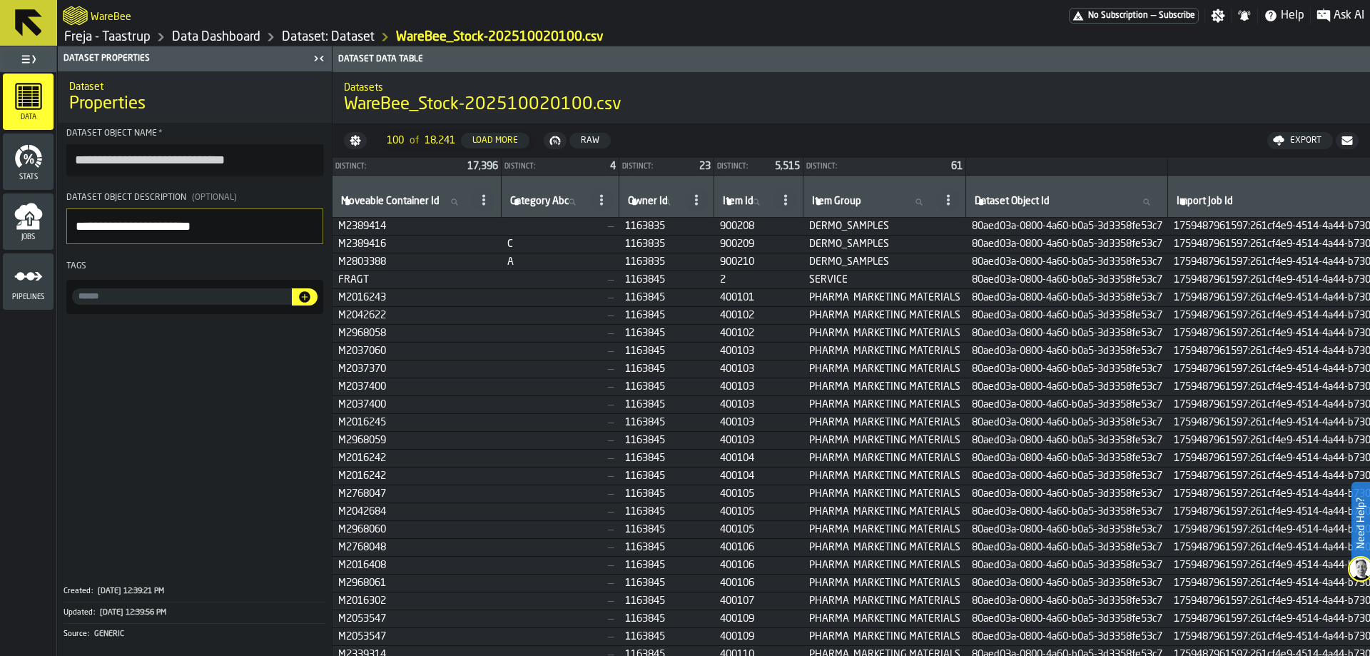
click at [143, 41] on link "Freja - Taastrup" at bounding box center [107, 37] width 86 height 16
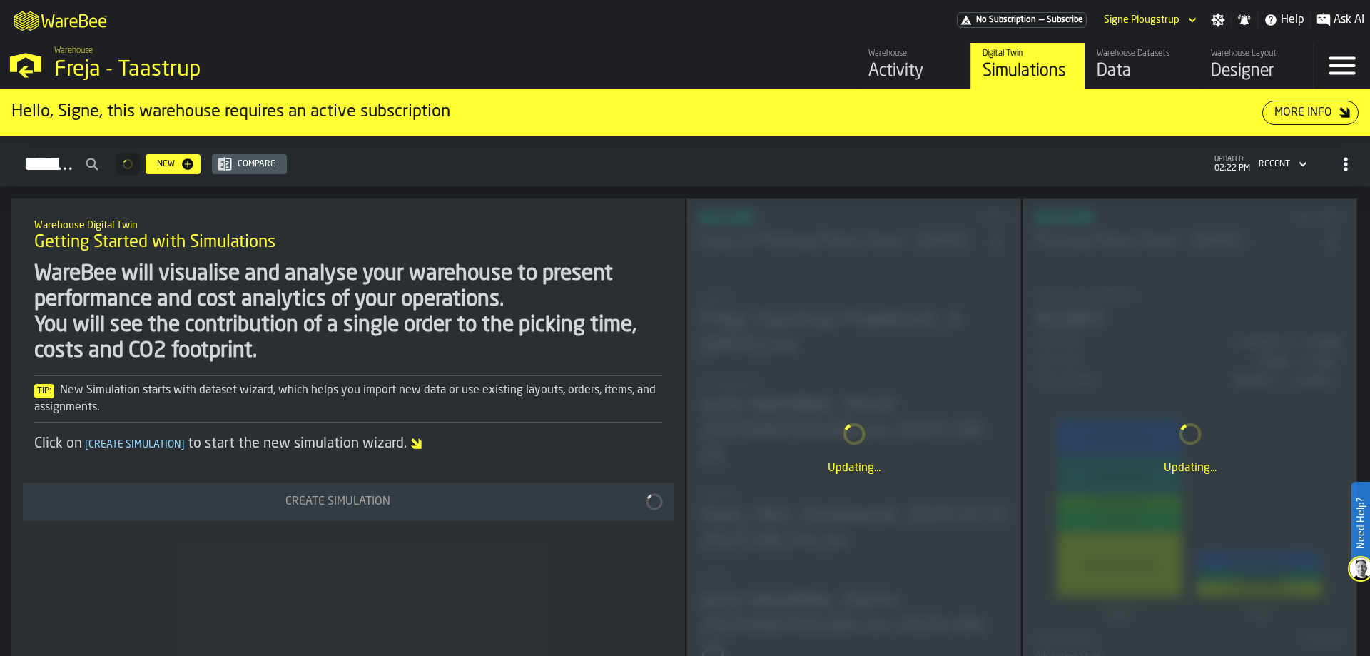
click at [919, 74] on div "Activity" at bounding box center [914, 71] width 91 height 23
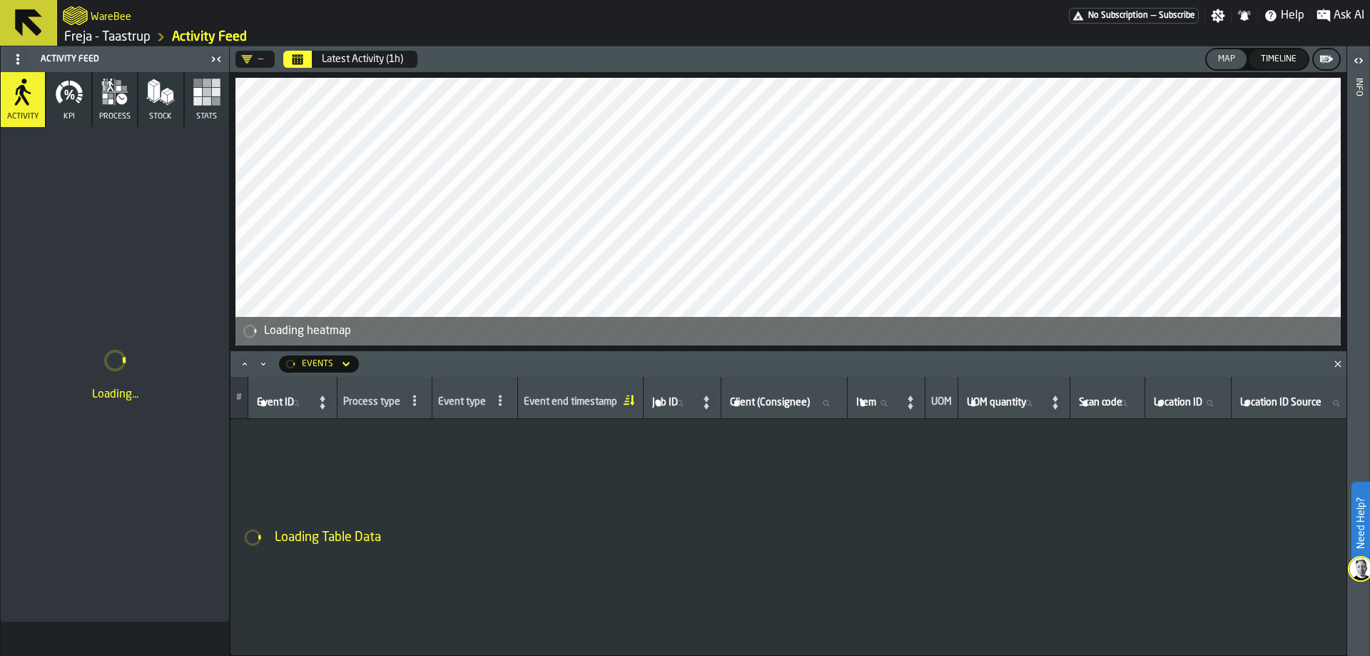
click at [256, 59] on div "—" at bounding box center [252, 59] width 22 height 11
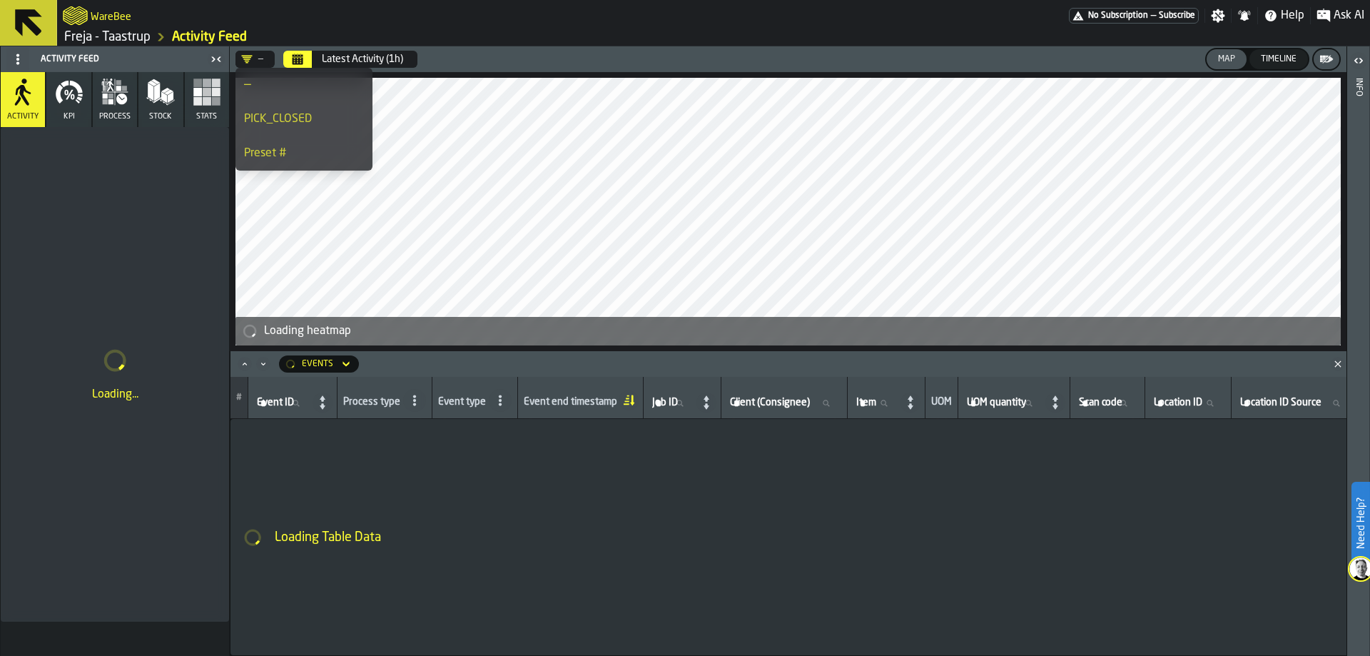
click at [256, 59] on div "—" at bounding box center [252, 59] width 22 height 11
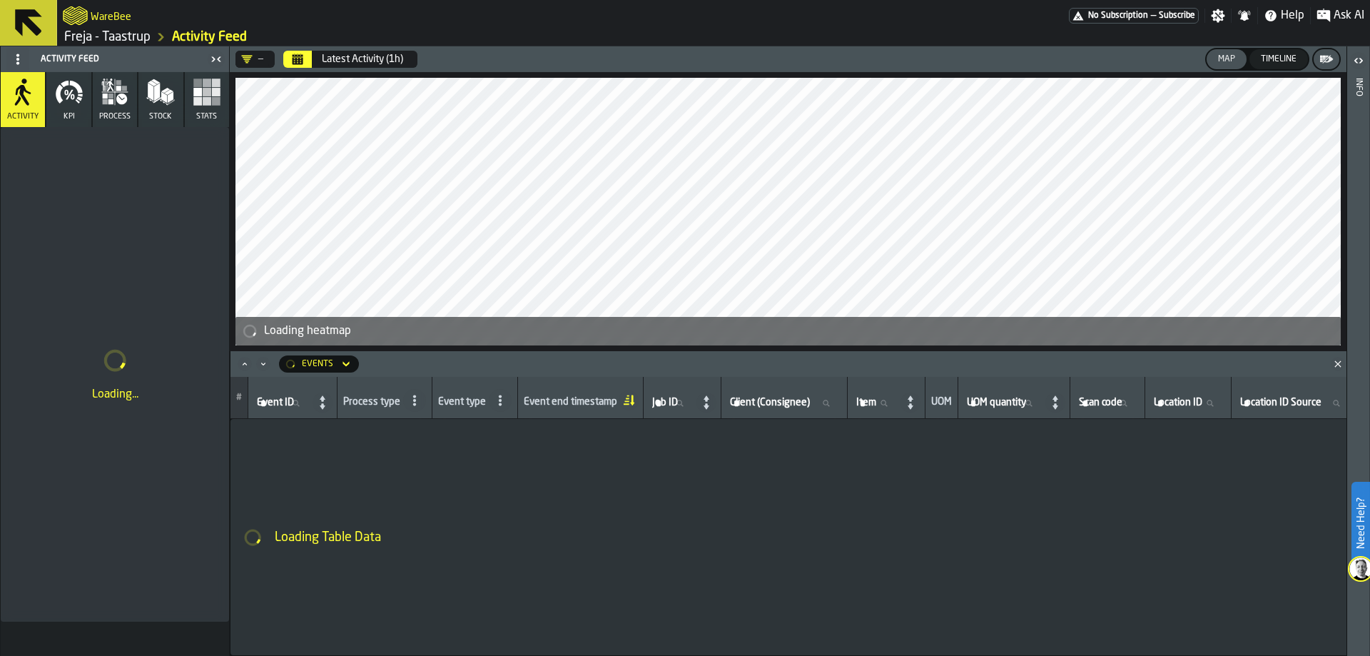
click at [8, 54] on span at bounding box center [17, 59] width 23 height 23
click at [11, 54] on span at bounding box center [17, 59] width 23 height 23
click at [191, 99] on button "Stats" at bounding box center [207, 99] width 44 height 55
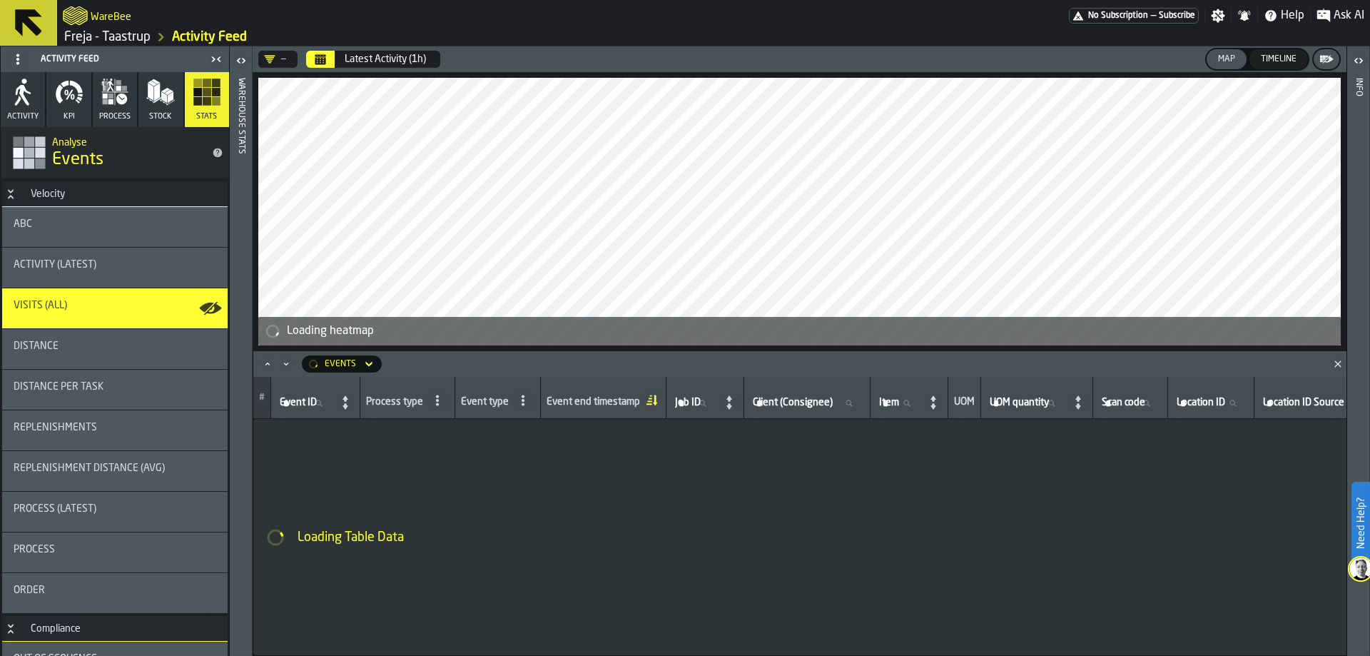
click at [19, 198] on button "Button-Velocity-open" at bounding box center [10, 193] width 17 height 11
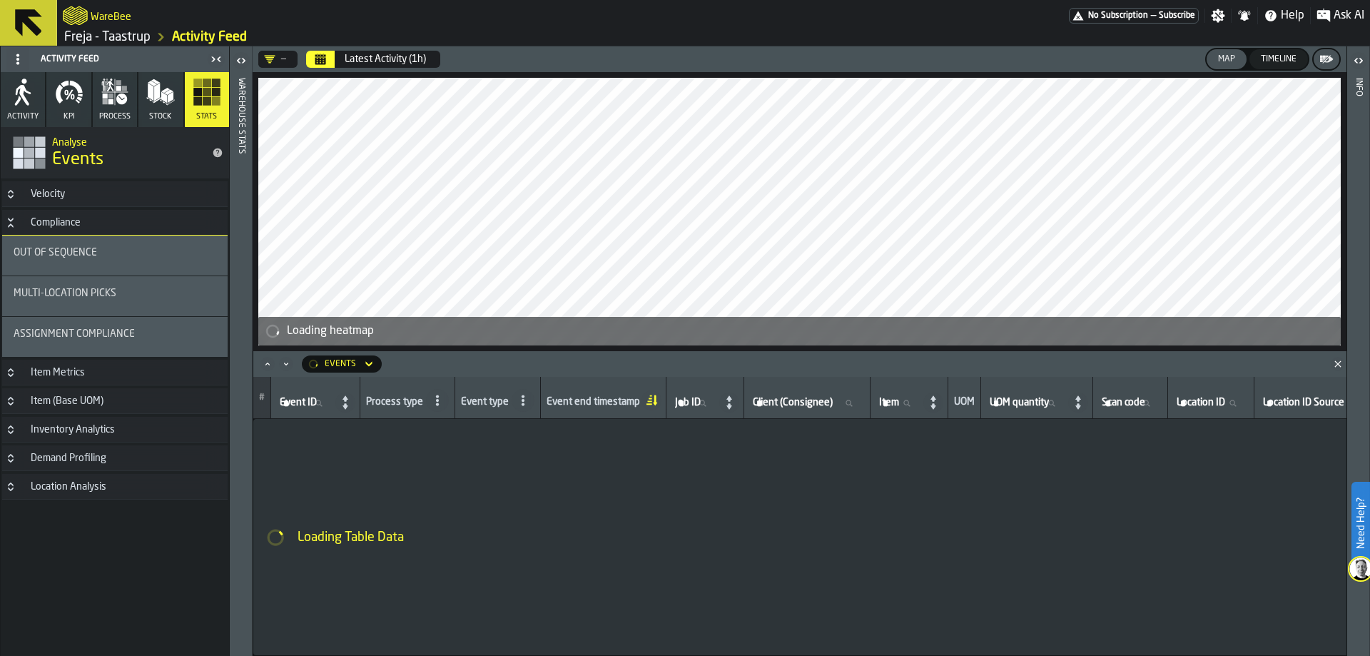
click at [103, 343] on div "Assignment Compliance" at bounding box center [115, 336] width 203 height 17
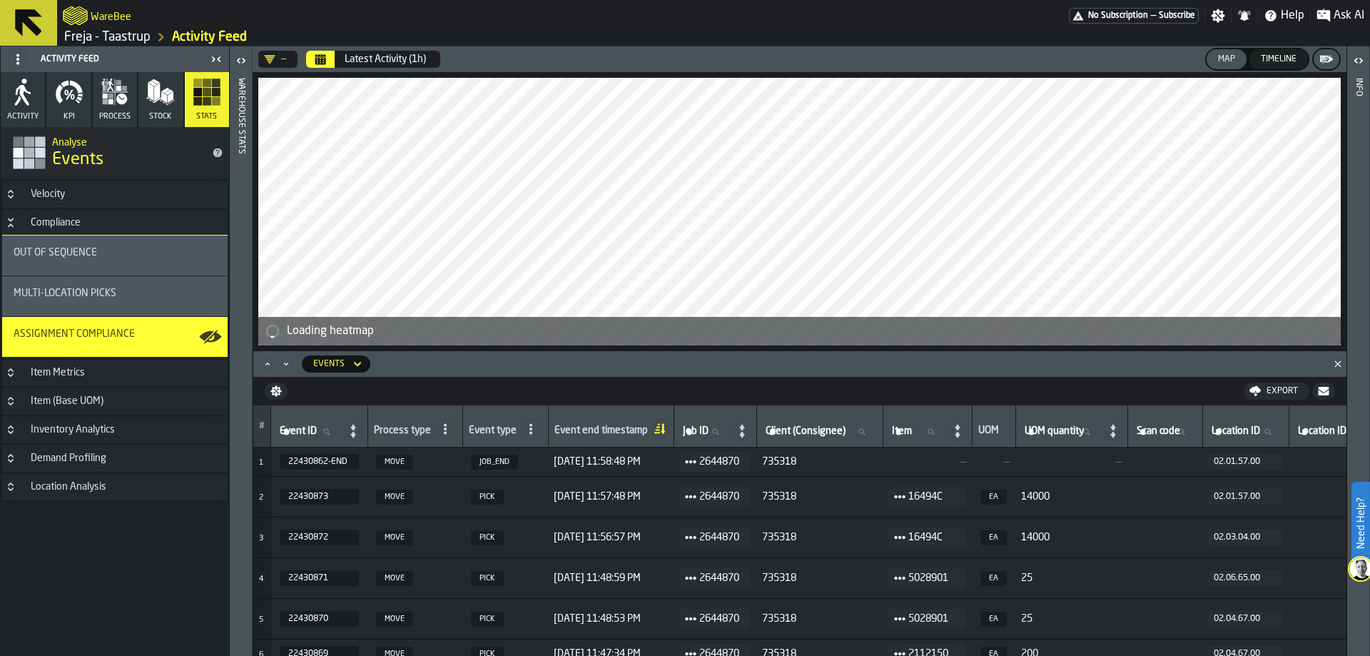
click at [318, 56] on icon "Calendar" at bounding box center [320, 56] width 11 height 2
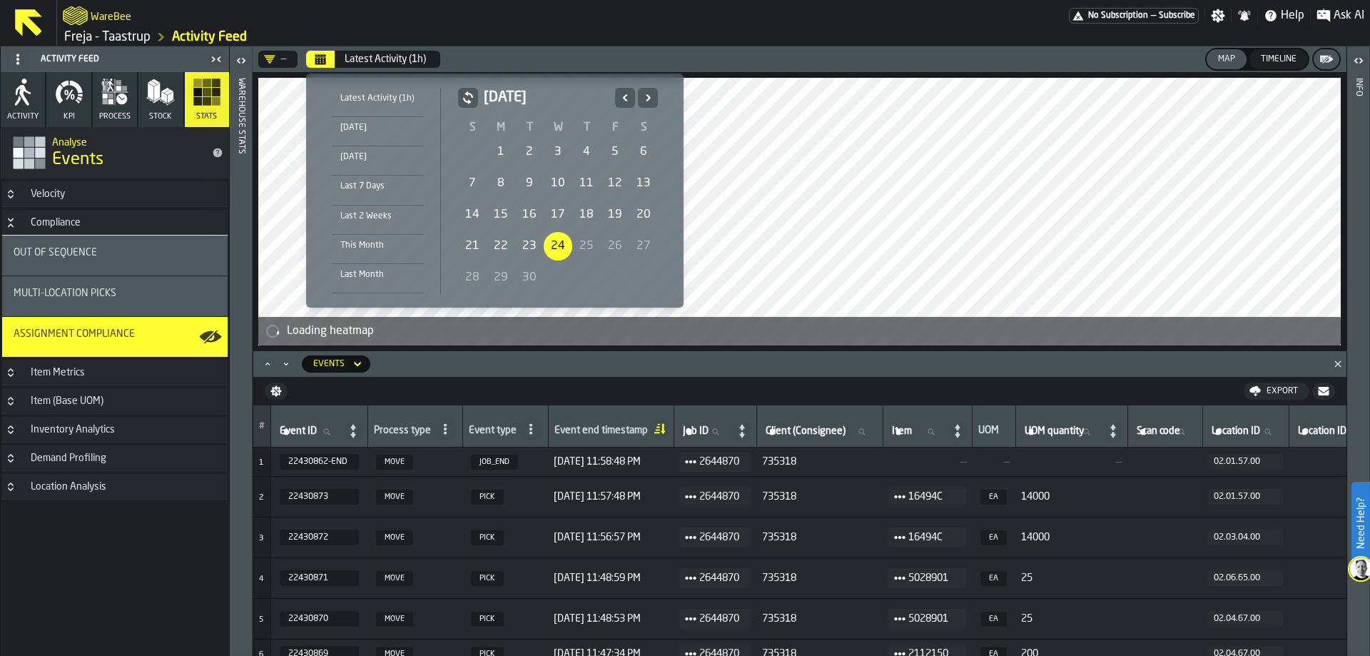
click at [505, 152] on div "1" at bounding box center [501, 152] width 29 height 29
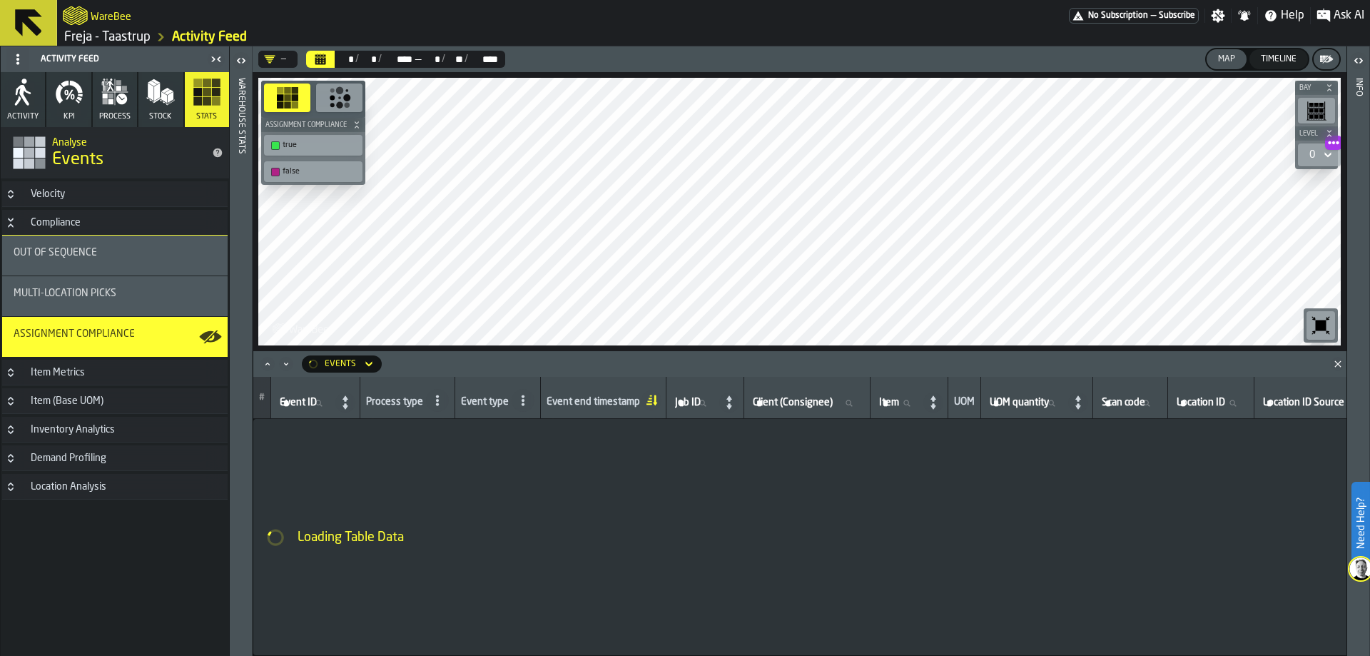
click at [336, 100] on icon "button-toolbar-undefined" at bounding box center [339, 97] width 23 height 23
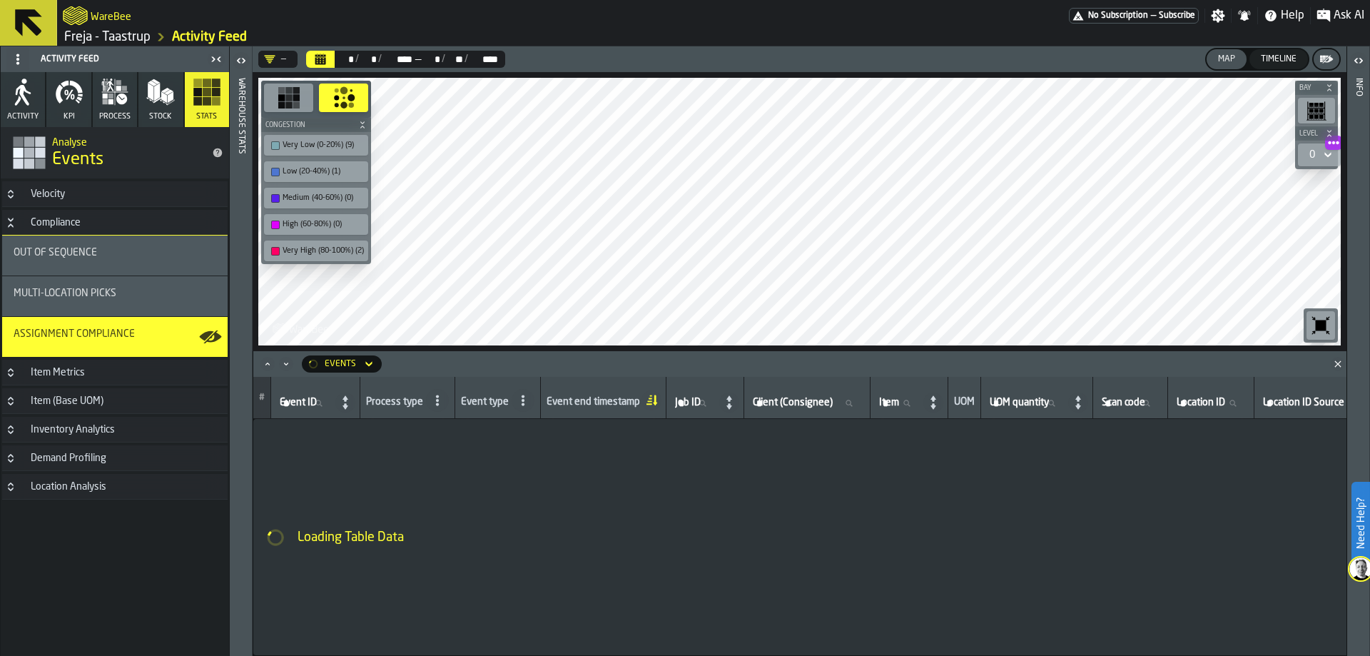
click at [306, 108] on div "button-toolbar-undefined" at bounding box center [288, 98] width 49 height 29
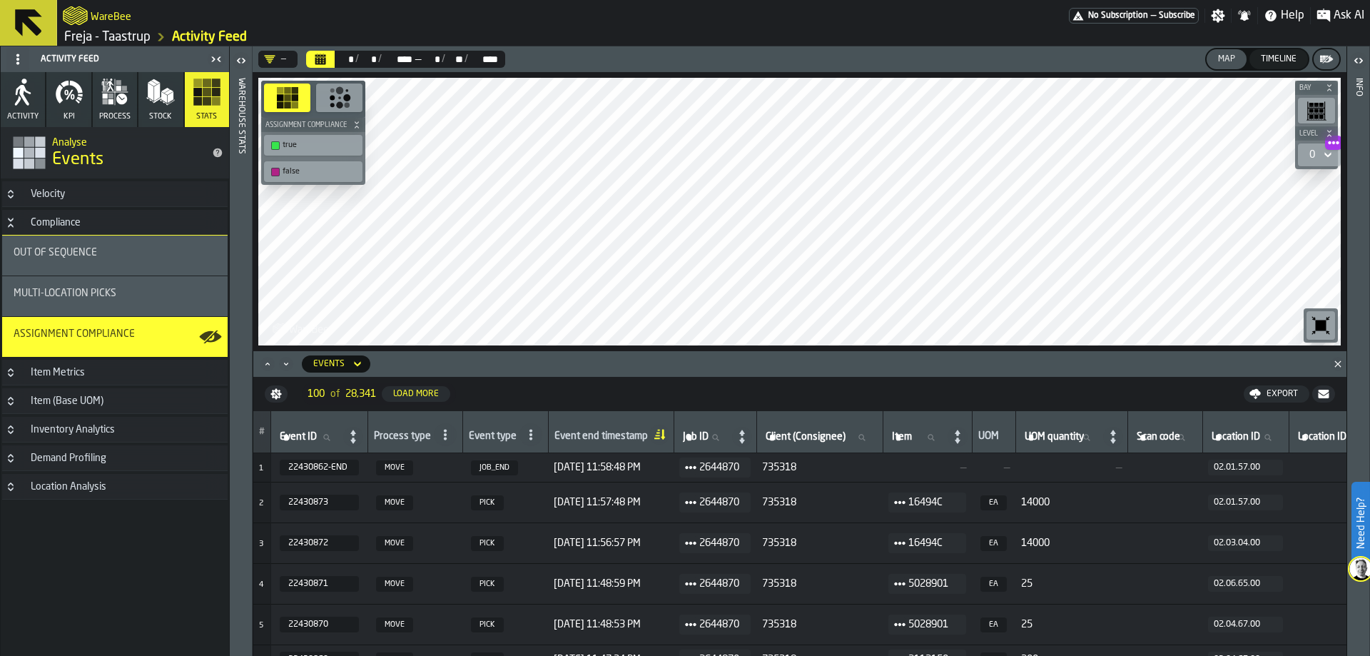
click at [263, 54] on div "—" at bounding box center [275, 59] width 34 height 17
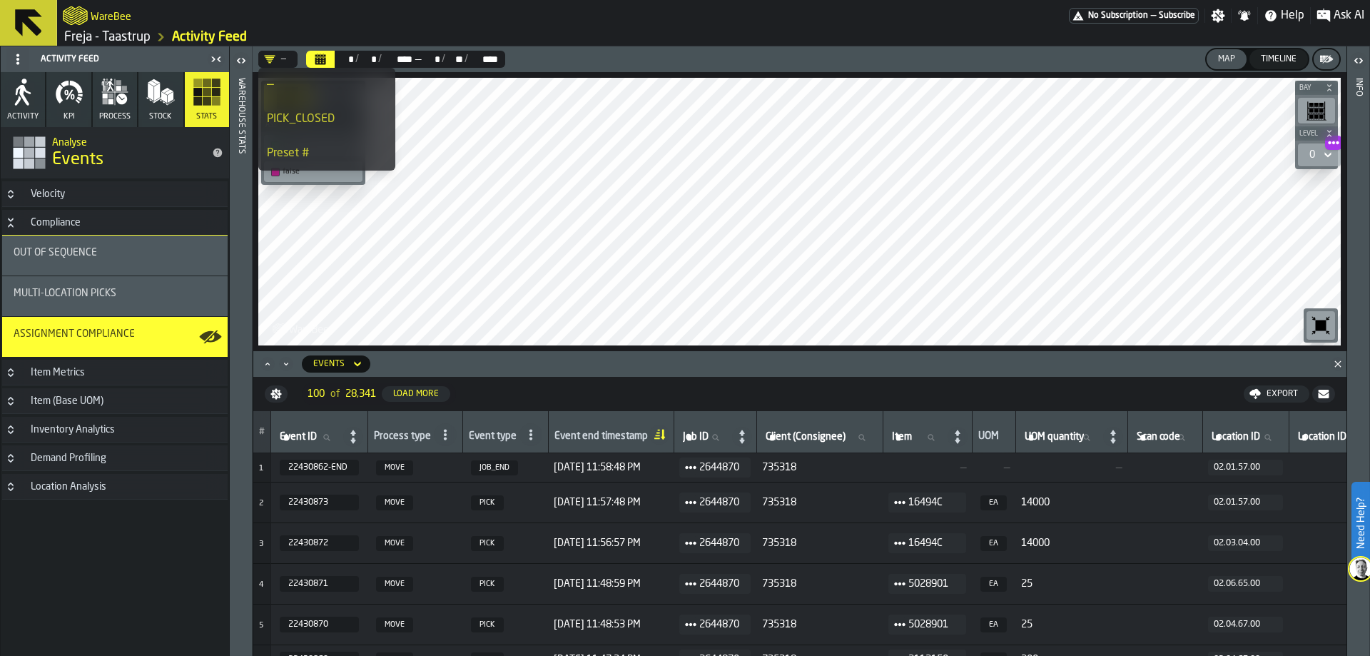
click at [318, 122] on div "PICK_CLOSED" at bounding box center [327, 119] width 120 height 17
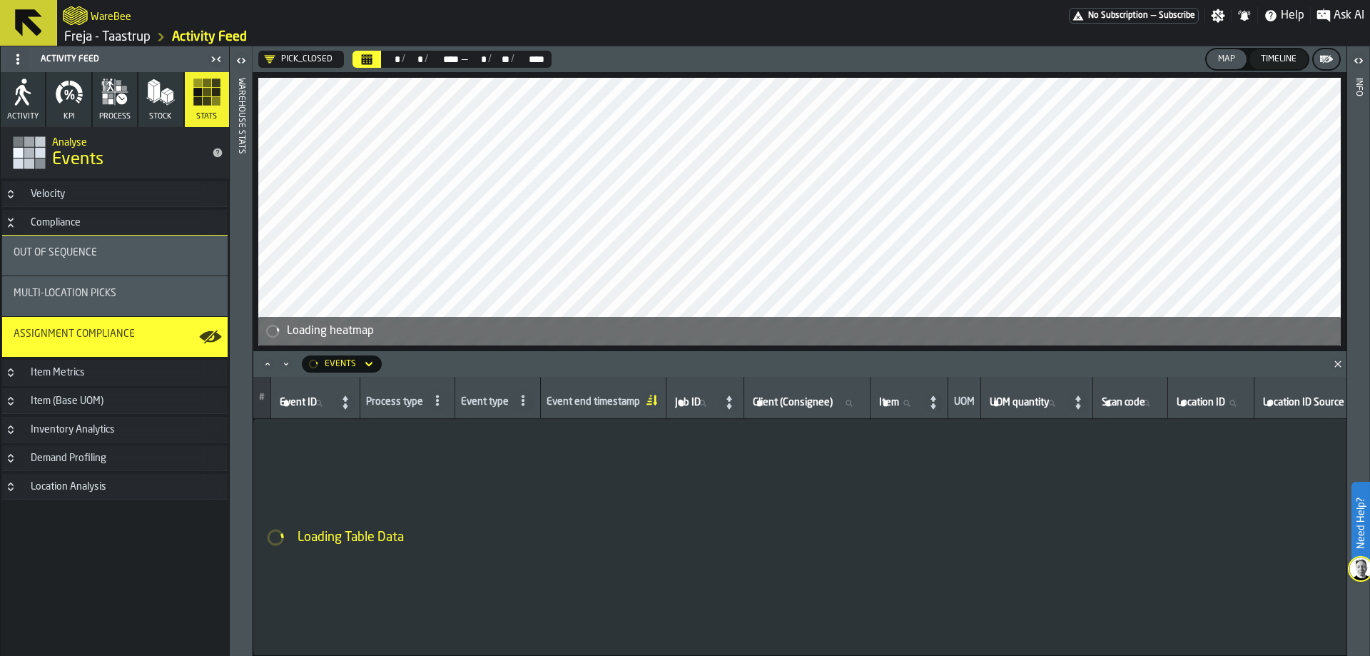
click at [370, 362] on icon at bounding box center [369, 363] width 14 height 17
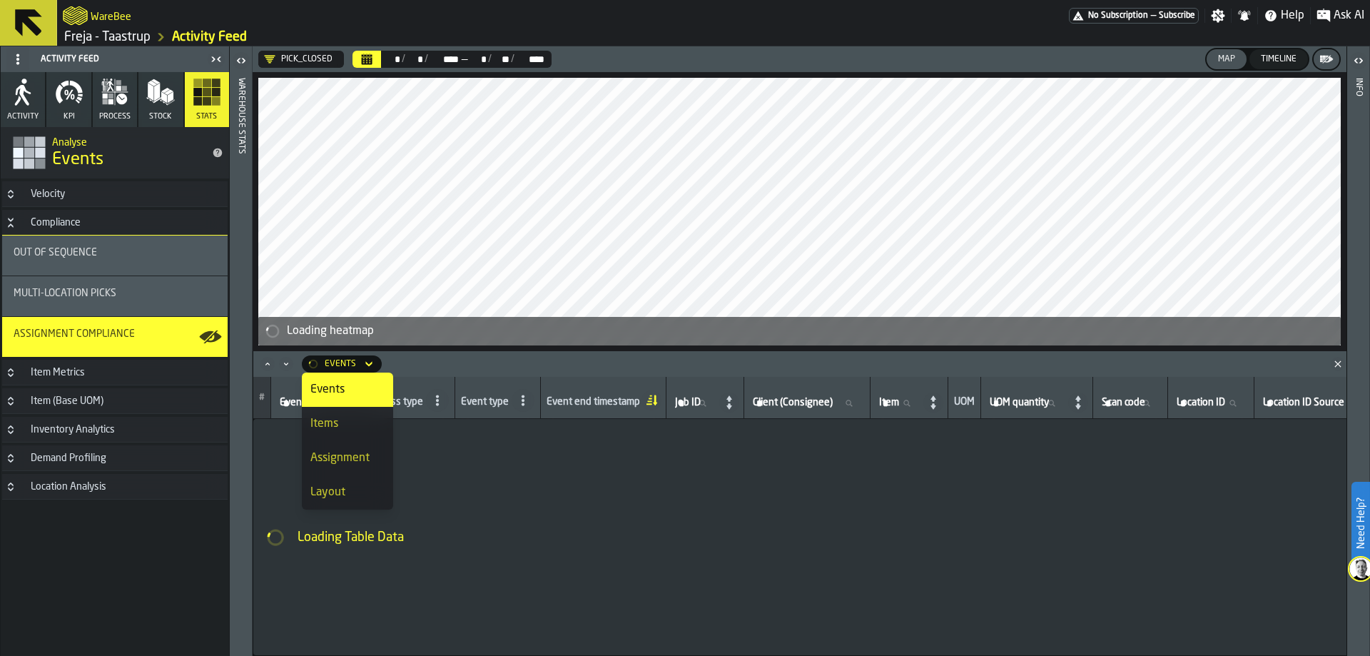
click at [370, 362] on icon at bounding box center [369, 363] width 14 height 17
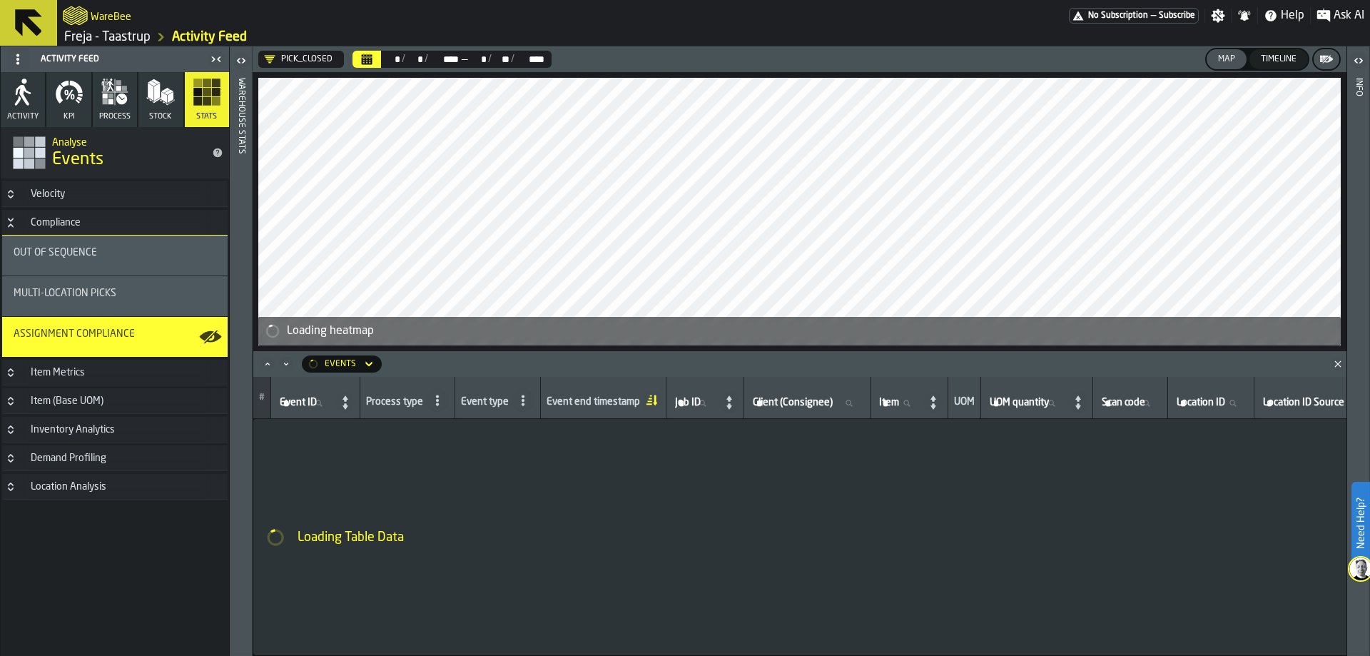
click at [370, 362] on icon at bounding box center [369, 363] width 14 height 17
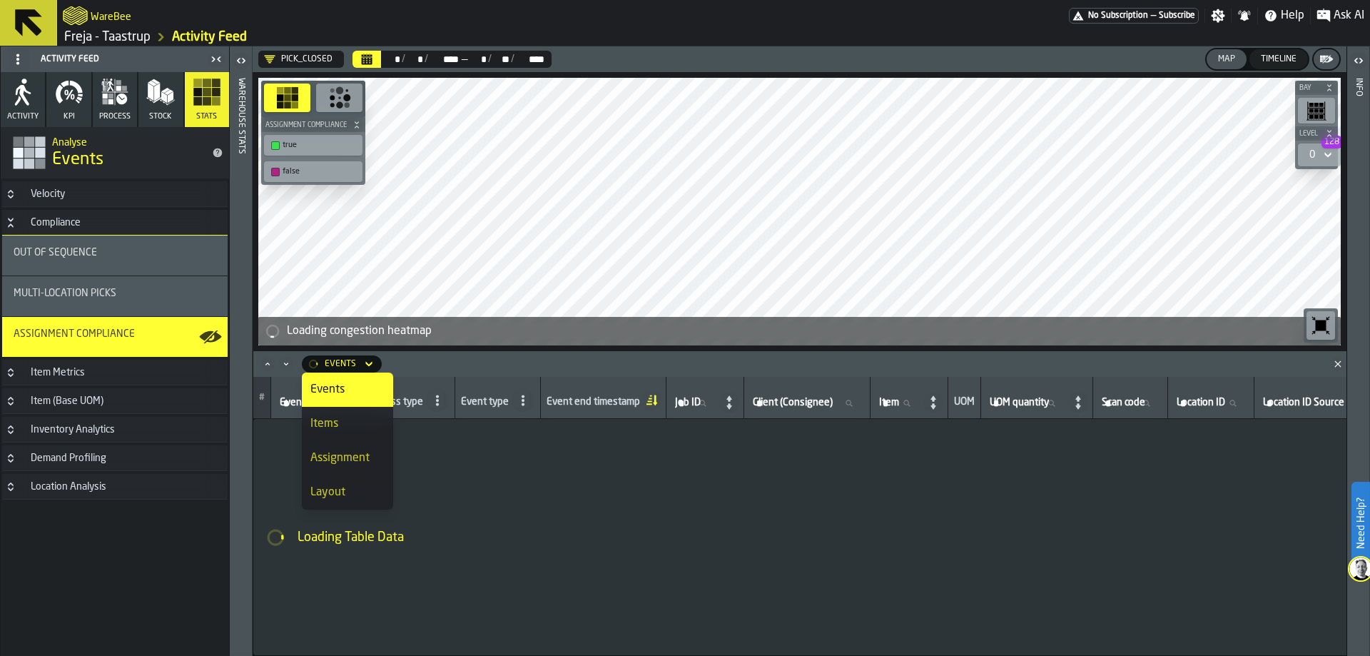
click at [366, 364] on icon at bounding box center [368, 364] width 6 height 5
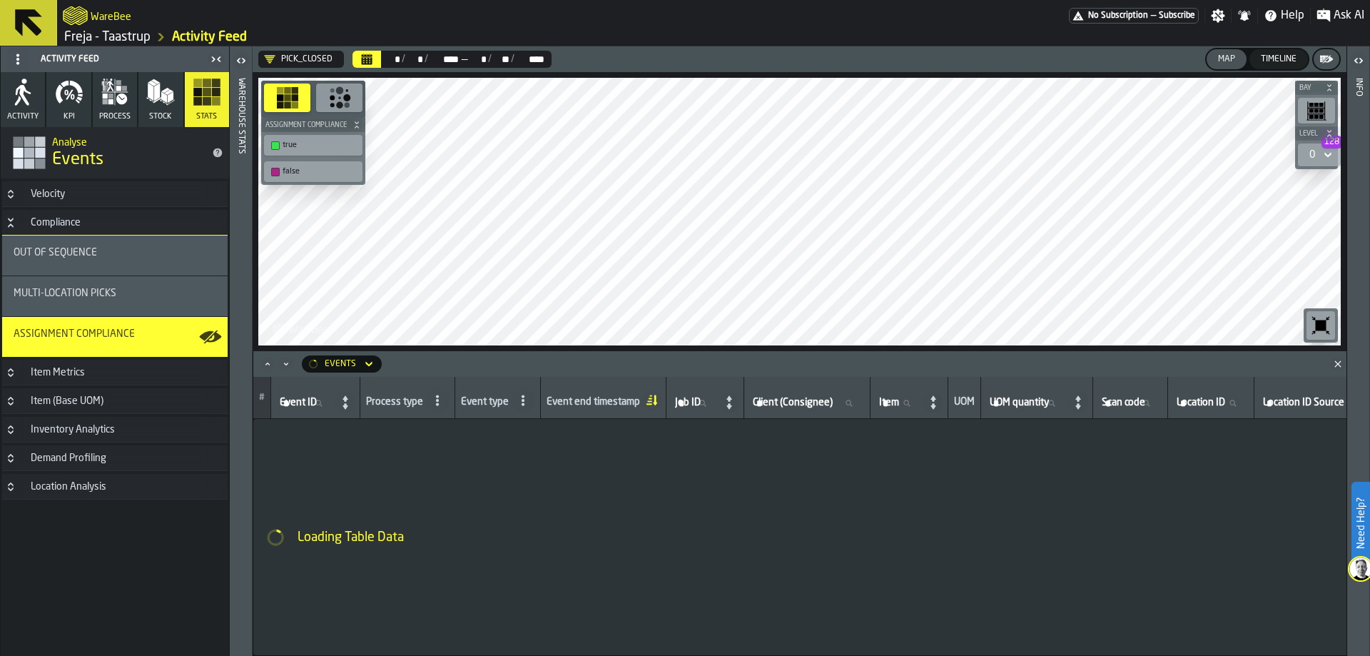
click at [366, 364] on icon at bounding box center [368, 364] width 6 height 5
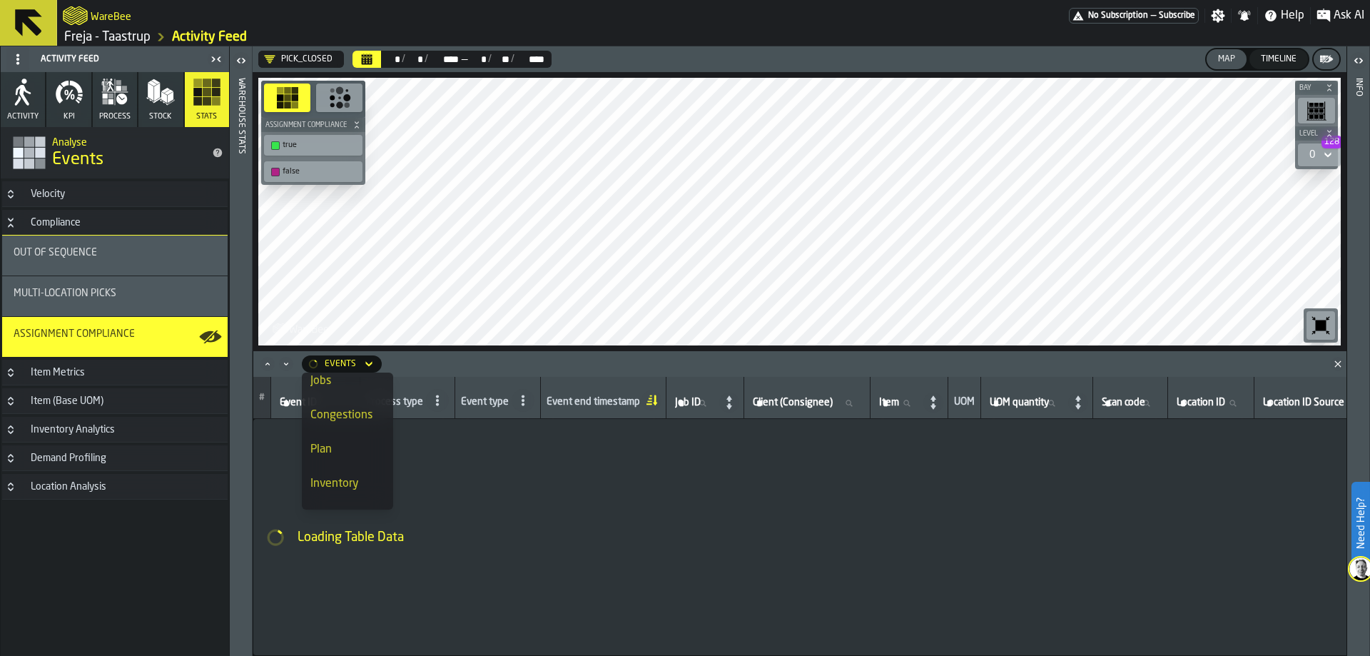
scroll to position [108, 0]
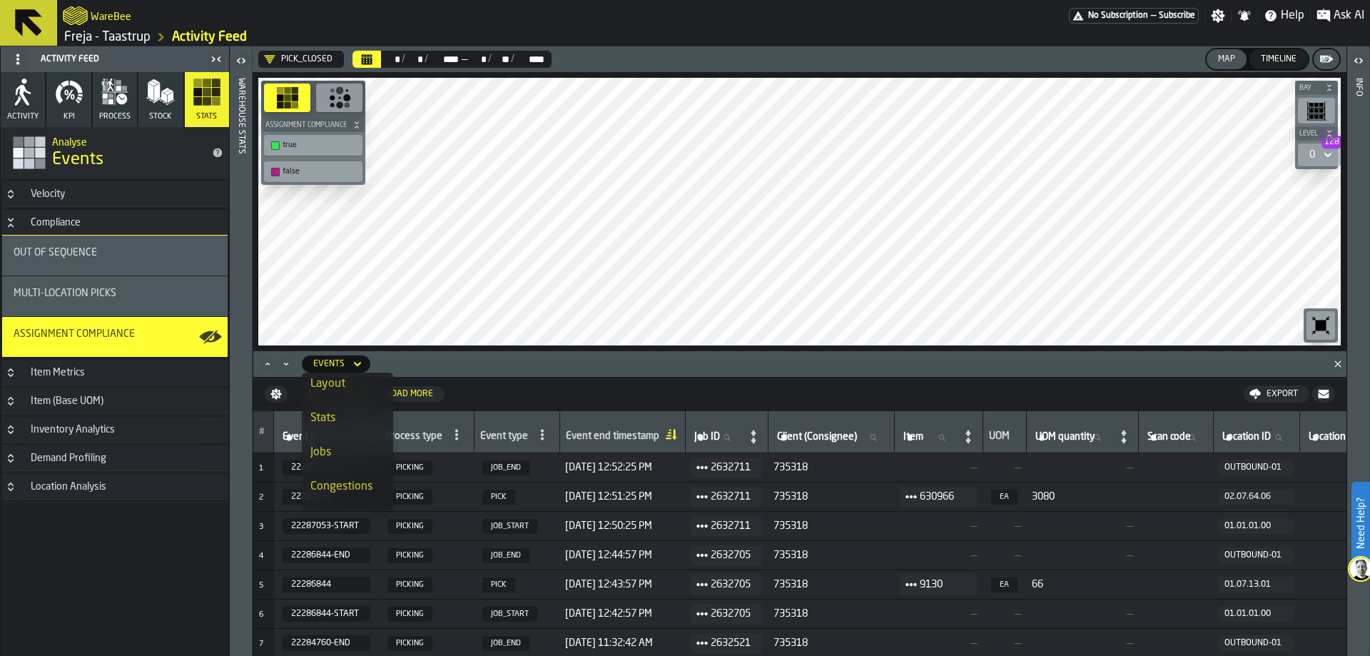
click at [357, 363] on icon at bounding box center [357, 363] width 14 height 17
click at [360, 362] on icon at bounding box center [357, 363] width 14 height 17
click at [347, 395] on li "Stats" at bounding box center [347, 384] width 91 height 34
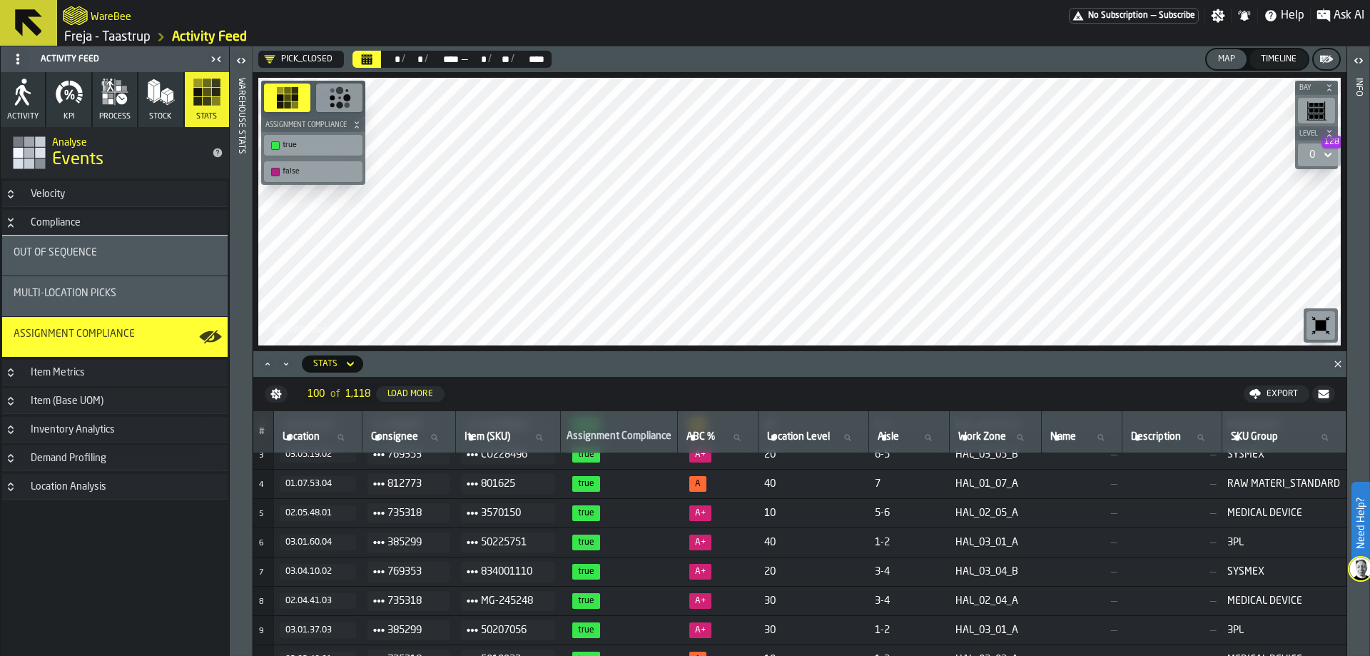
scroll to position [0, 0]
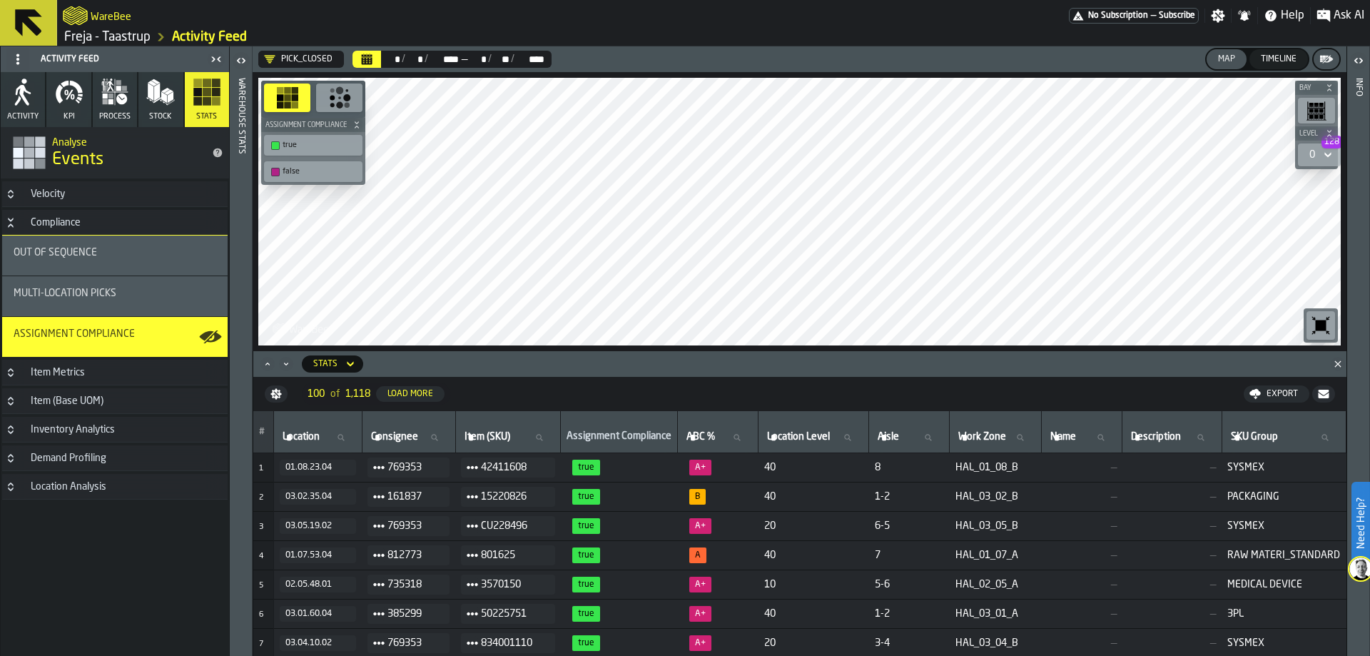
click at [1308, 151] on div "0 128" at bounding box center [1312, 154] width 17 height 17
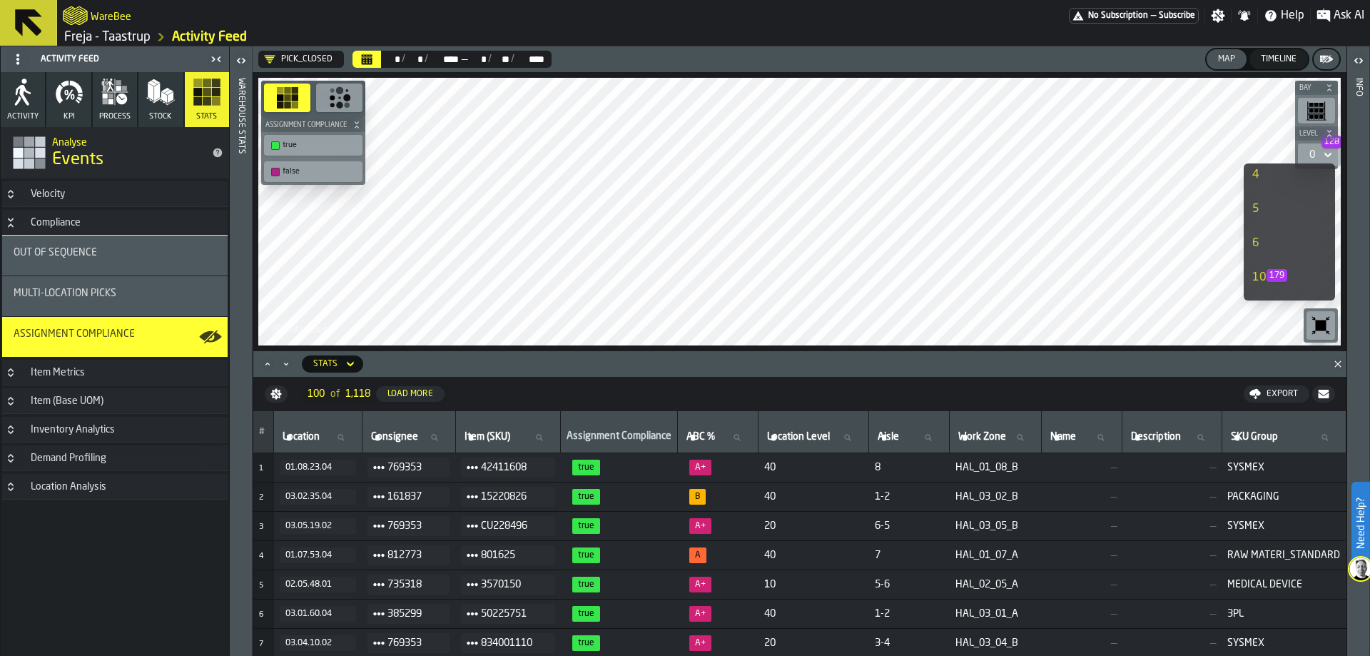
scroll to position [214, 0]
click at [1270, 205] on span "179" at bounding box center [1277, 204] width 21 height 13
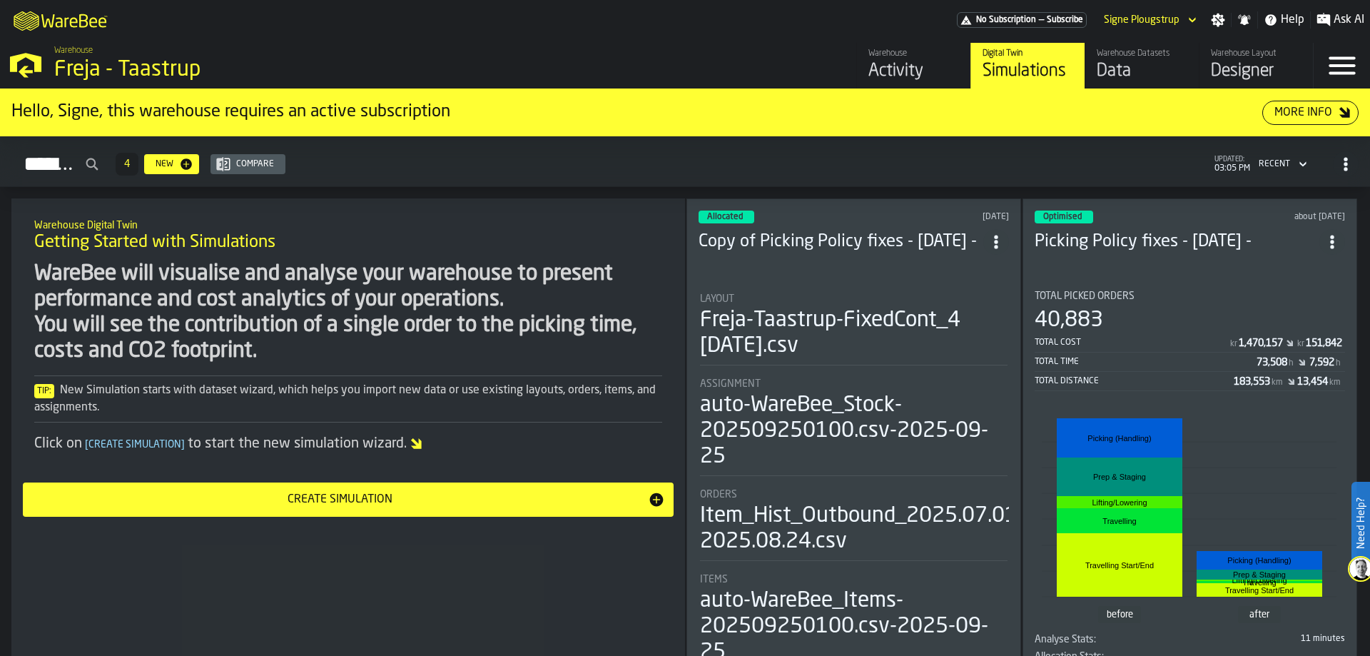
click at [904, 67] on div "Activity" at bounding box center [914, 71] width 91 height 23
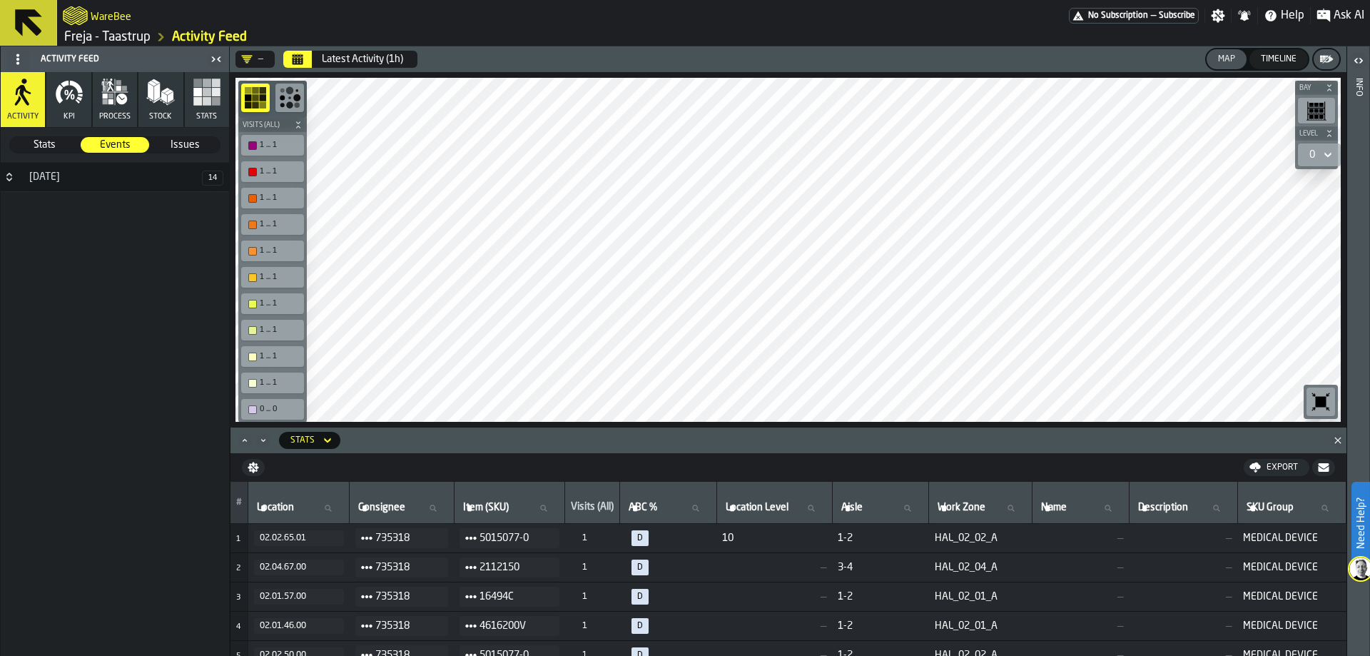
click at [206, 103] on rect "button" at bounding box center [207, 101] width 9 height 9
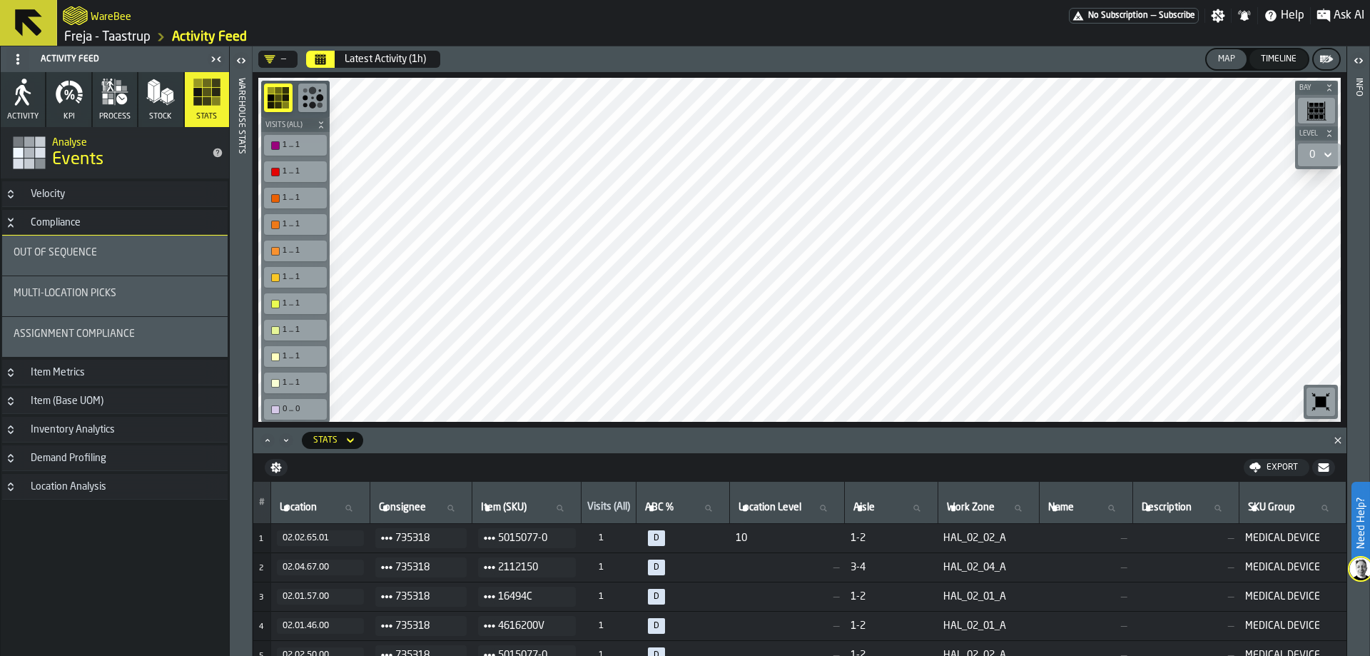
click at [88, 340] on div "Assignment Compliance" at bounding box center [115, 336] width 203 height 17
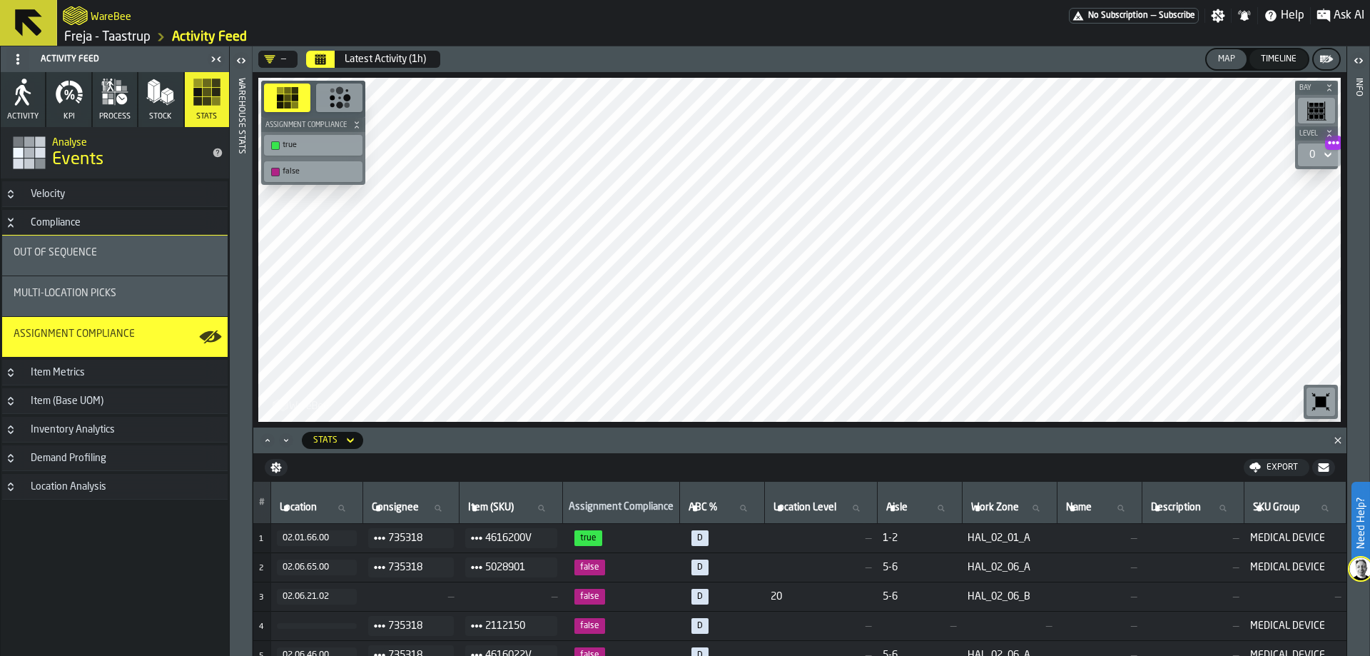
click at [118, 25] on div "WareBee" at bounding box center [566, 16] width 1006 height 26
click at [106, 34] on link "Freja - Taastrup" at bounding box center [107, 37] width 86 height 16
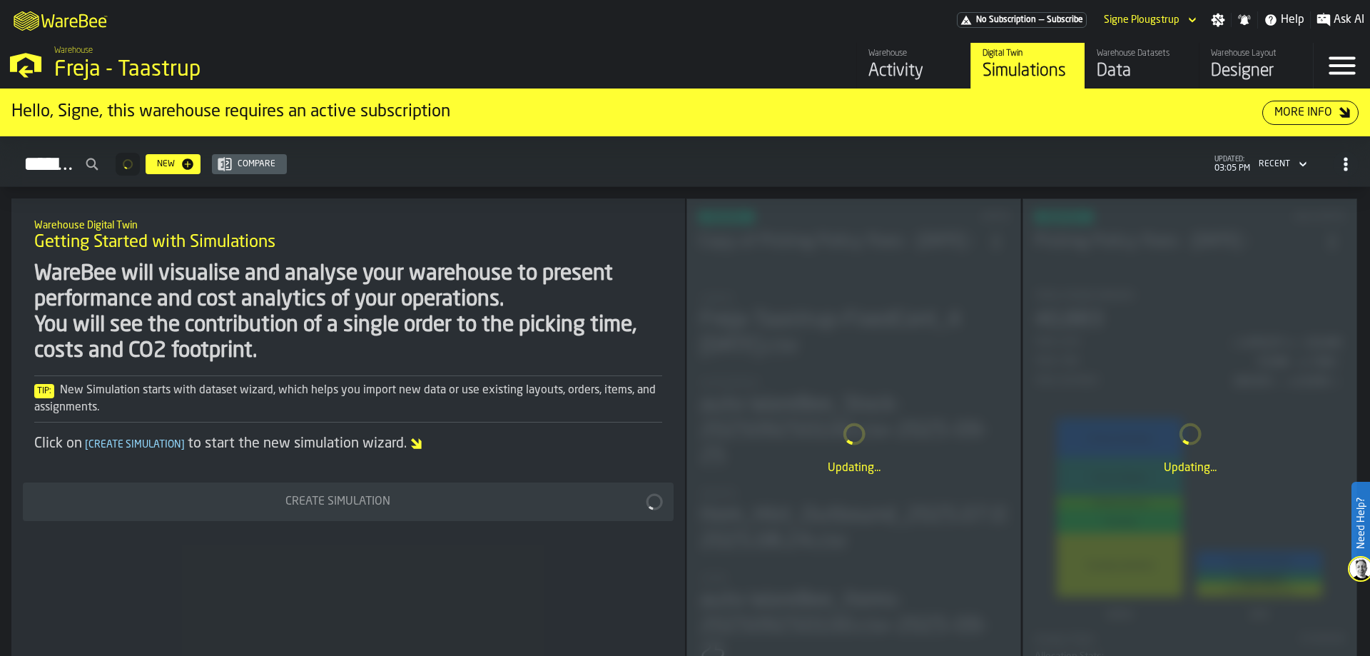
click at [1145, 67] on div "Data" at bounding box center [1142, 71] width 91 height 23
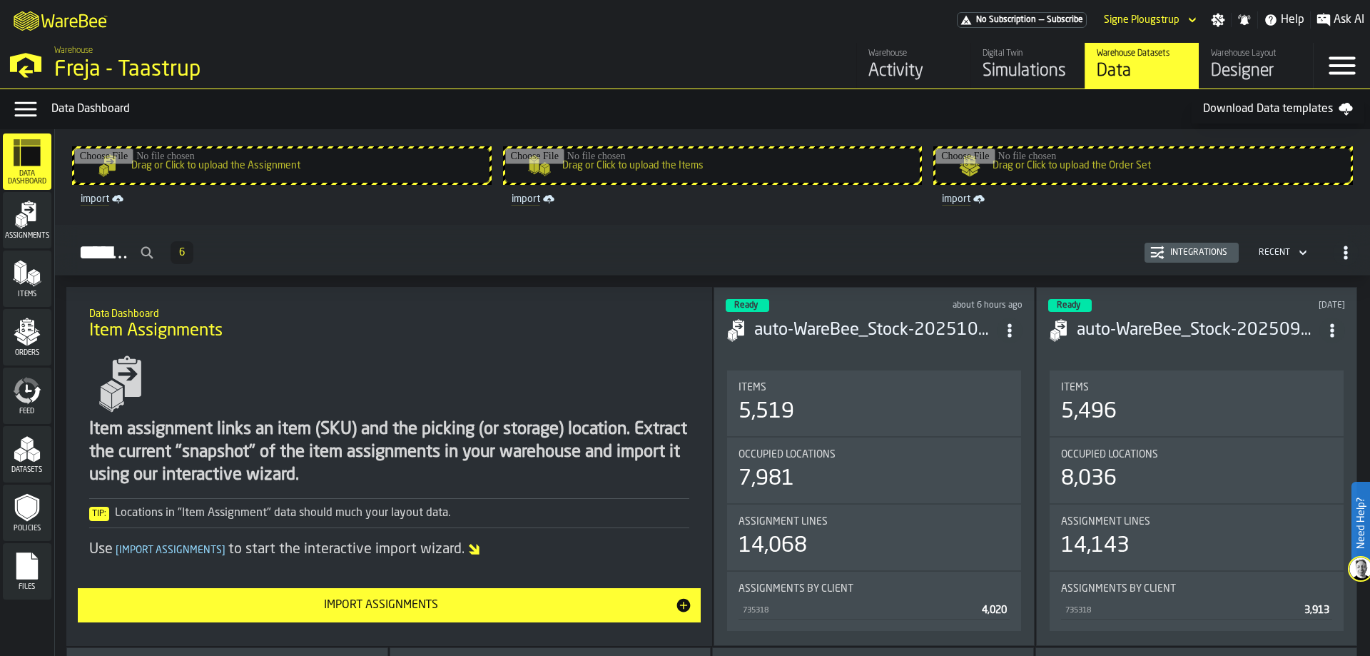
click at [44, 443] on div "Datasets" at bounding box center [27, 454] width 49 height 39
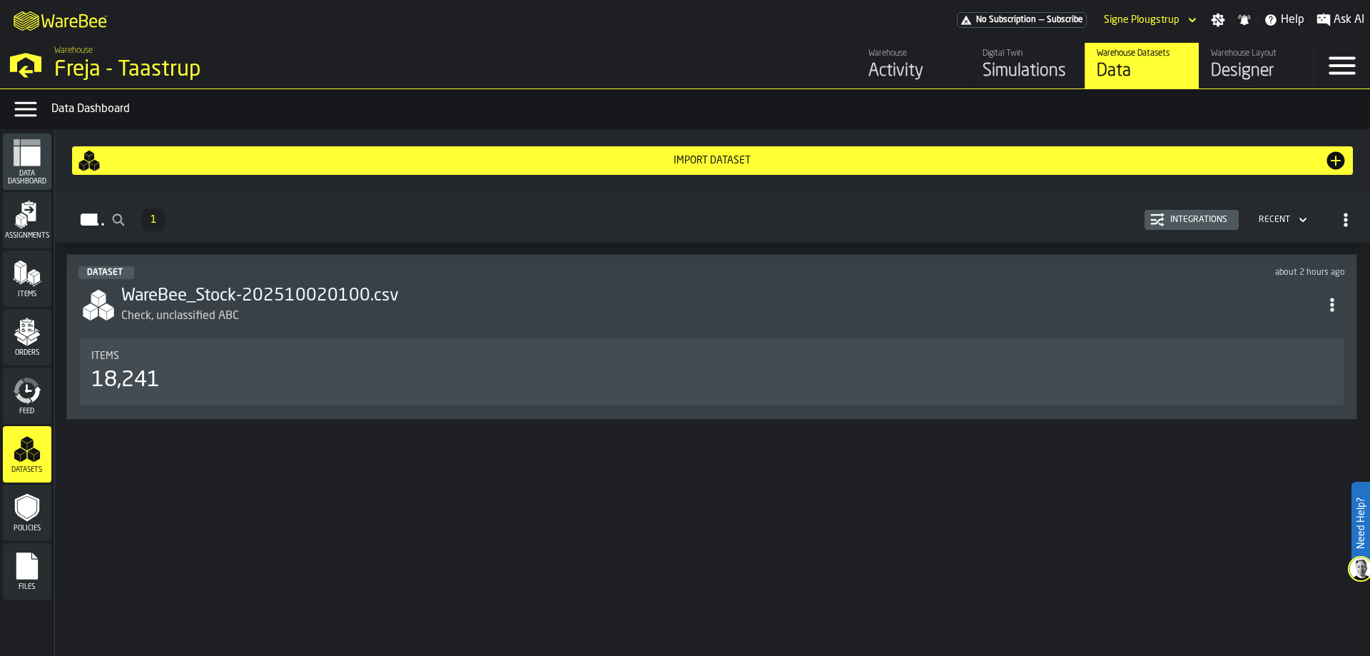
click at [302, 321] on div "Check, unclassified ABC" at bounding box center [720, 316] width 1198 height 17
